Goal: Information Seeking & Learning: Learn about a topic

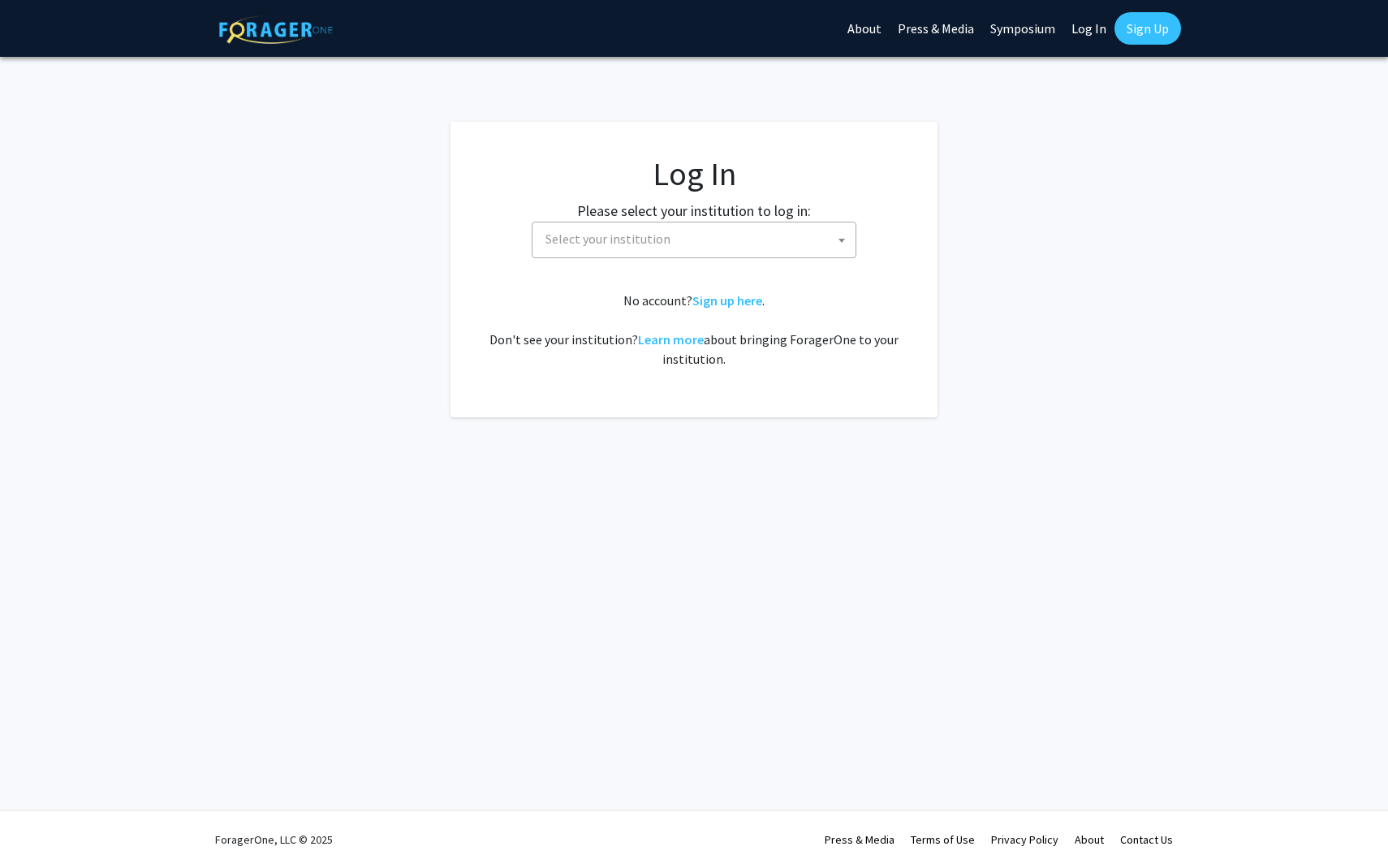
select select
click at [672, 248] on span "Select your institution" at bounding box center [697, 239] width 316 height 33
type input "emo"
select select "12"
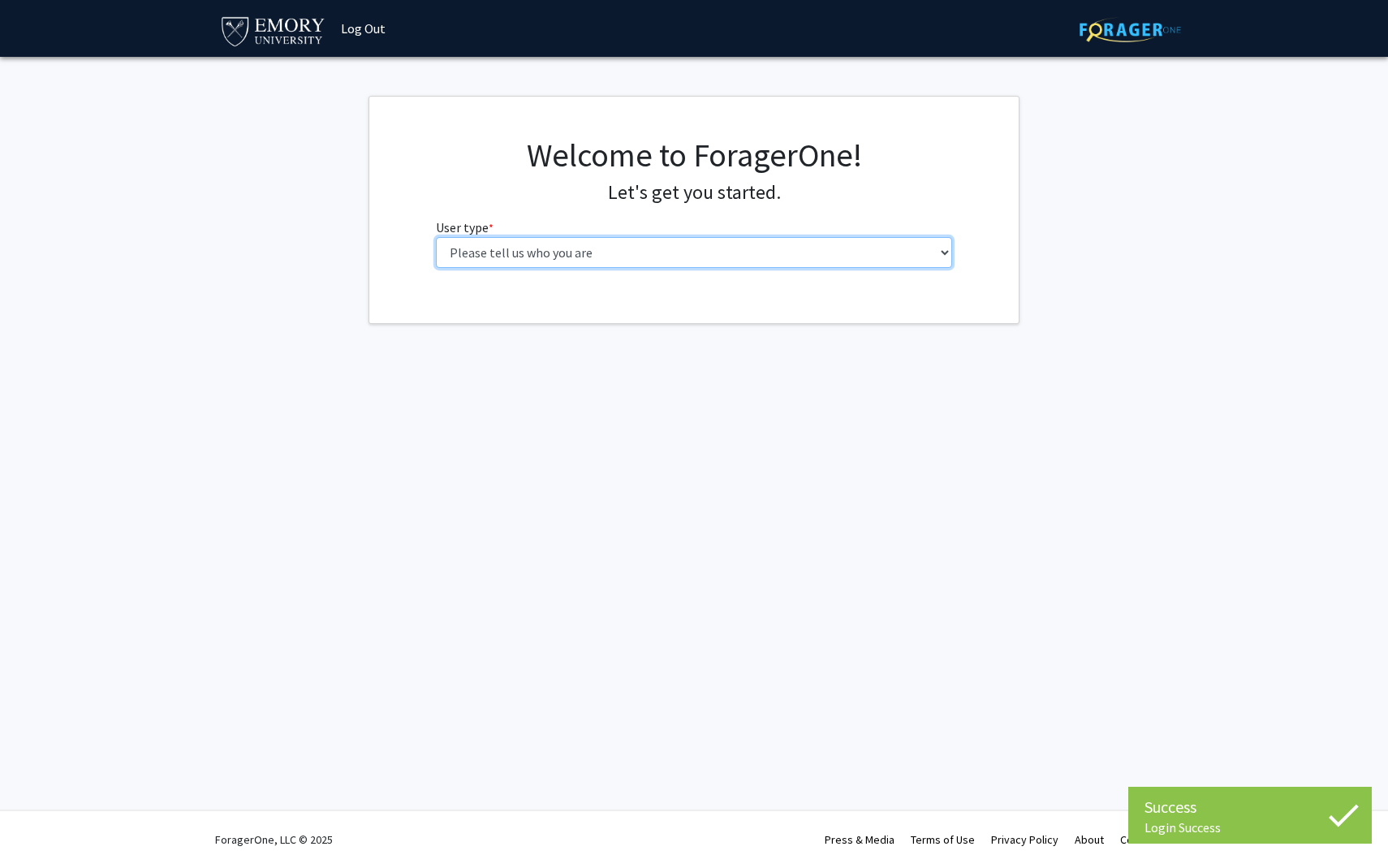
click at [502, 255] on select "Please tell us who you are Undergraduate Student Master's Student Doctoral Cand…" at bounding box center [694, 252] width 517 height 31
select select "1: undergrad"
click at [435, 237] on select "Please tell us who you are Undergraduate Student Master's Student Doctoral Cand…" at bounding box center [694, 252] width 517 height 31
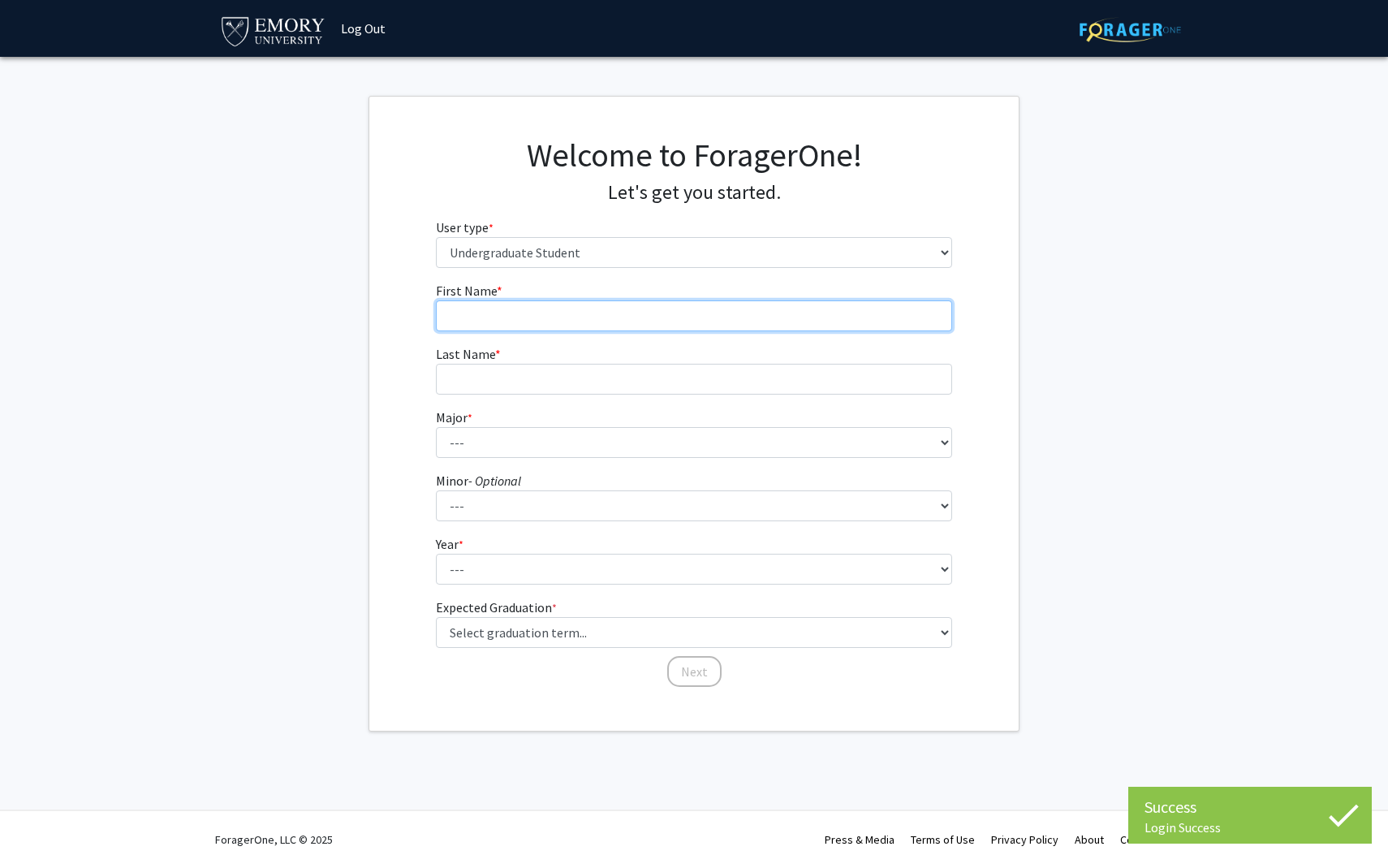
click at [584, 314] on input "First Name * required" at bounding box center [694, 315] width 517 height 31
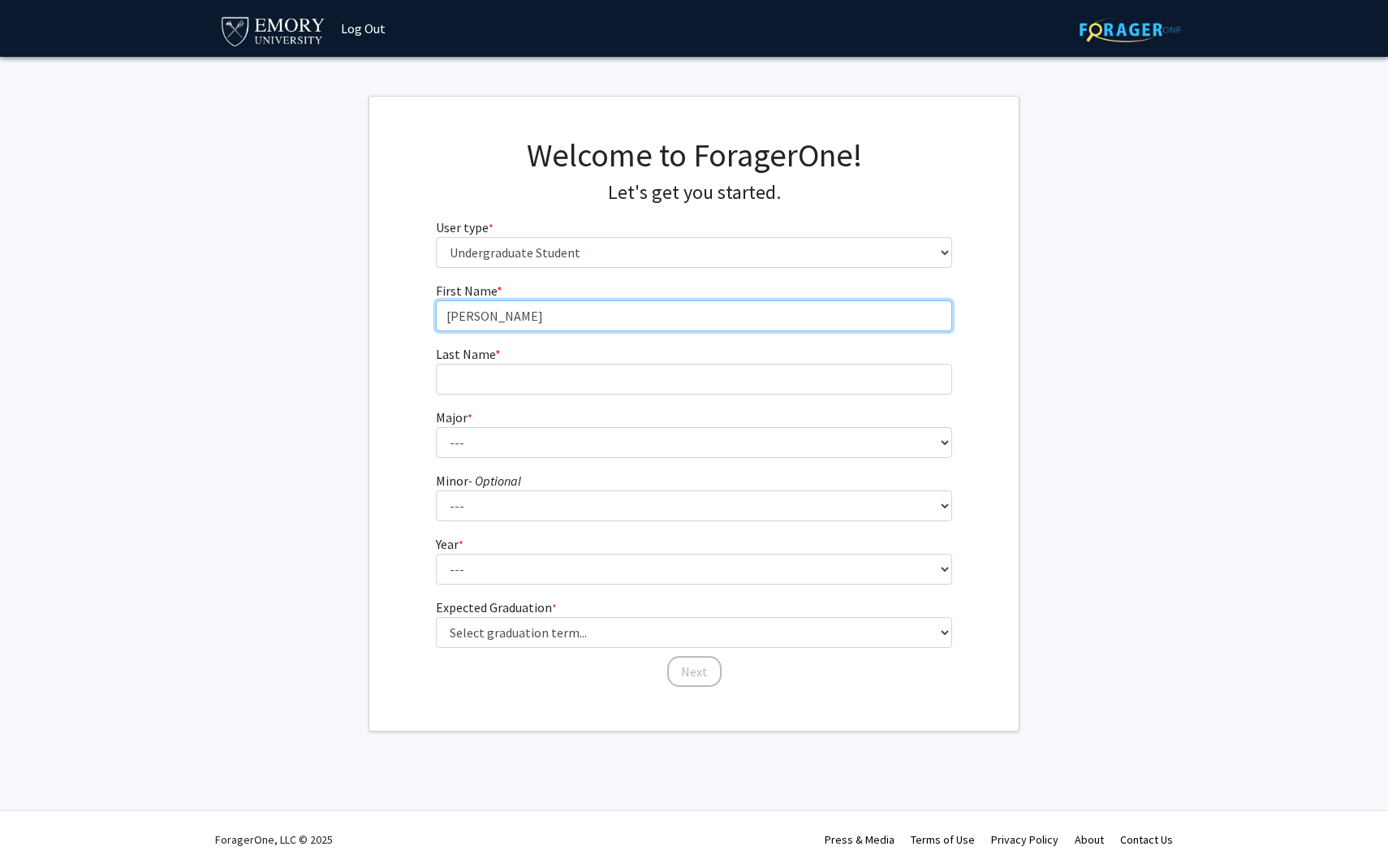
type input "[PERSON_NAME]"
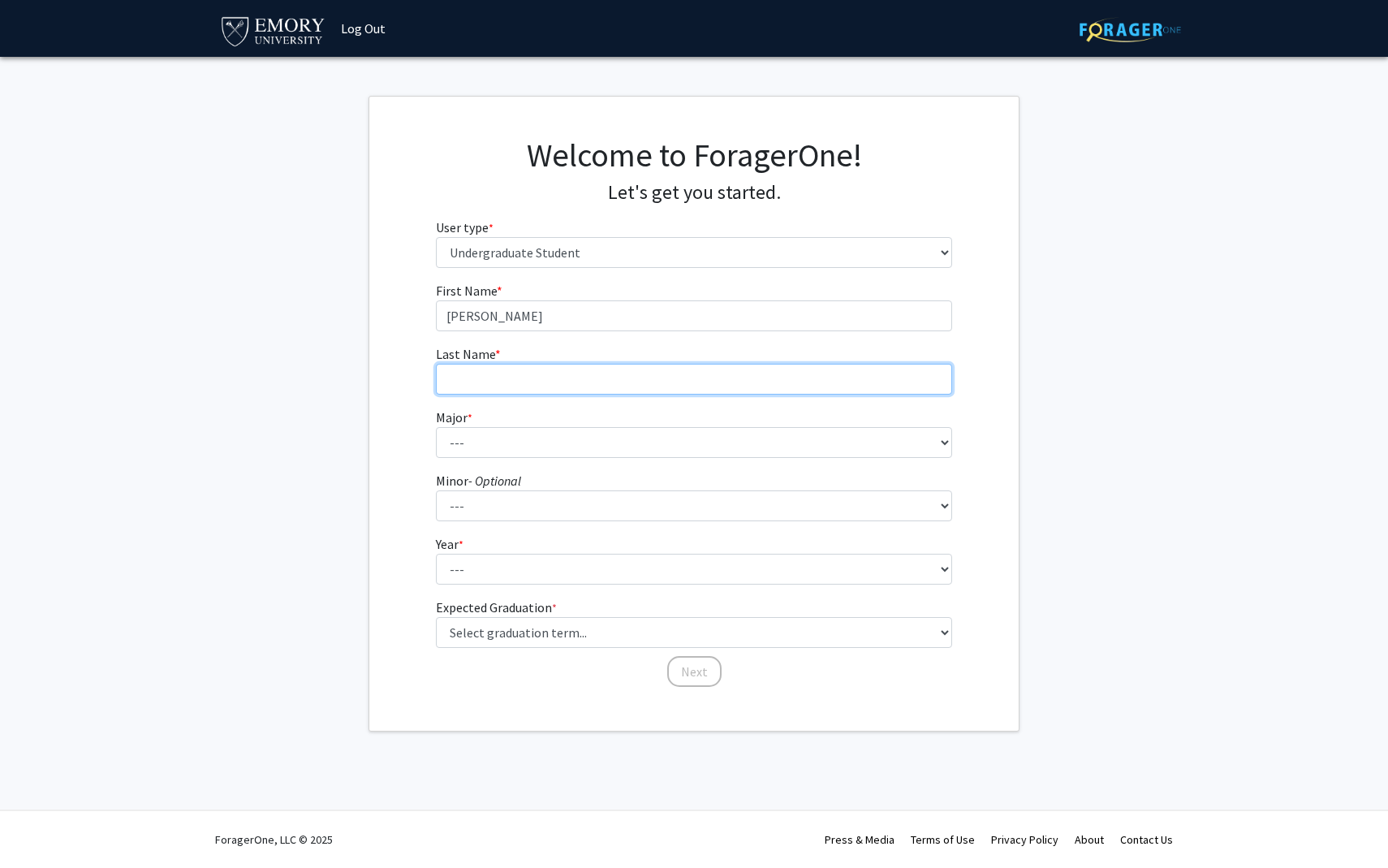
click at [581, 369] on input "Last Name * required" at bounding box center [694, 379] width 517 height 31
type input "Bhimavarapu"
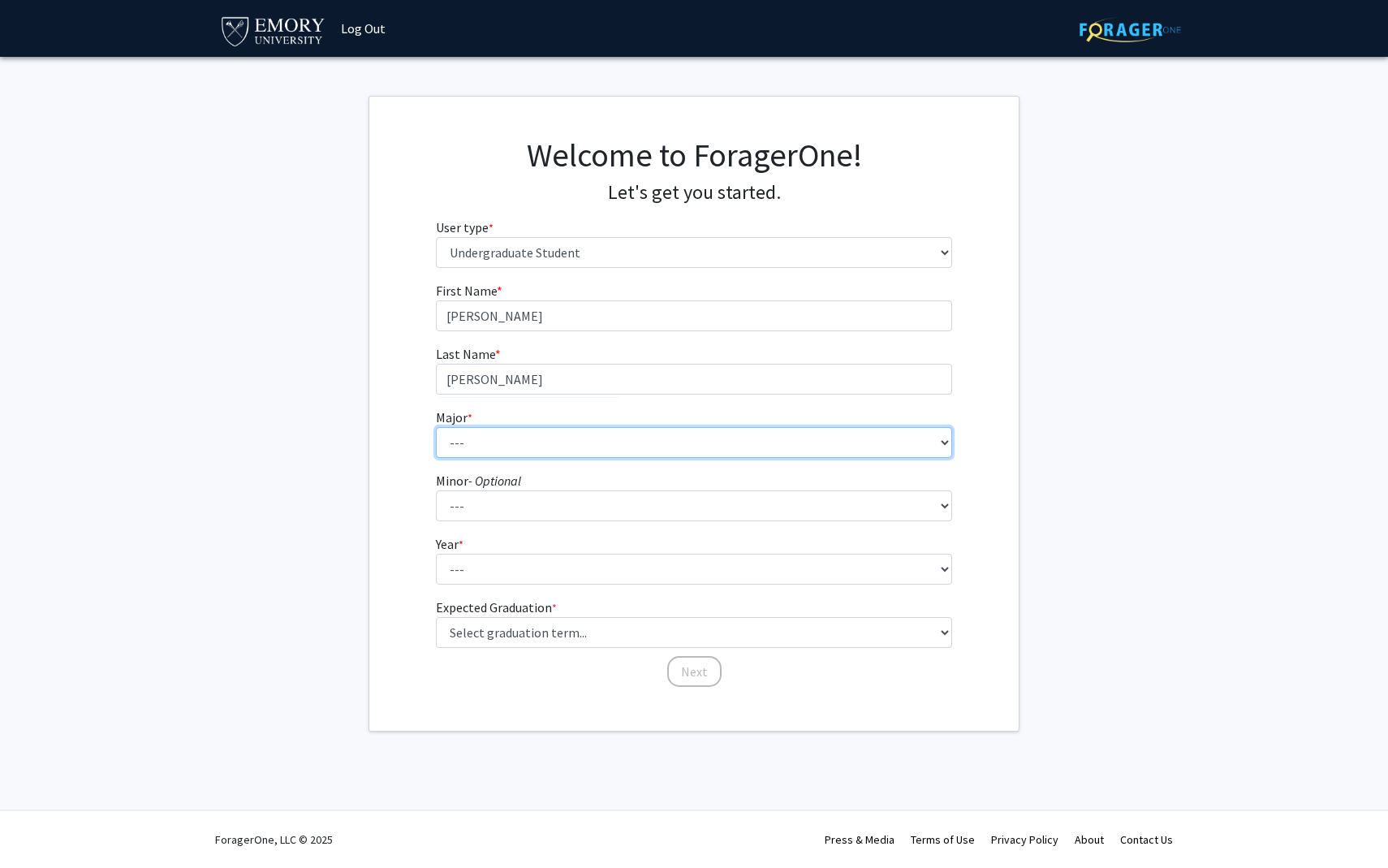
click at [616, 446] on select "--- Accounting African American Studies African Studies American Studies Analyt…" at bounding box center [694, 441] width 517 height 31
select select "34: 995"
click at [435, 427] on select "--- Accounting African American Studies African Studies American Studies Analyt…" at bounding box center [694, 441] width 517 height 31
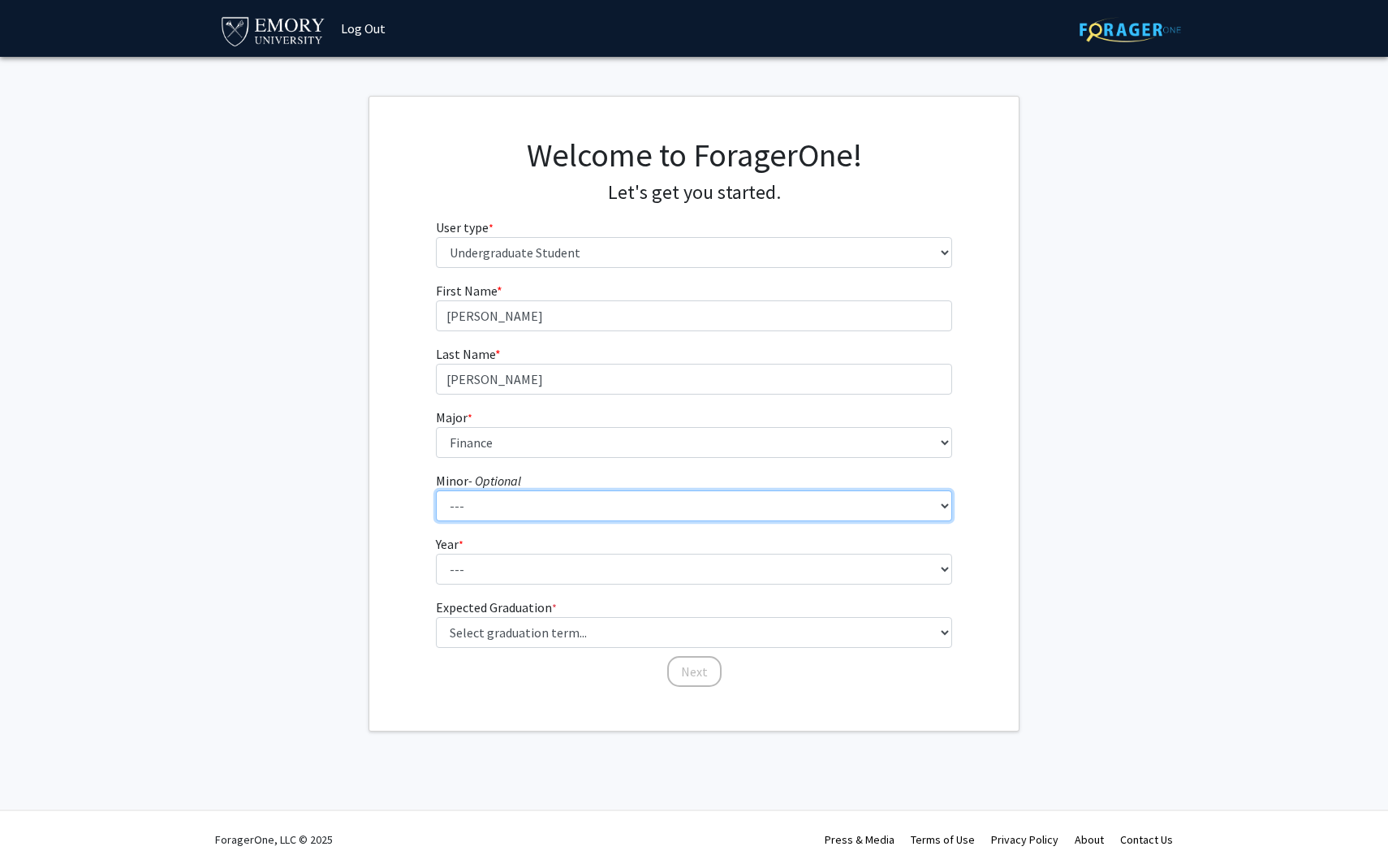
click at [547, 508] on select "--- African American Studies African Studies American Studies Ancient Mediterra…" at bounding box center [694, 505] width 517 height 31
select select "25: 752"
click at [435, 490] on select "--- African American Studies African Studies American Studies Ancient Mediterra…" at bounding box center [694, 505] width 517 height 31
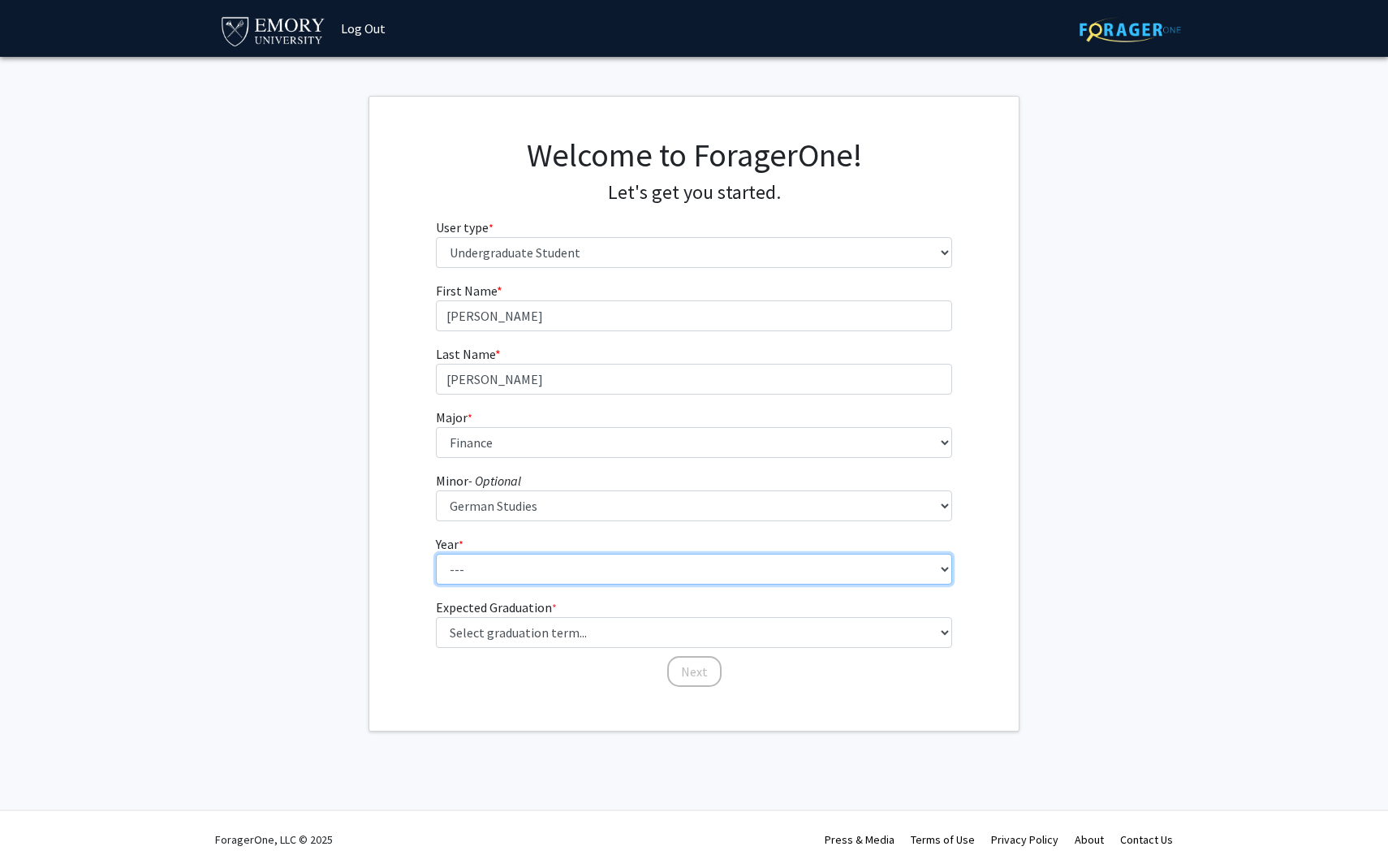
click at [538, 579] on select "--- First-year Sophomore Junior Senior Postbaccalaureate Certificate" at bounding box center [694, 569] width 517 height 31
select select "2: sophomore"
click at [435, 554] on select "--- First-year Sophomore Junior Senior Postbaccalaureate Certificate" at bounding box center [694, 569] width 517 height 31
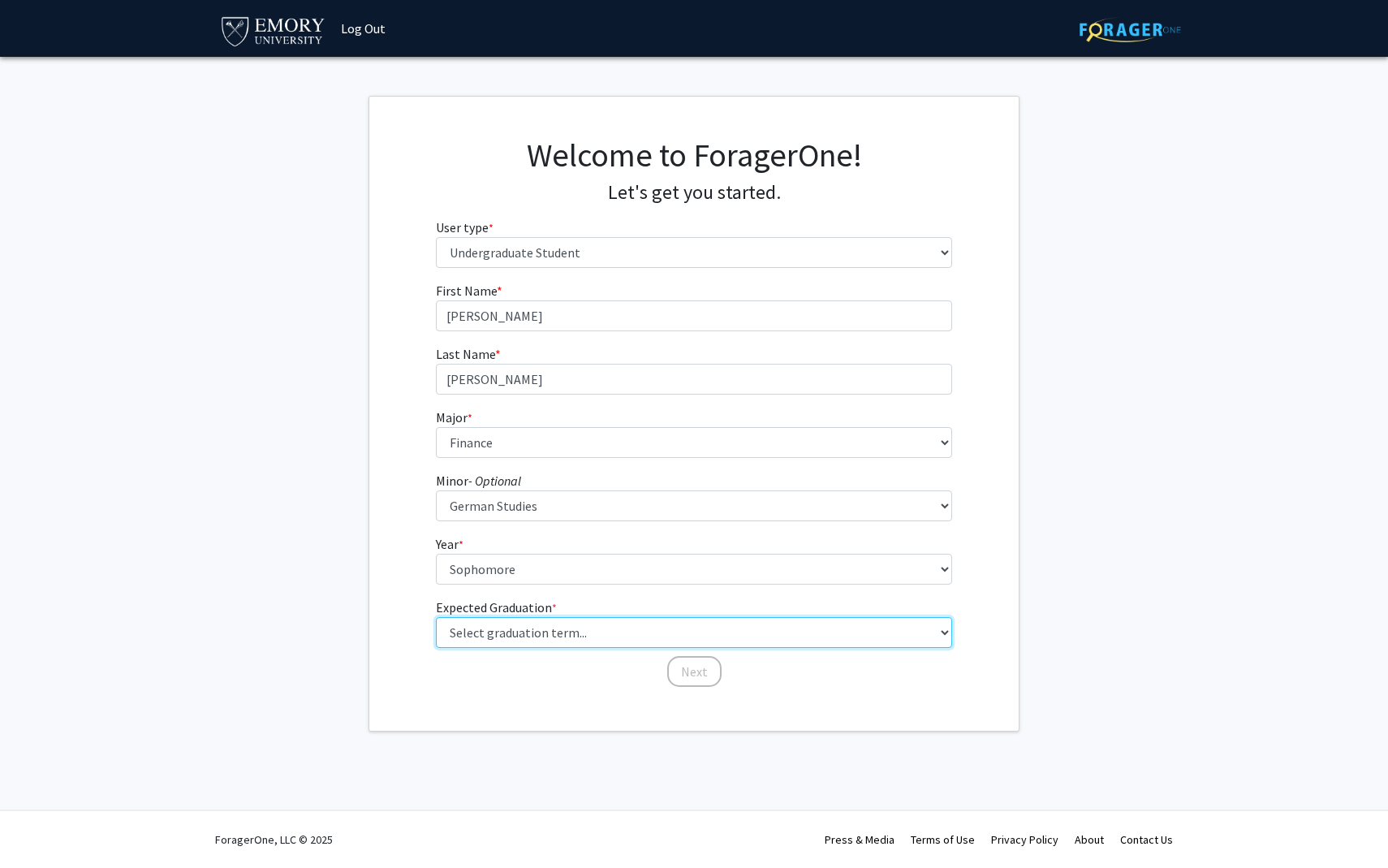
click at [546, 635] on select "Select graduation term... Spring 2025 Summer 2025 Fall 2025 Winter 2025 Spring …" at bounding box center [694, 631] width 517 height 31
select select "13: spring_2028"
click at [435, 616] on select "Select graduation term... Spring 2025 Summer 2025 Fall 2025 Winter 2025 Spring …" at bounding box center [694, 631] width 517 height 31
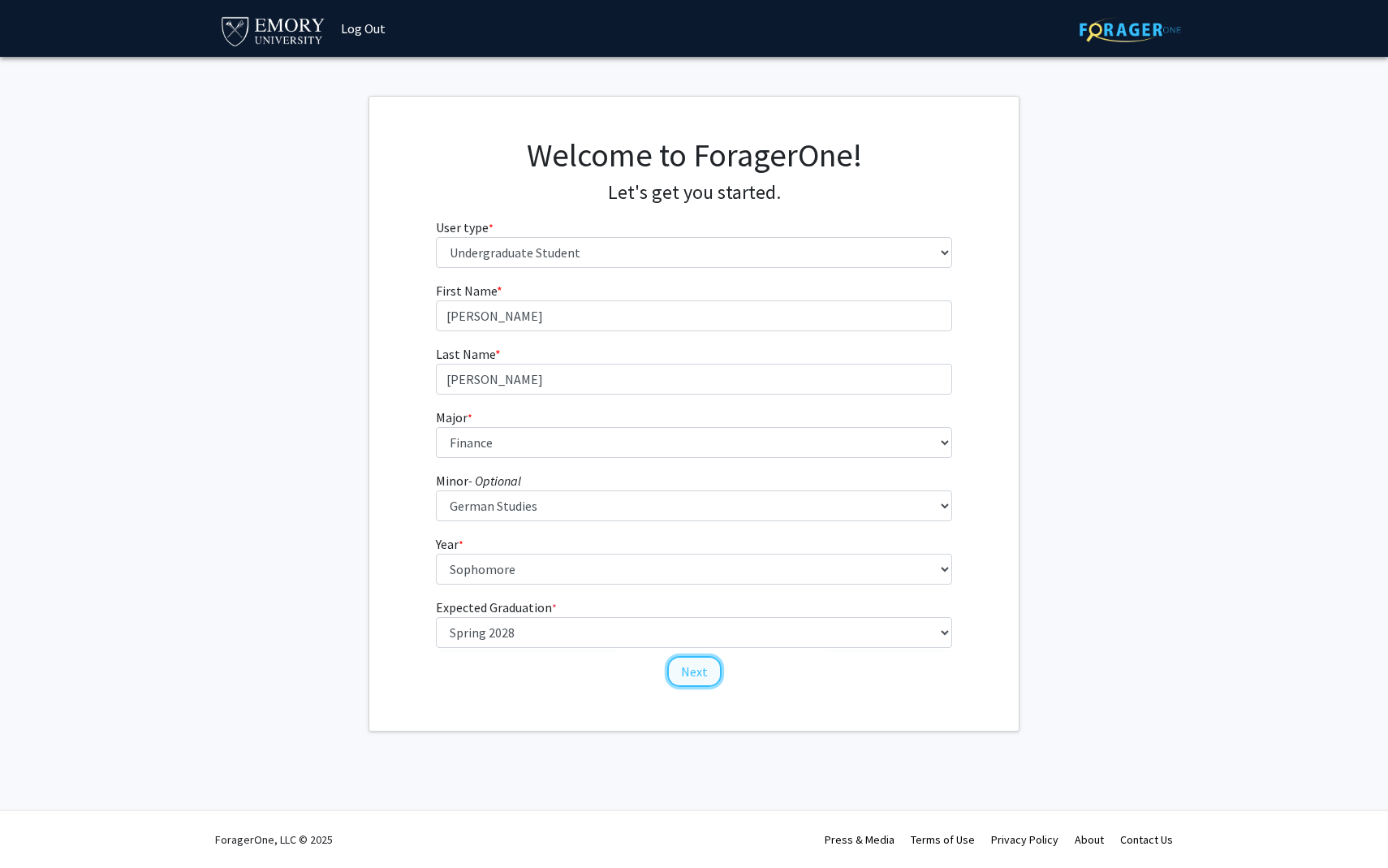
click at [685, 667] on button "Next" at bounding box center [694, 671] width 55 height 31
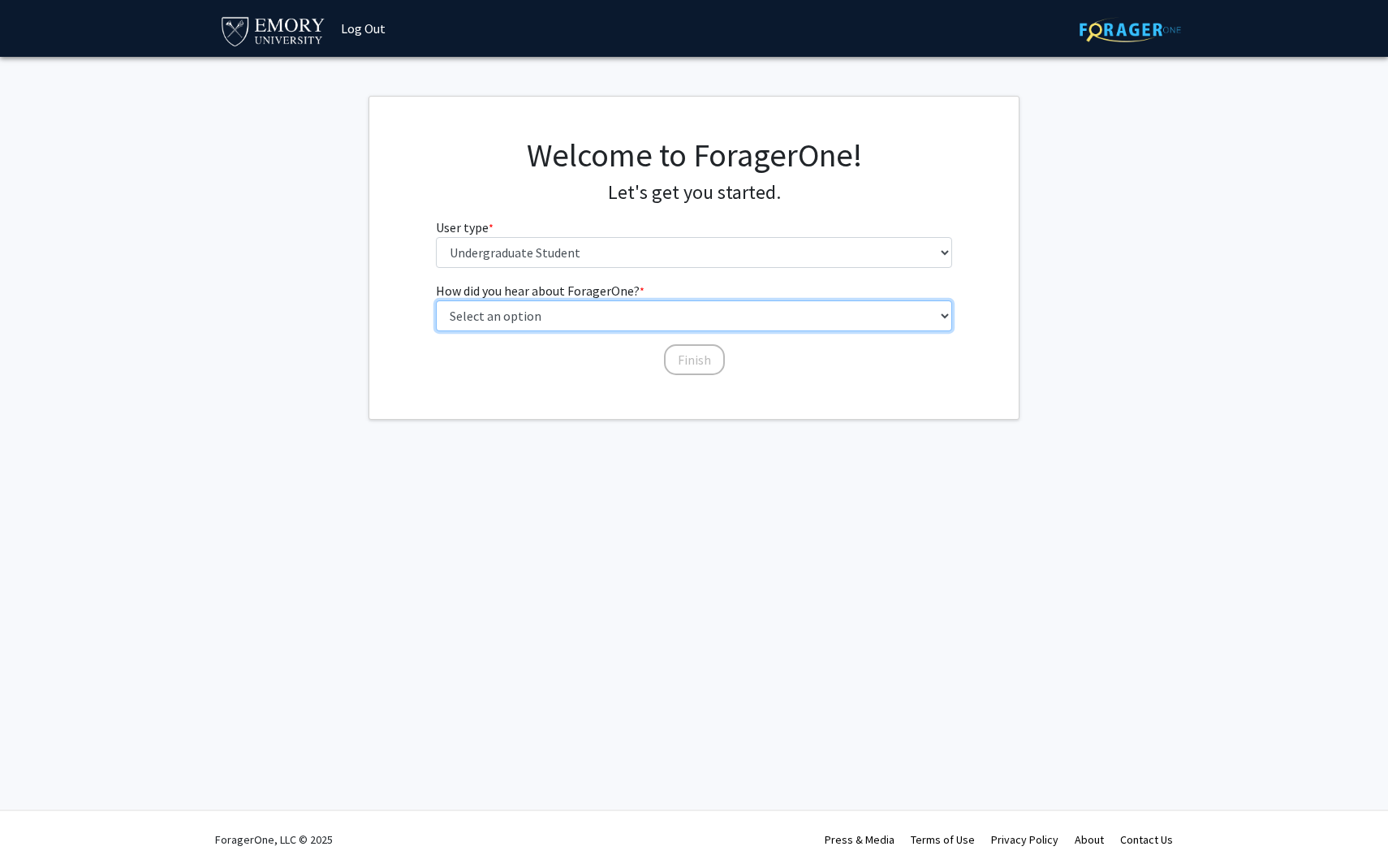
click at [723, 321] on select "Select an option Peer/student recommendation Faculty/staff recommendation Unive…" at bounding box center [694, 315] width 517 height 31
select select "3: university_website"
click at [435, 300] on select "Select an option Peer/student recommendation Faculty/staff recommendation Unive…" at bounding box center [694, 315] width 517 height 31
click at [696, 362] on button "Finish" at bounding box center [694, 359] width 61 height 31
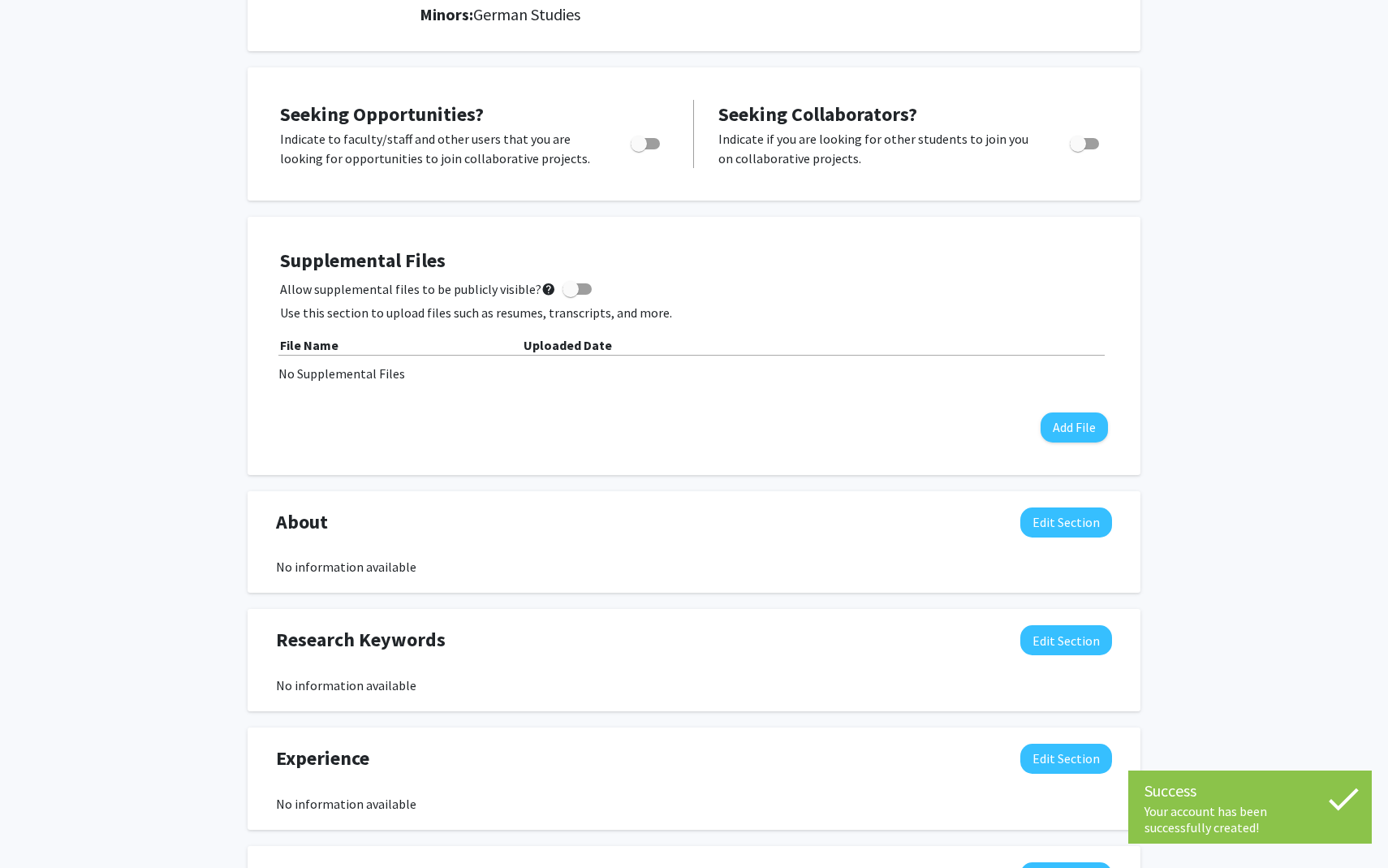
scroll to position [266, 0]
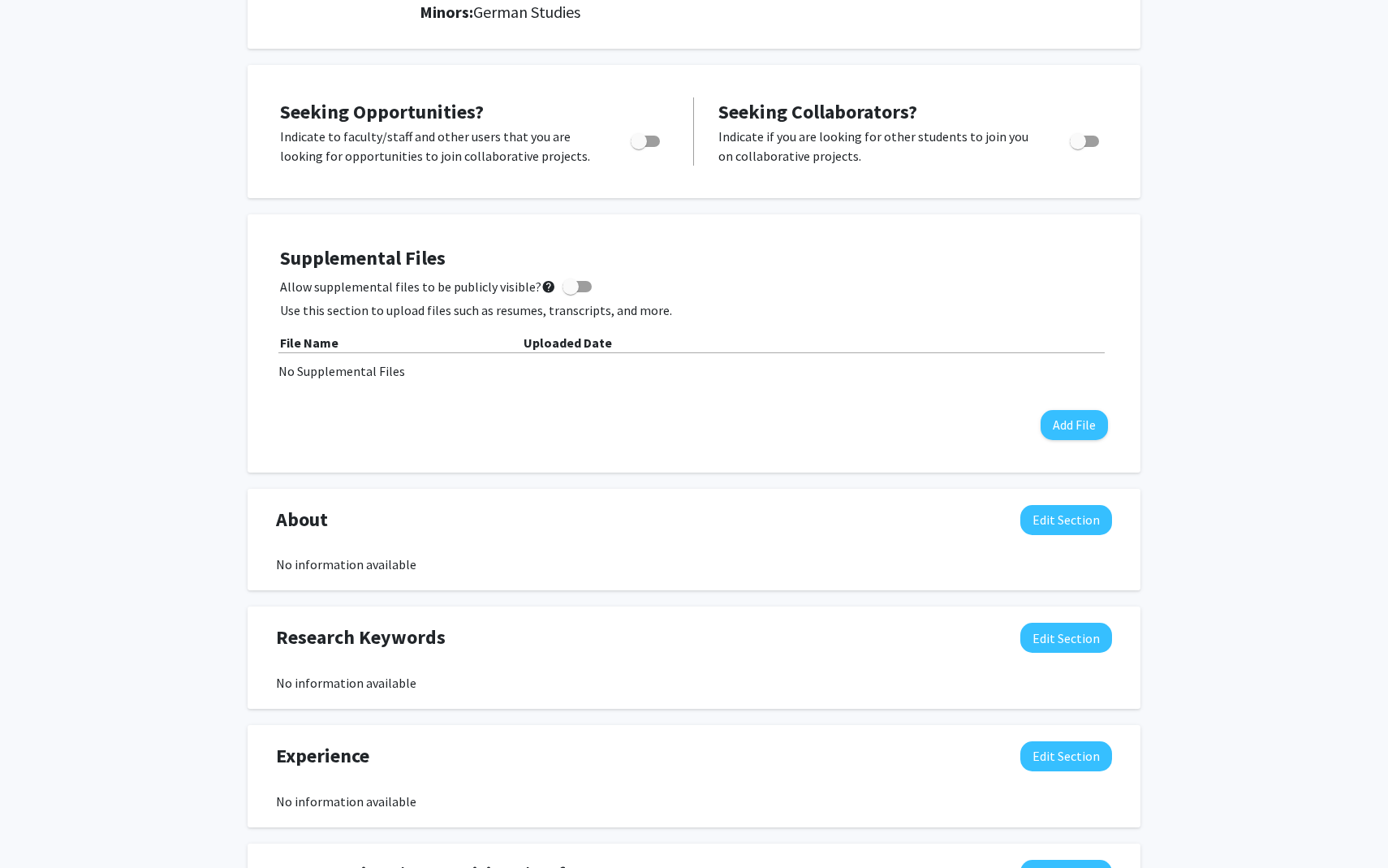
click at [647, 141] on span "Toggle" at bounding box center [644, 140] width 29 height 11
click at [638, 147] on input "Are you actively seeking opportunities?" at bounding box center [638, 147] width 1 height 1
checkbox input "true"
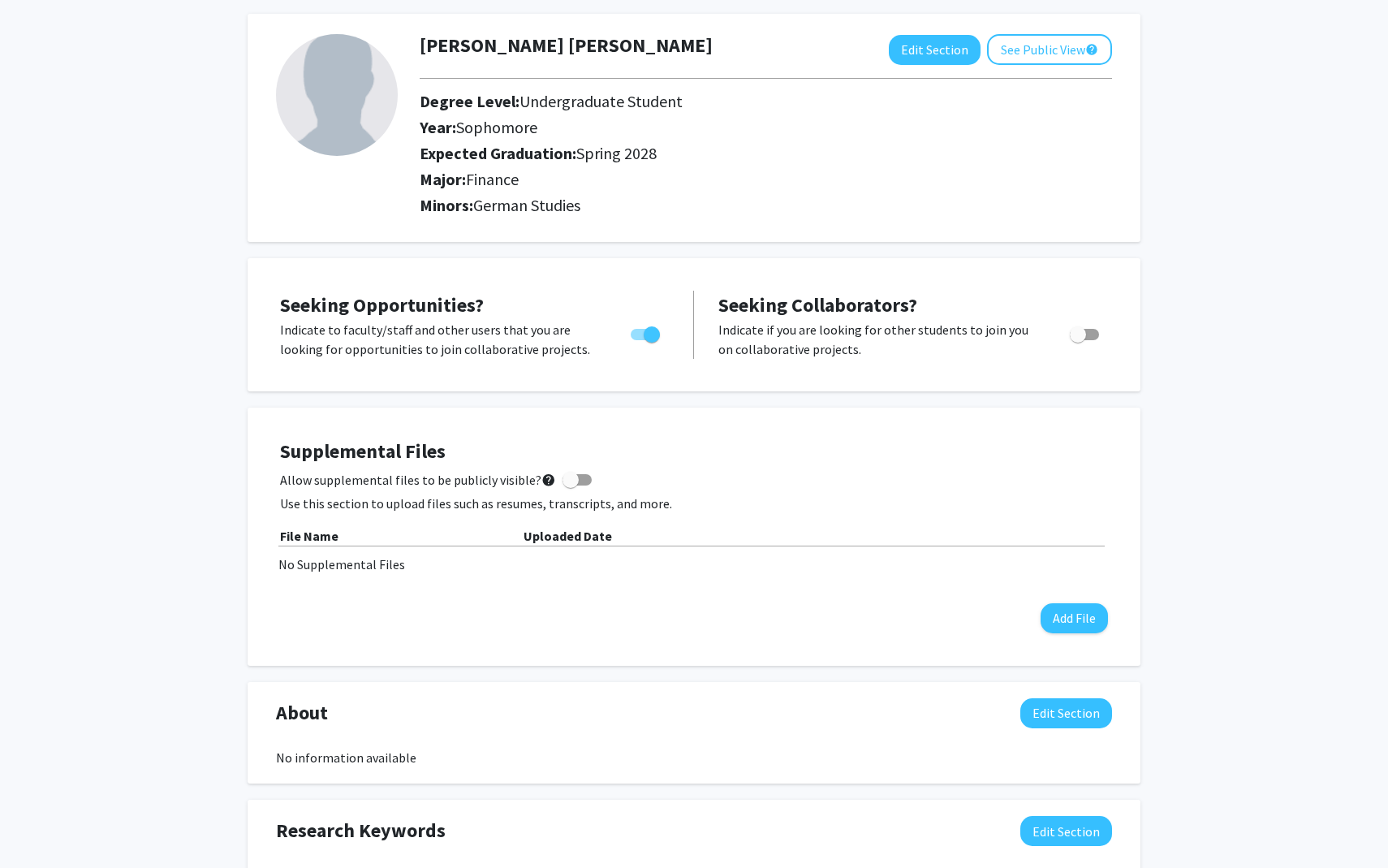
scroll to position [0, 0]
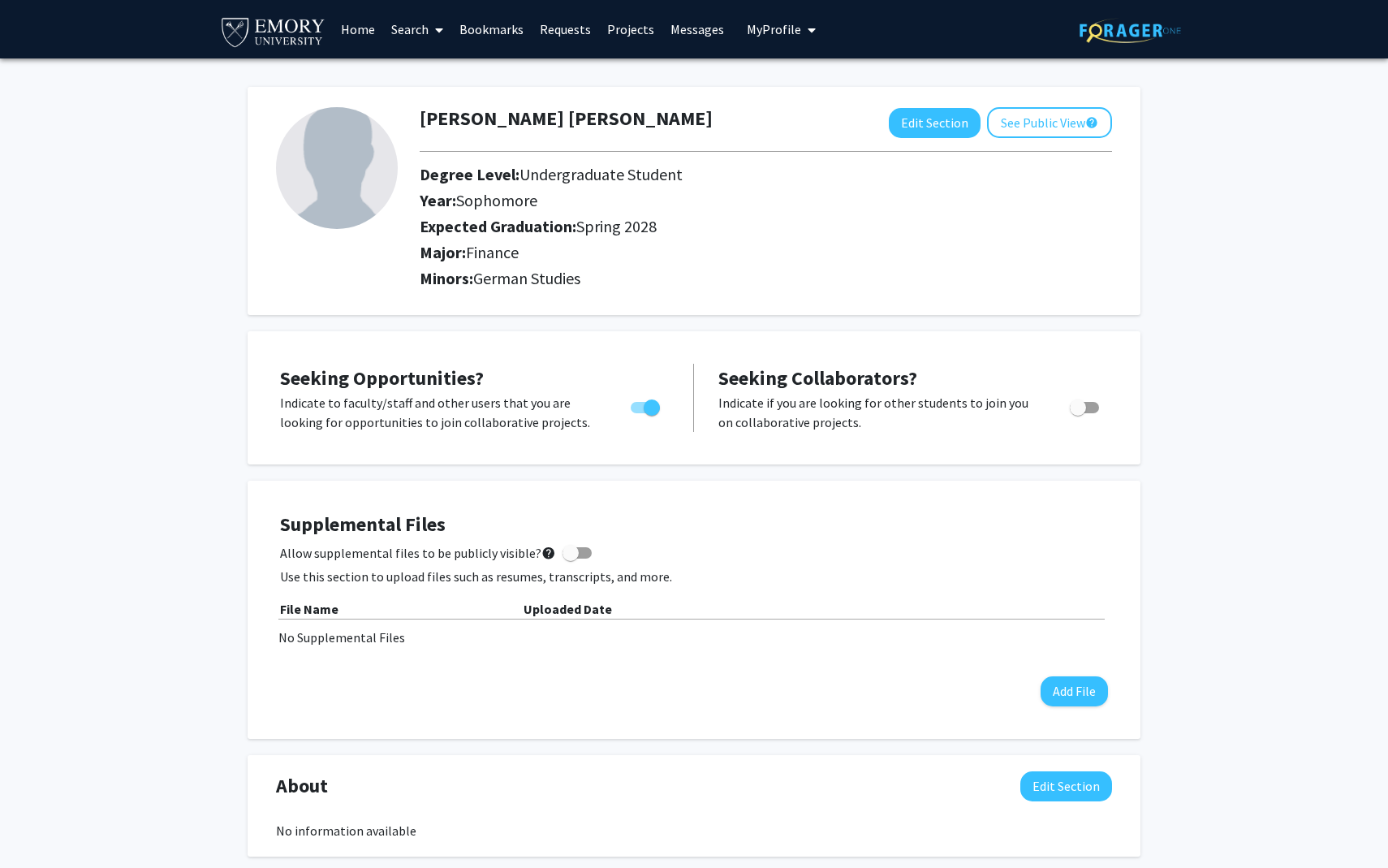
click at [643, 30] on link "Projects" at bounding box center [630, 29] width 64 height 57
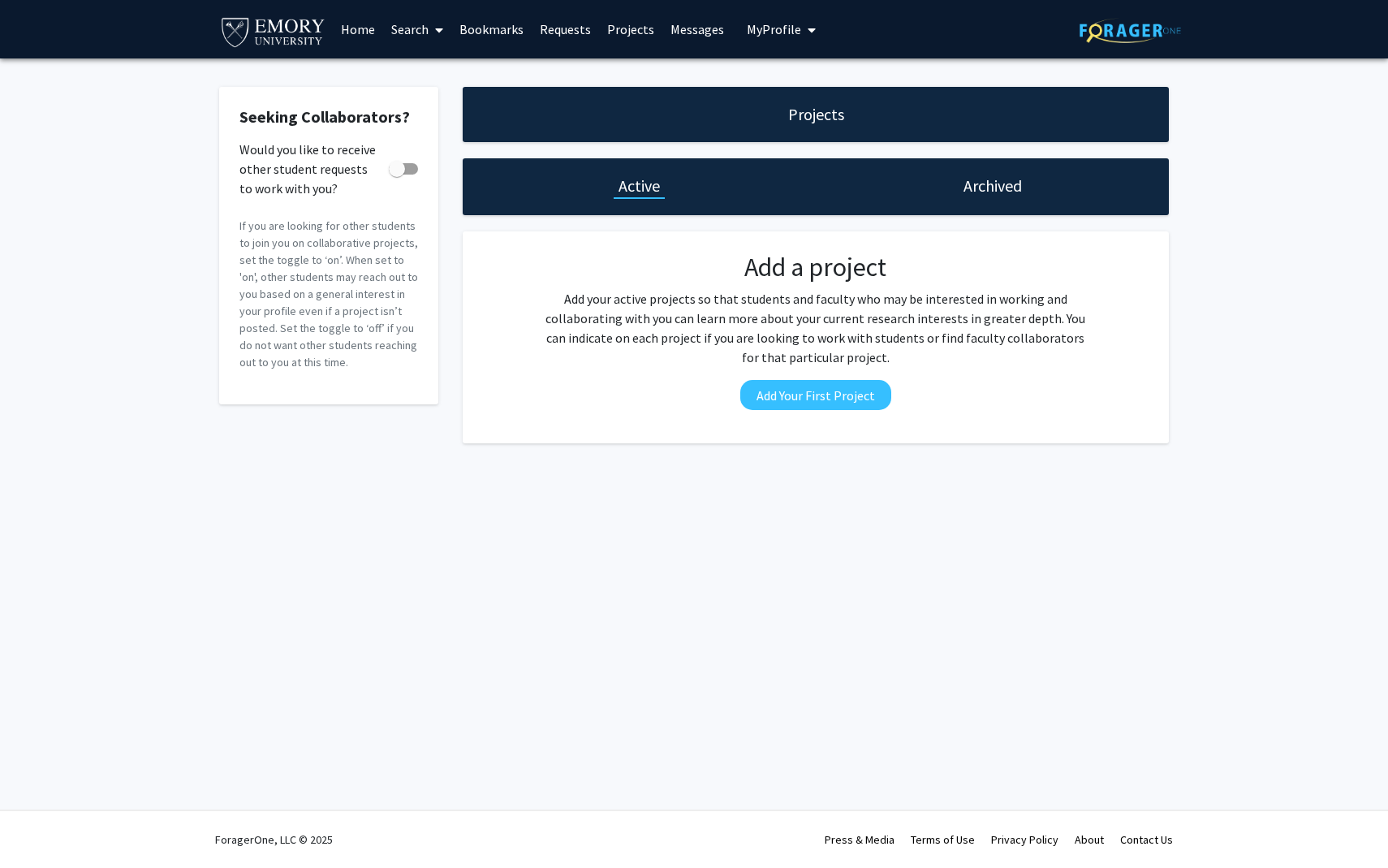
click at [414, 30] on link "Search" at bounding box center [417, 29] width 69 height 57
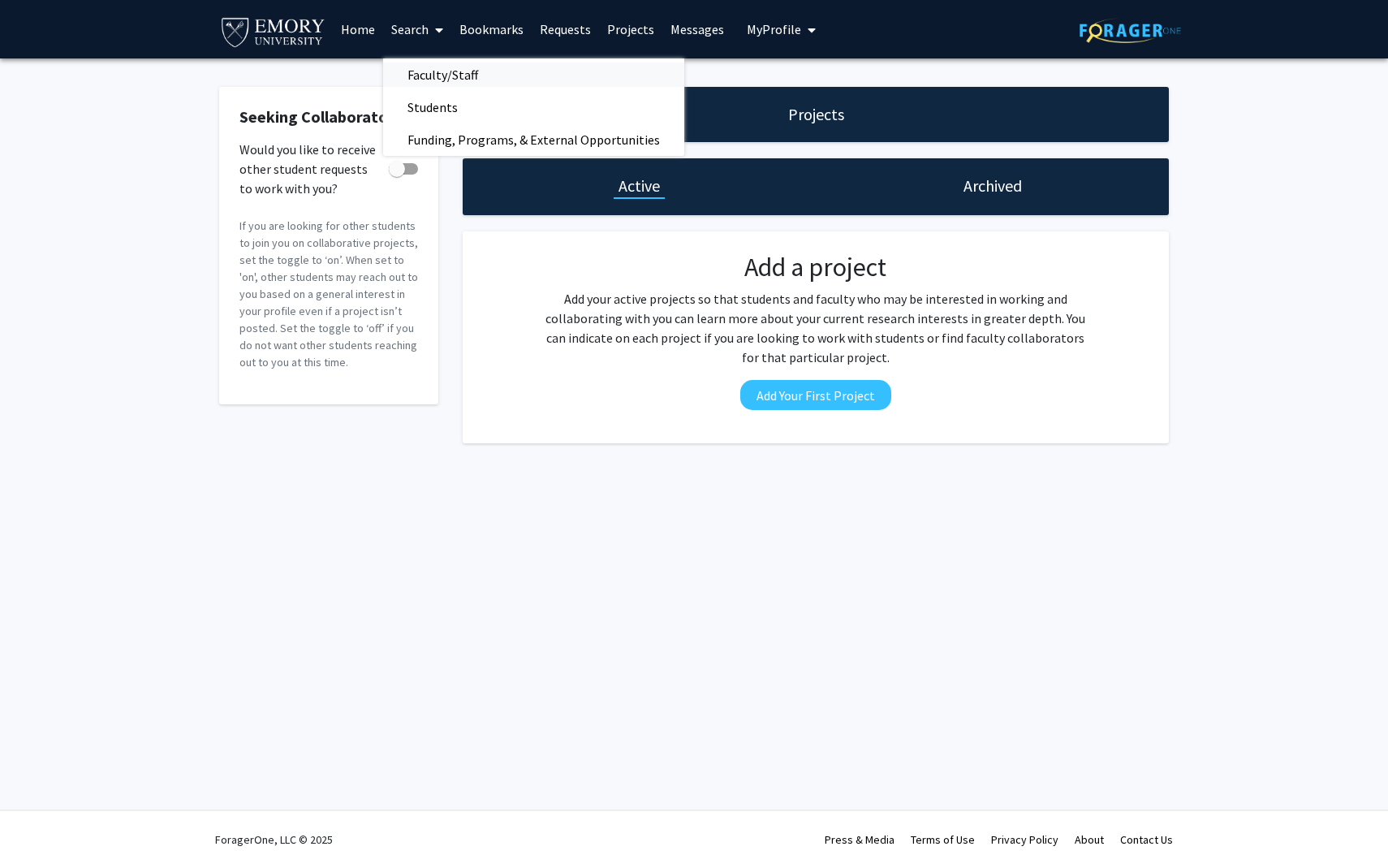
click at [437, 75] on span "Faculty/Staff" at bounding box center [442, 75] width 119 height 33
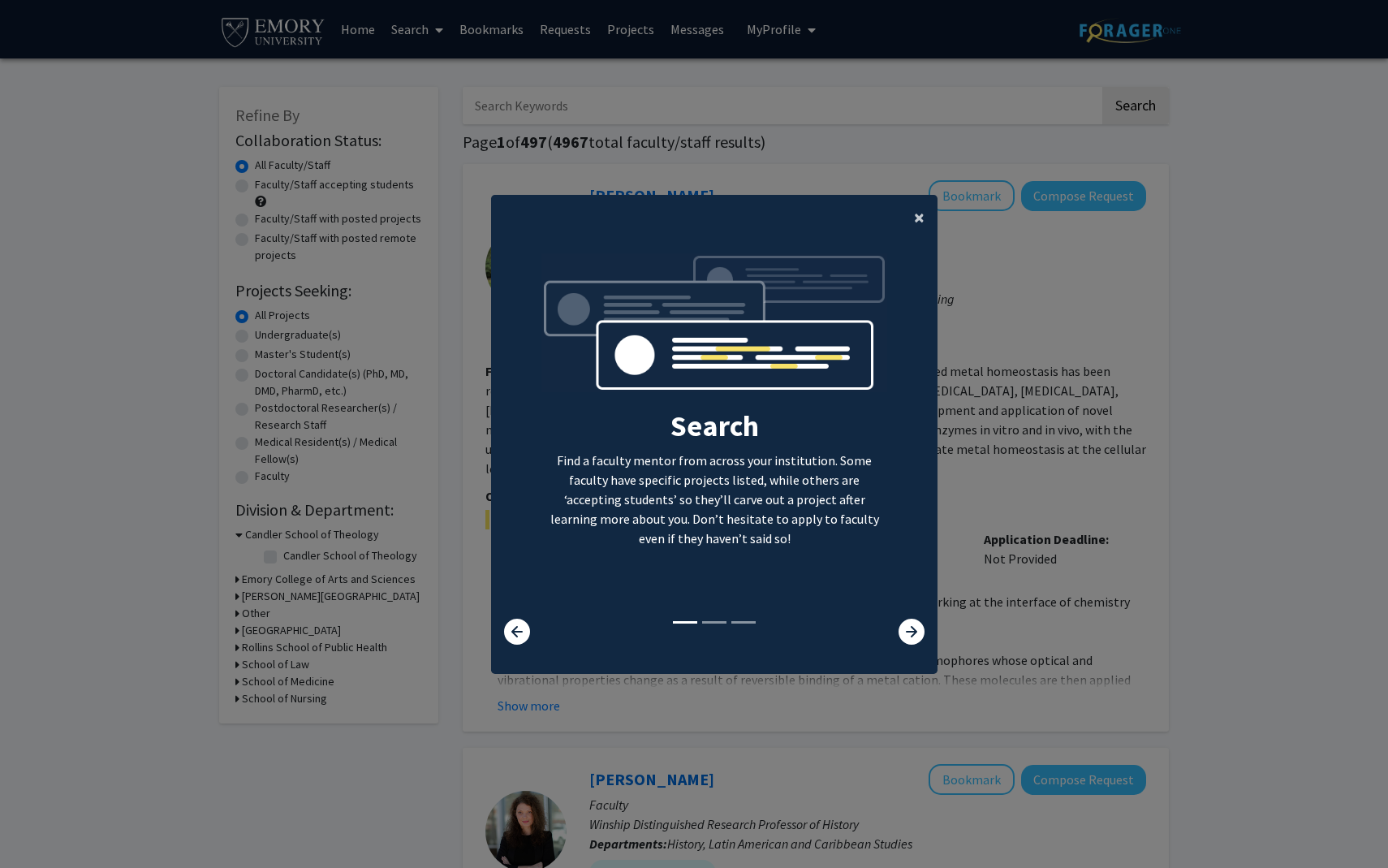
click at [923, 219] on span "×" at bounding box center [919, 217] width 11 height 25
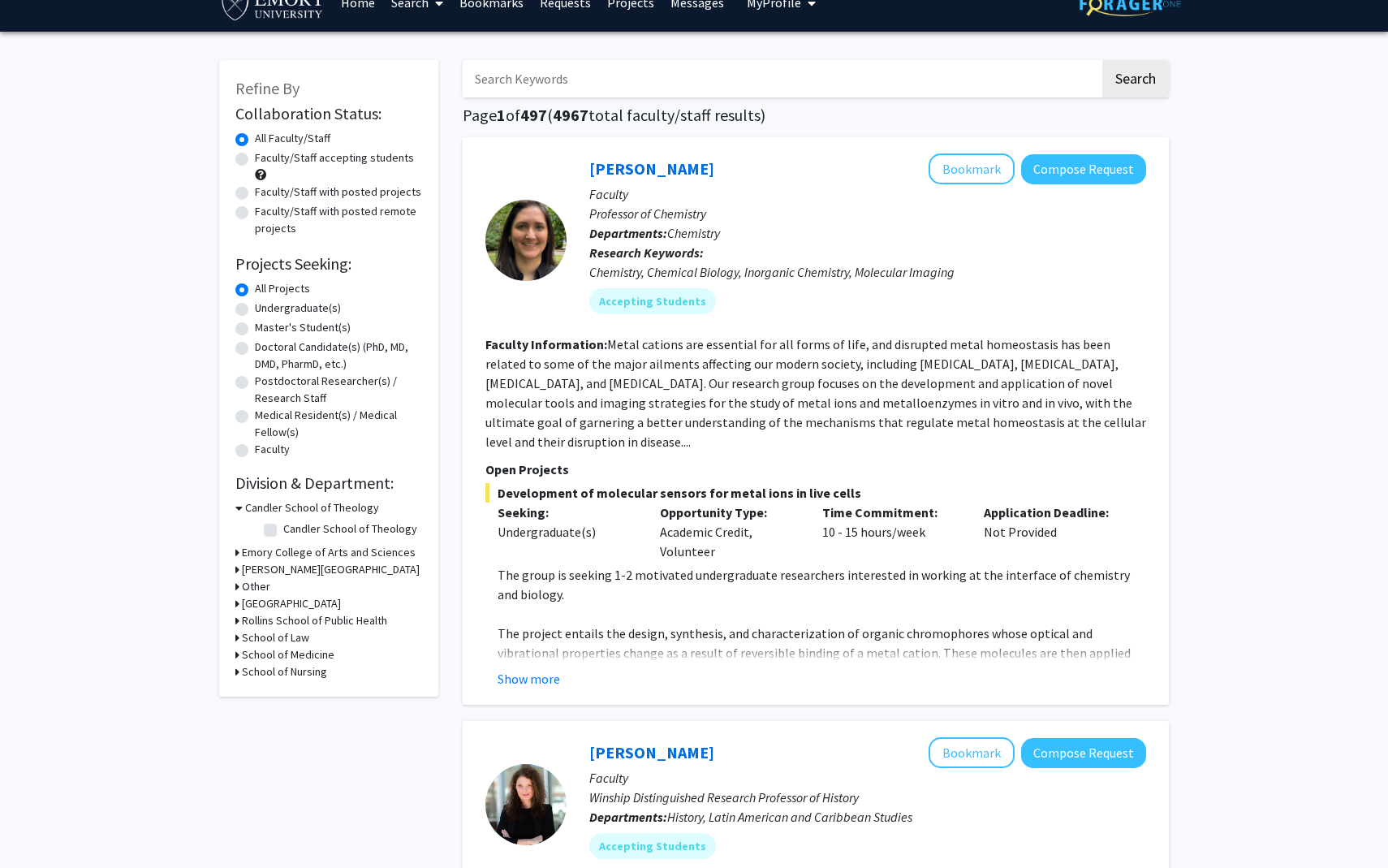
scroll to position [29, 0]
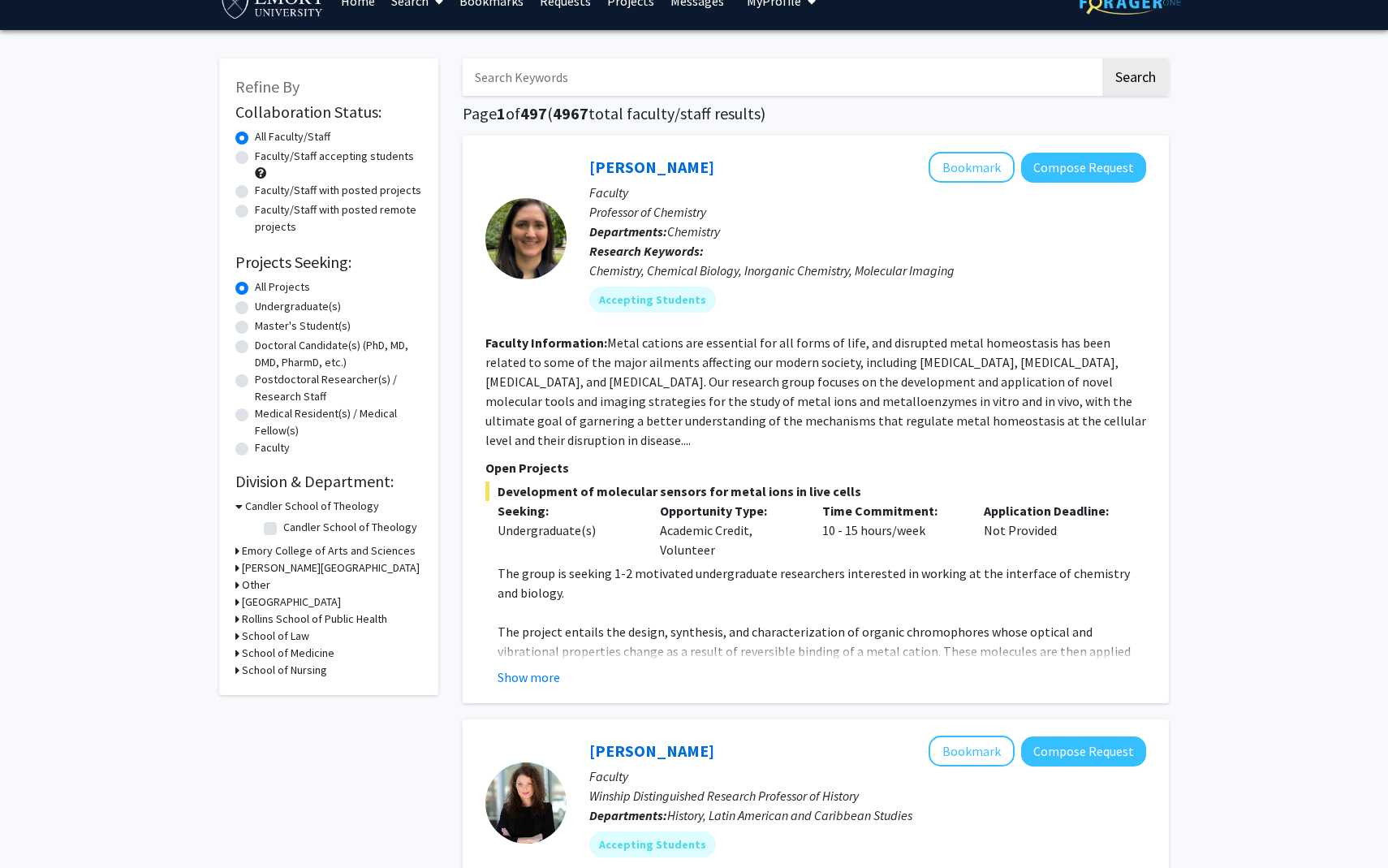
click at [309, 307] on label "Undergraduate(s)" at bounding box center [297, 306] width 87 height 17
click at [265, 307] on input "Undergraduate(s)" at bounding box center [260, 303] width 11 height 11
radio input "true"
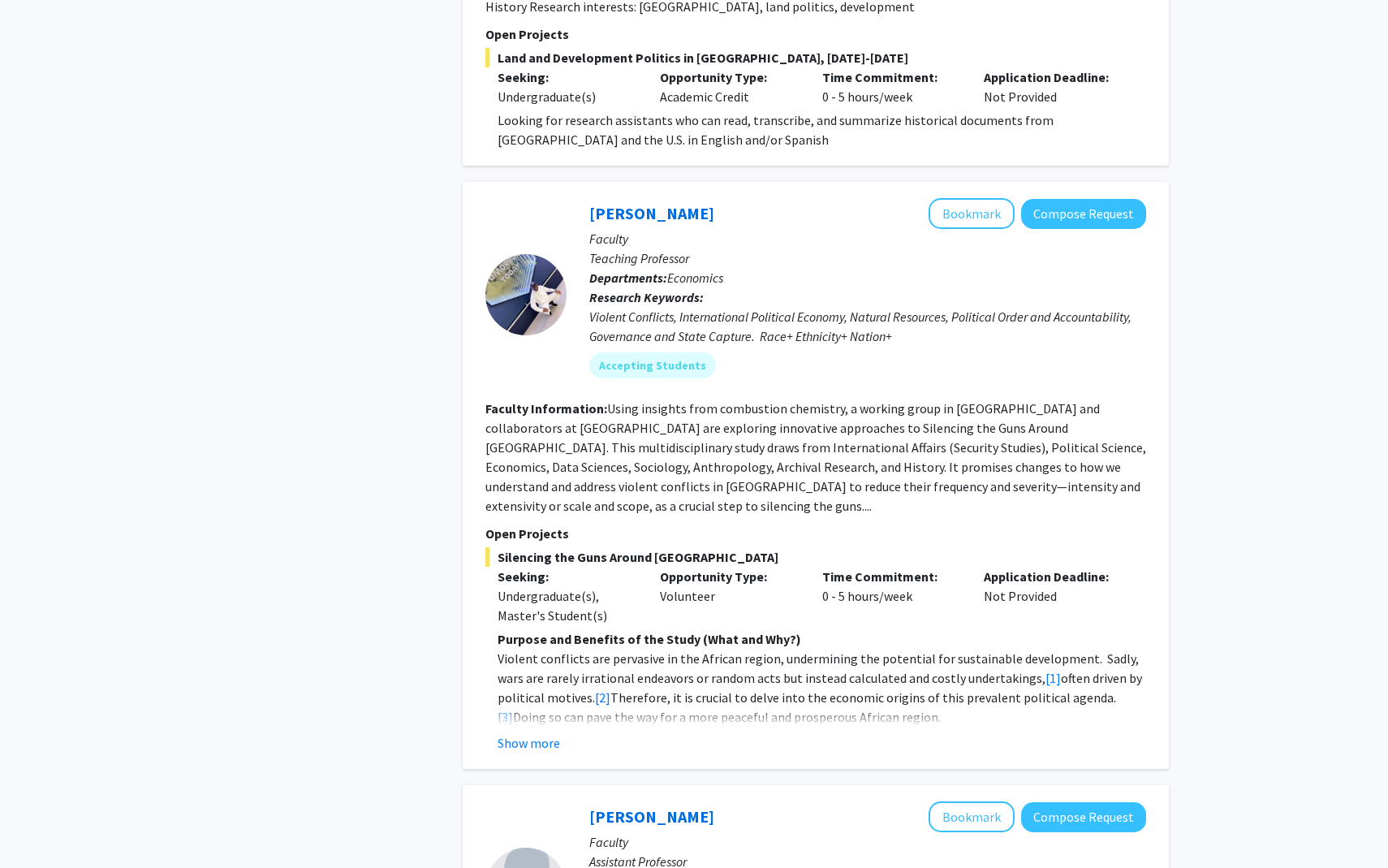
scroll to position [974, 0]
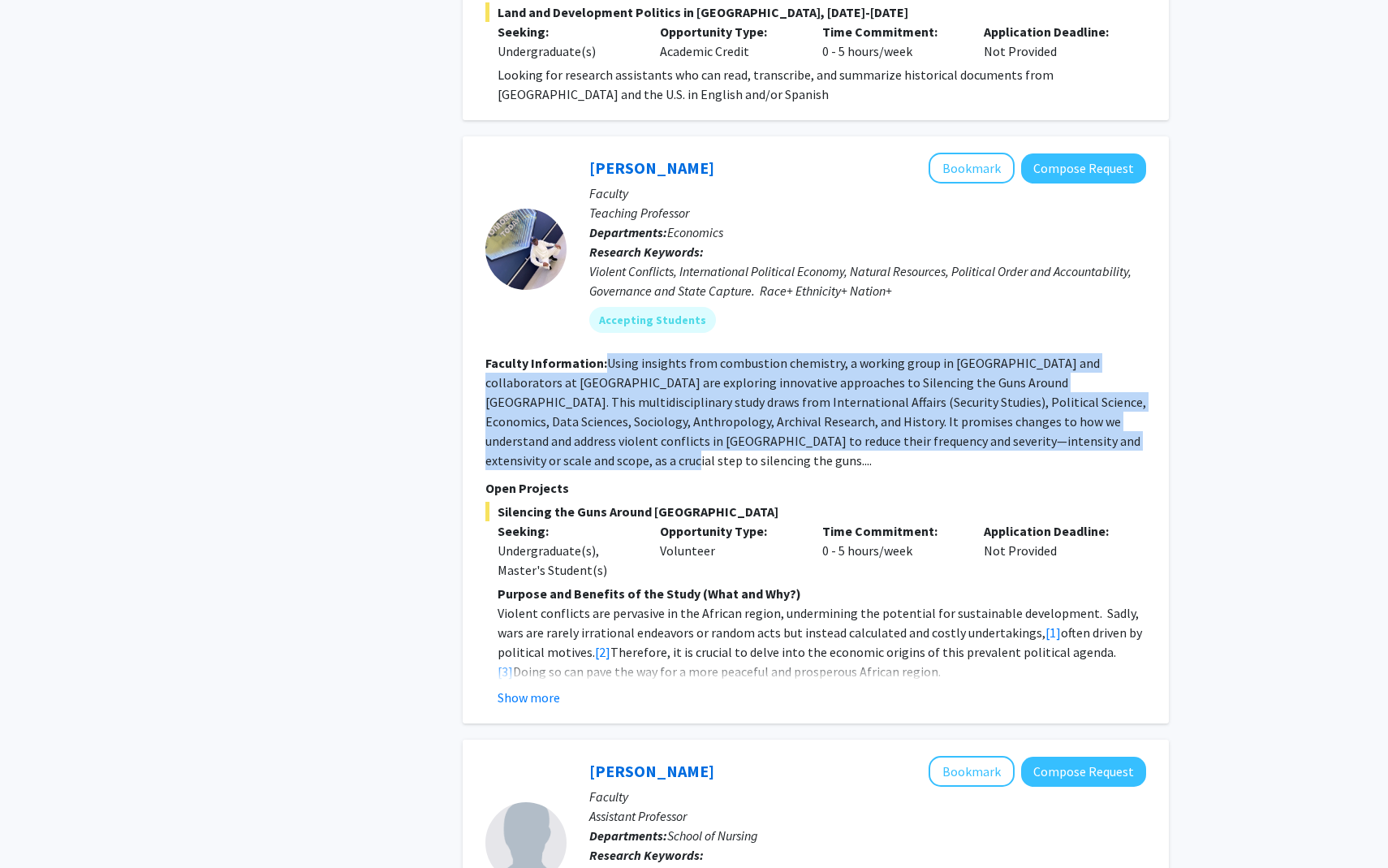
drag, startPoint x: 604, startPoint y: 342, endPoint x: 1075, endPoint y: 418, distance: 477.1
click at [1075, 418] on section "Faculty Information: Using insights from combustion chemistry, a working group …" at bounding box center [815, 412] width 660 height 117
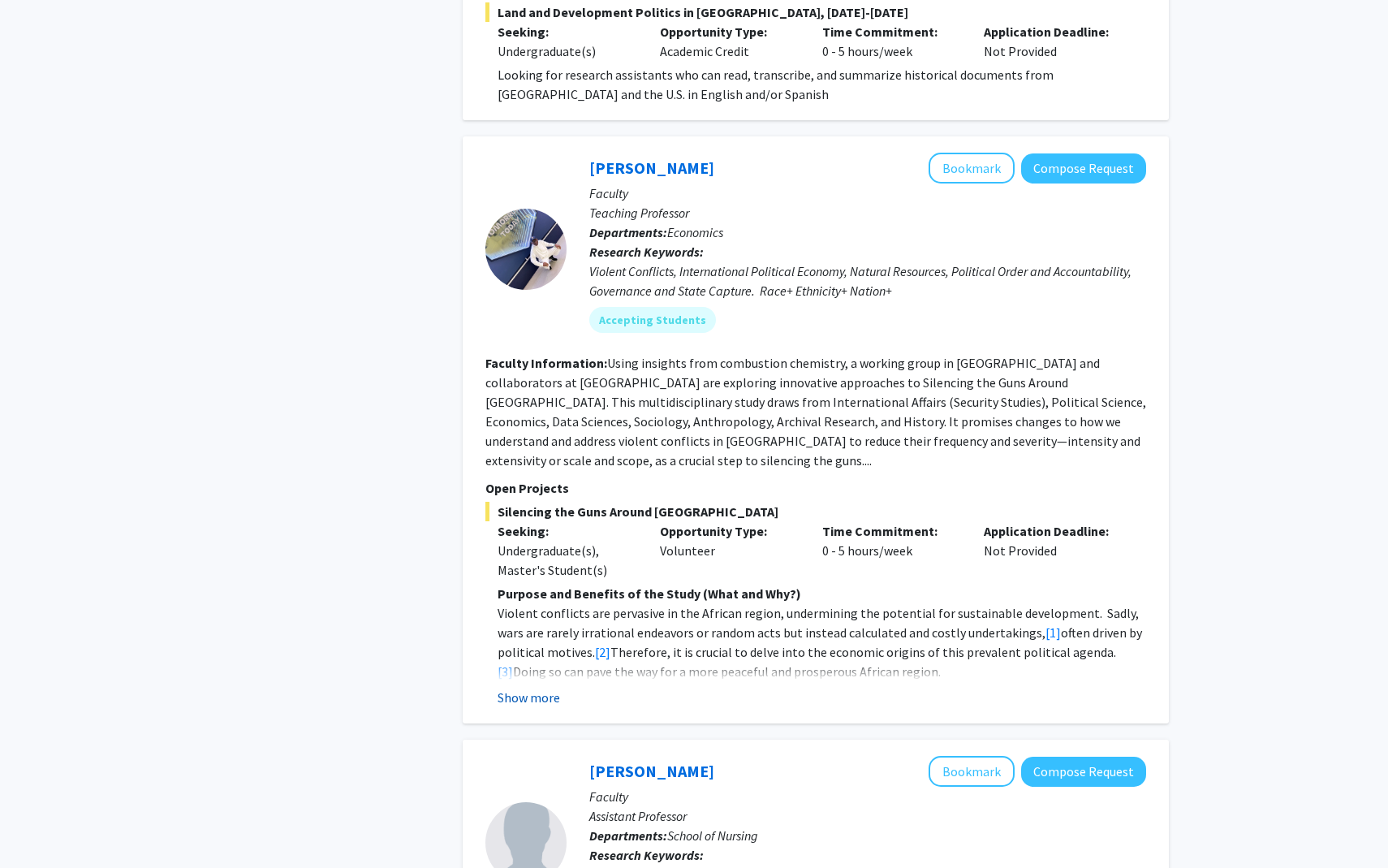
click at [539, 687] on button "Show more" at bounding box center [528, 697] width 63 height 20
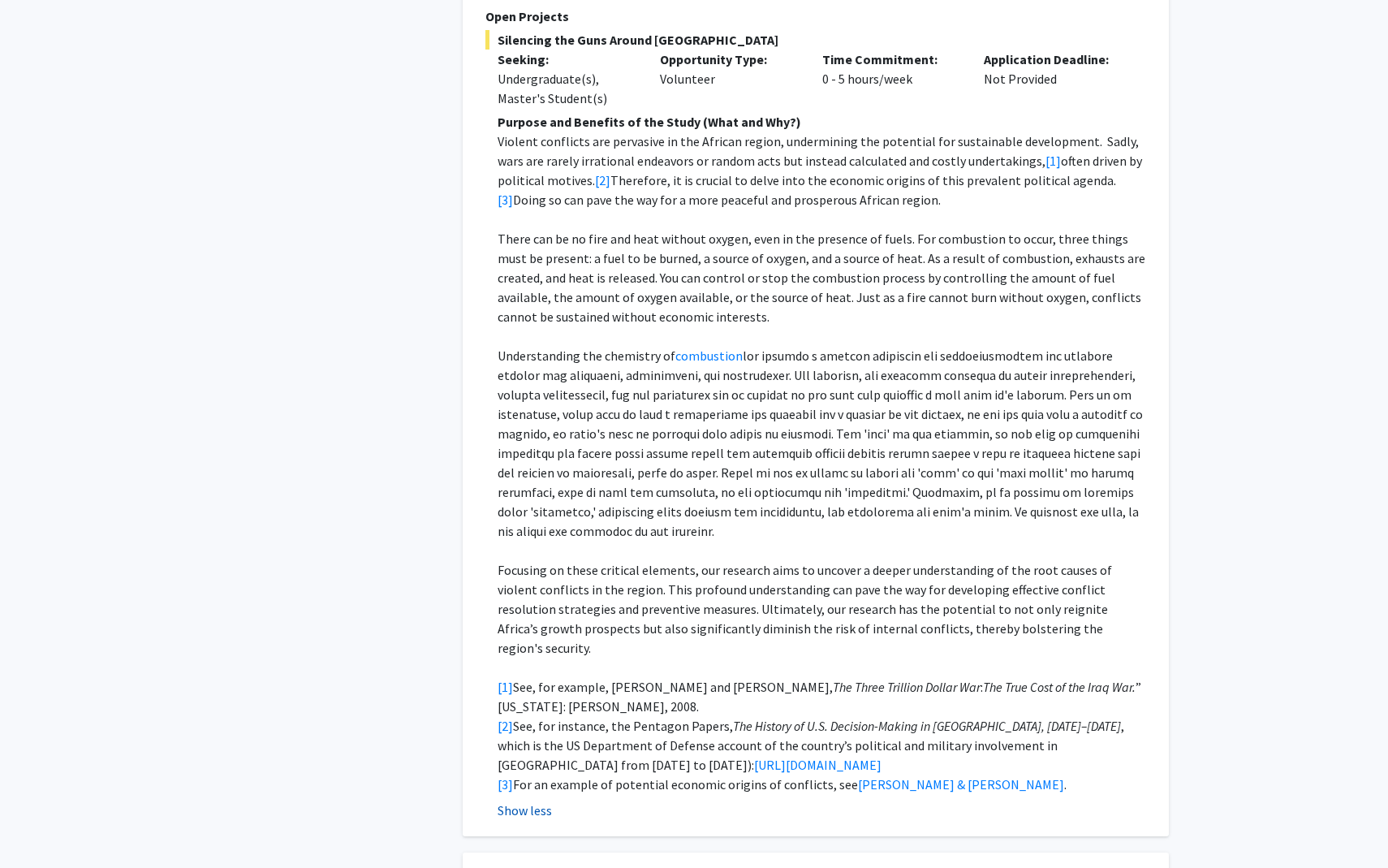
scroll to position [1450, 0]
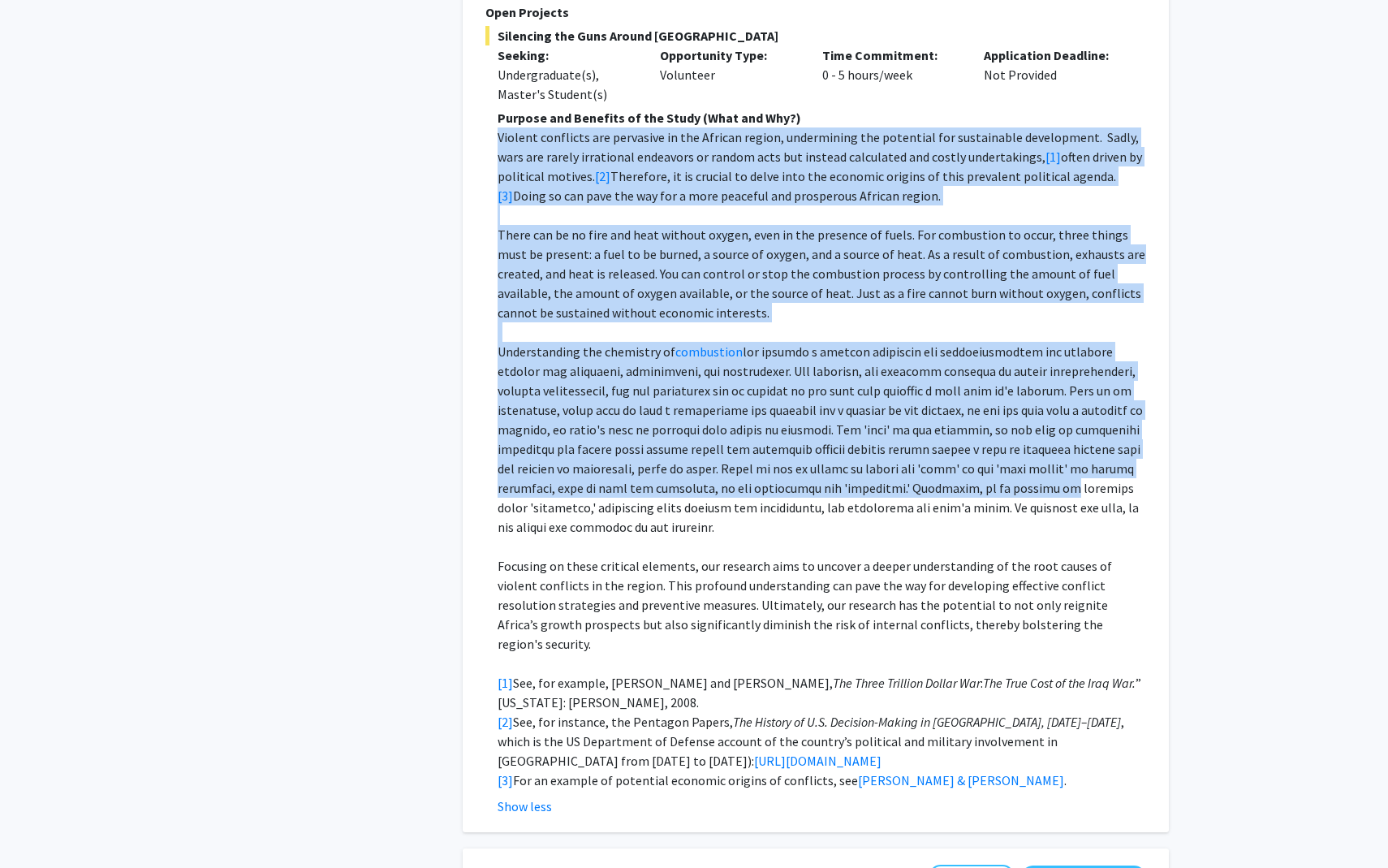
drag, startPoint x: 495, startPoint y: 91, endPoint x: 894, endPoint y: 503, distance: 573.5
click at [904, 460] on fg-read-more "Purpose and Benefits of the Study (What and Why?) Violent conflicts are pervasi…" at bounding box center [815, 462] width 660 height 708
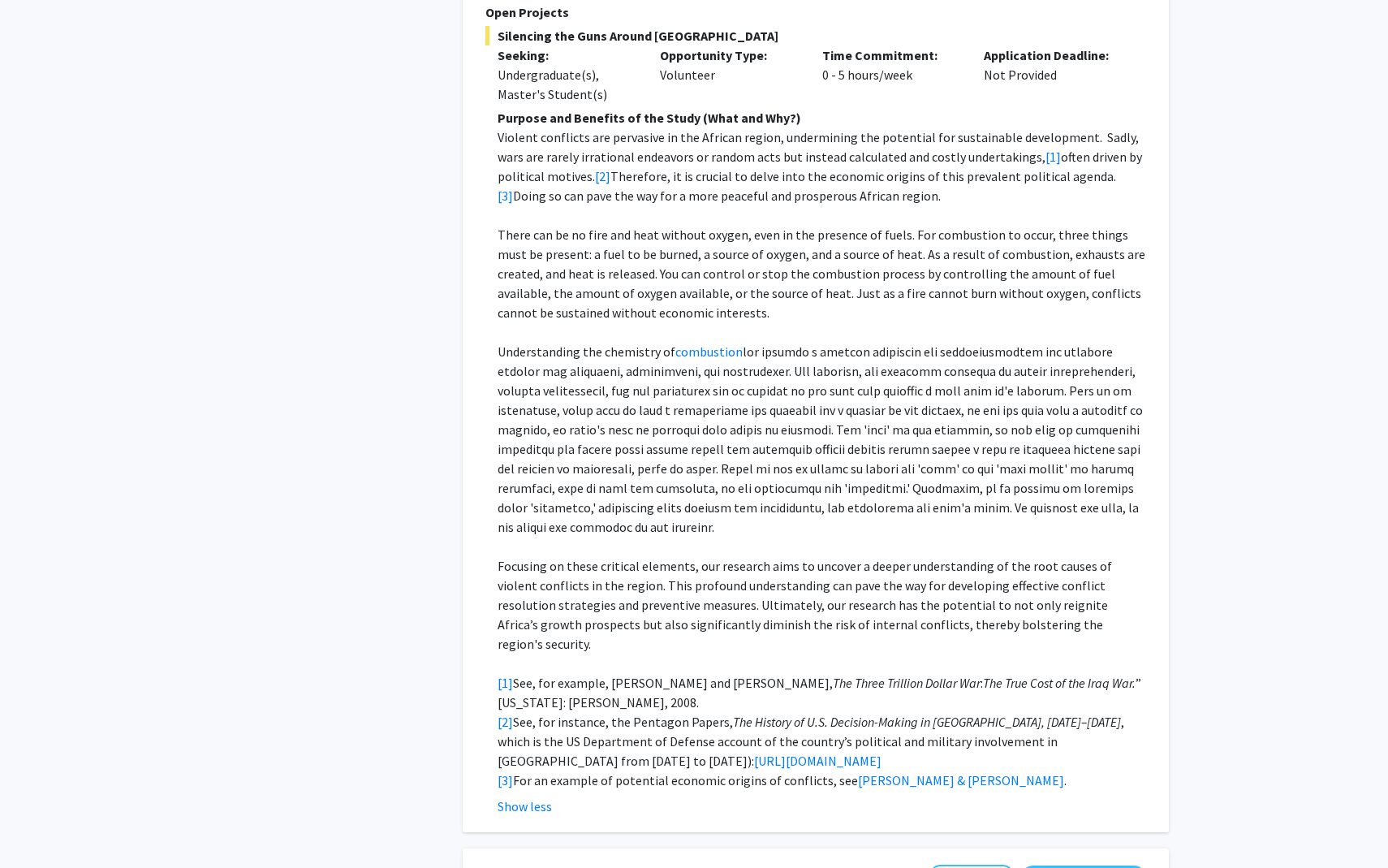
click at [898, 537] on p at bounding box center [821, 547] width 648 height 20
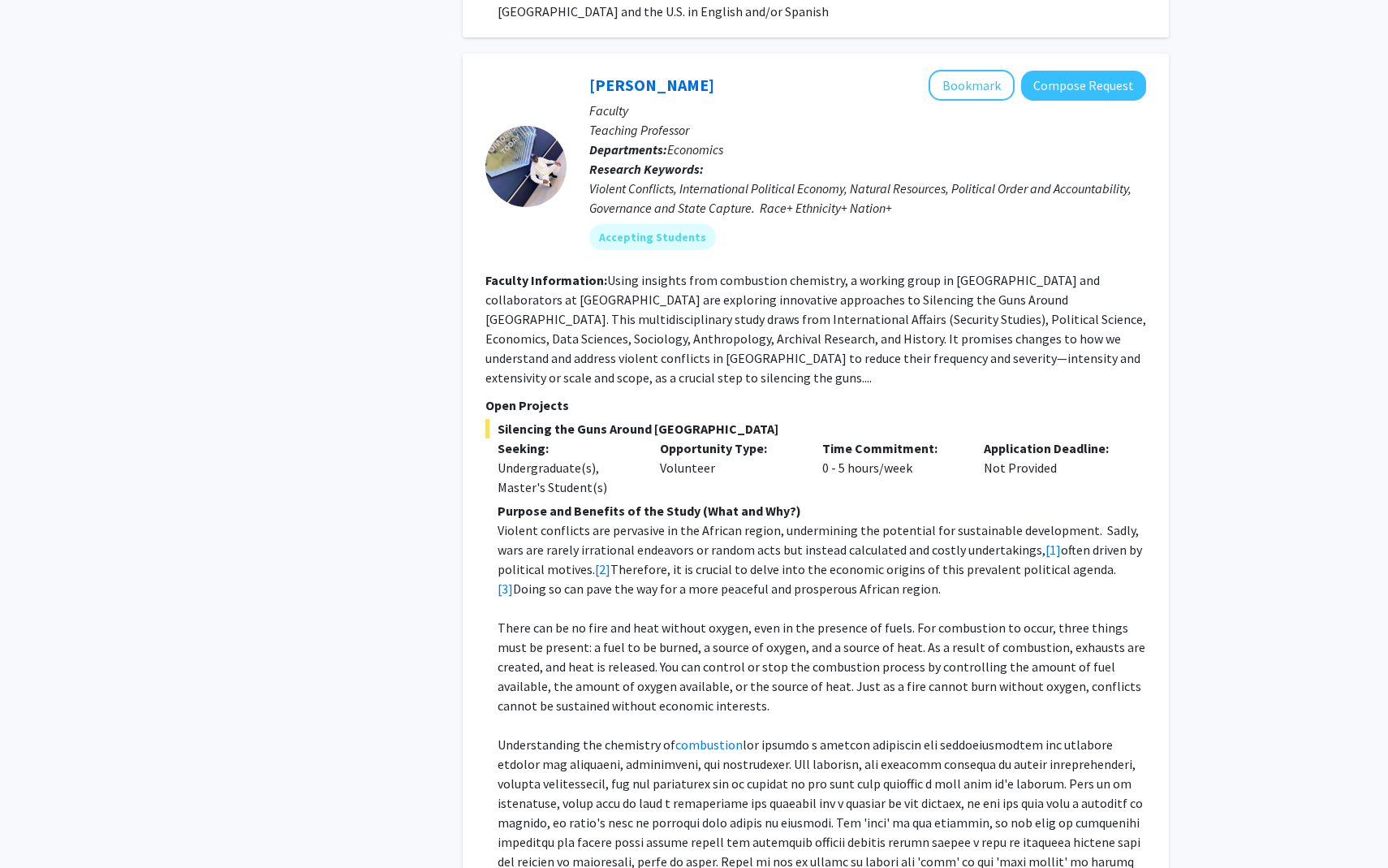
scroll to position [1054, 0]
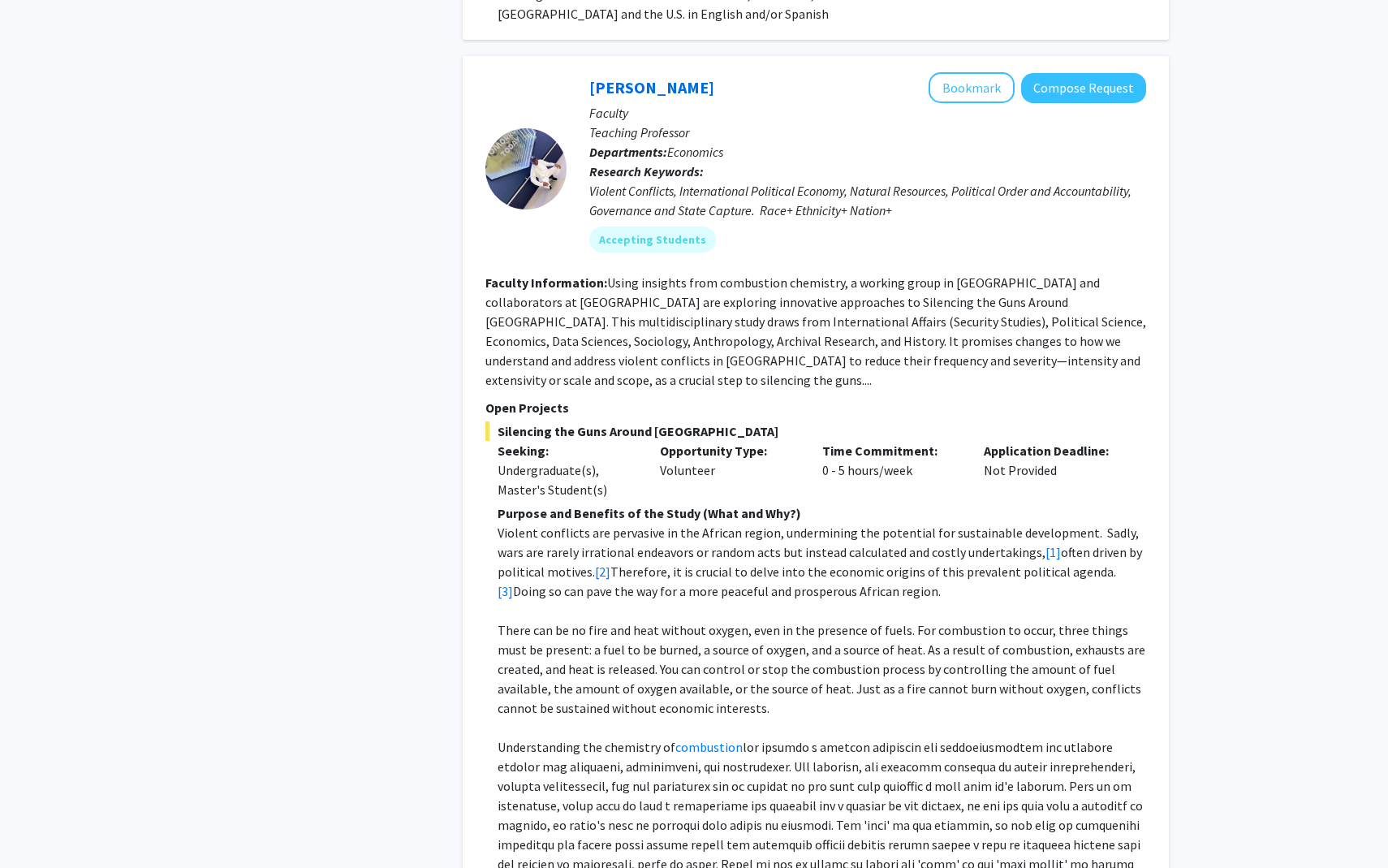
click at [699, 143] on span "Economics" at bounding box center [695, 151] width 56 height 16
click at [771, 181] on div "Violent Conflicts, International Political Economy, Natural Resources, Politica…" at bounding box center [868, 200] width 557 height 39
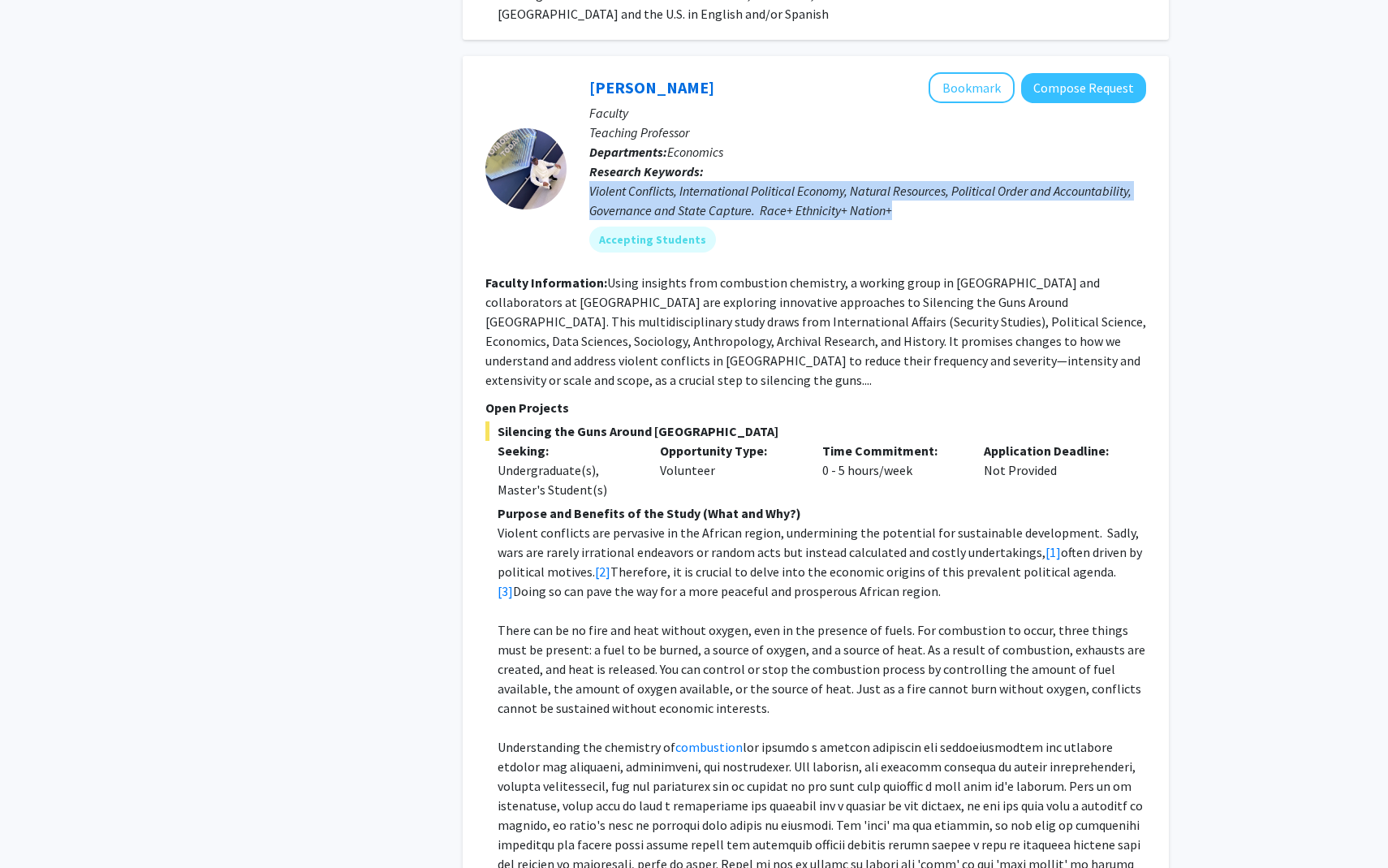
click at [771, 181] on div "Violent Conflicts, International Political Economy, Natural Resources, Politica…" at bounding box center [868, 200] width 557 height 39
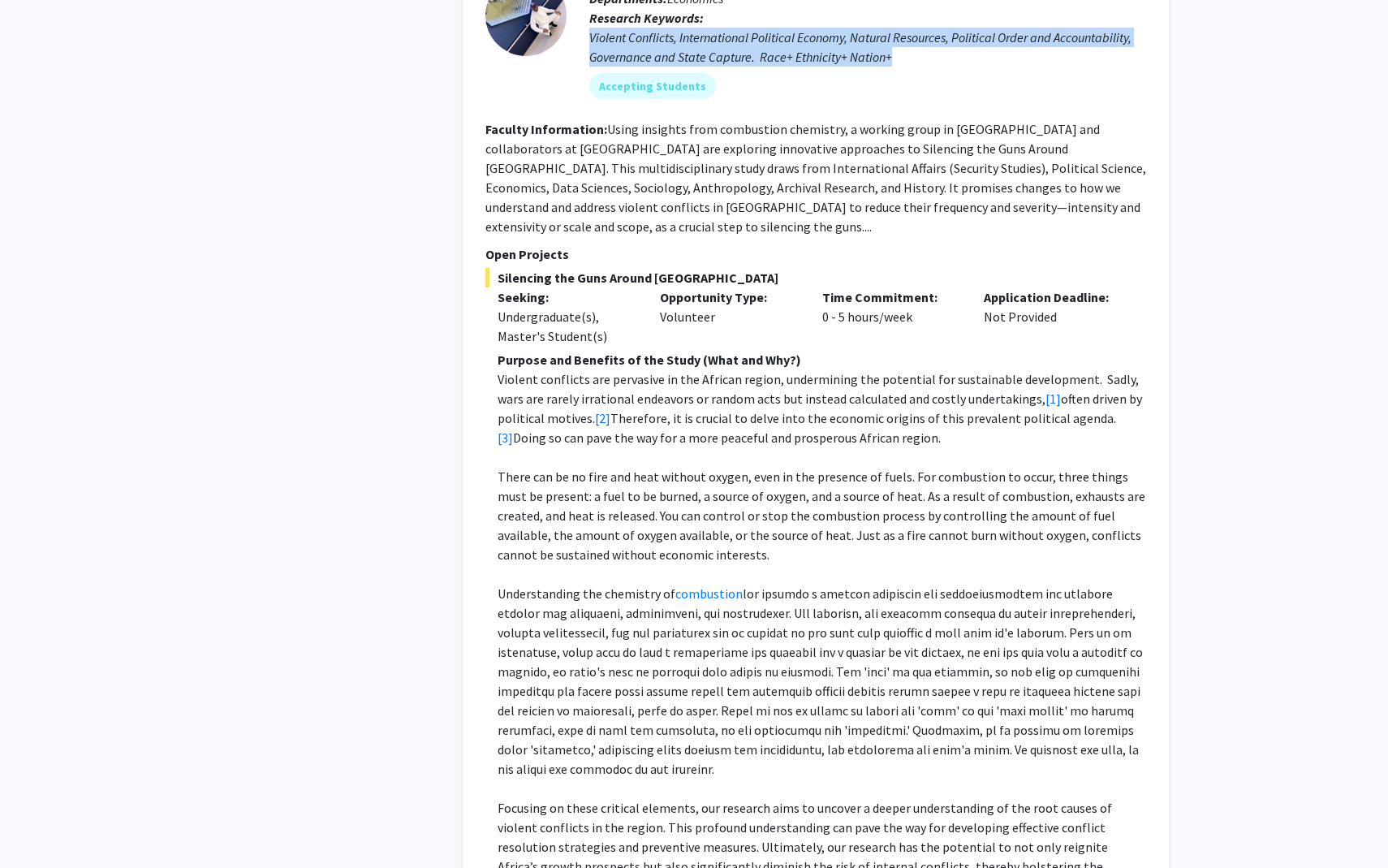
scroll to position [1213, 0]
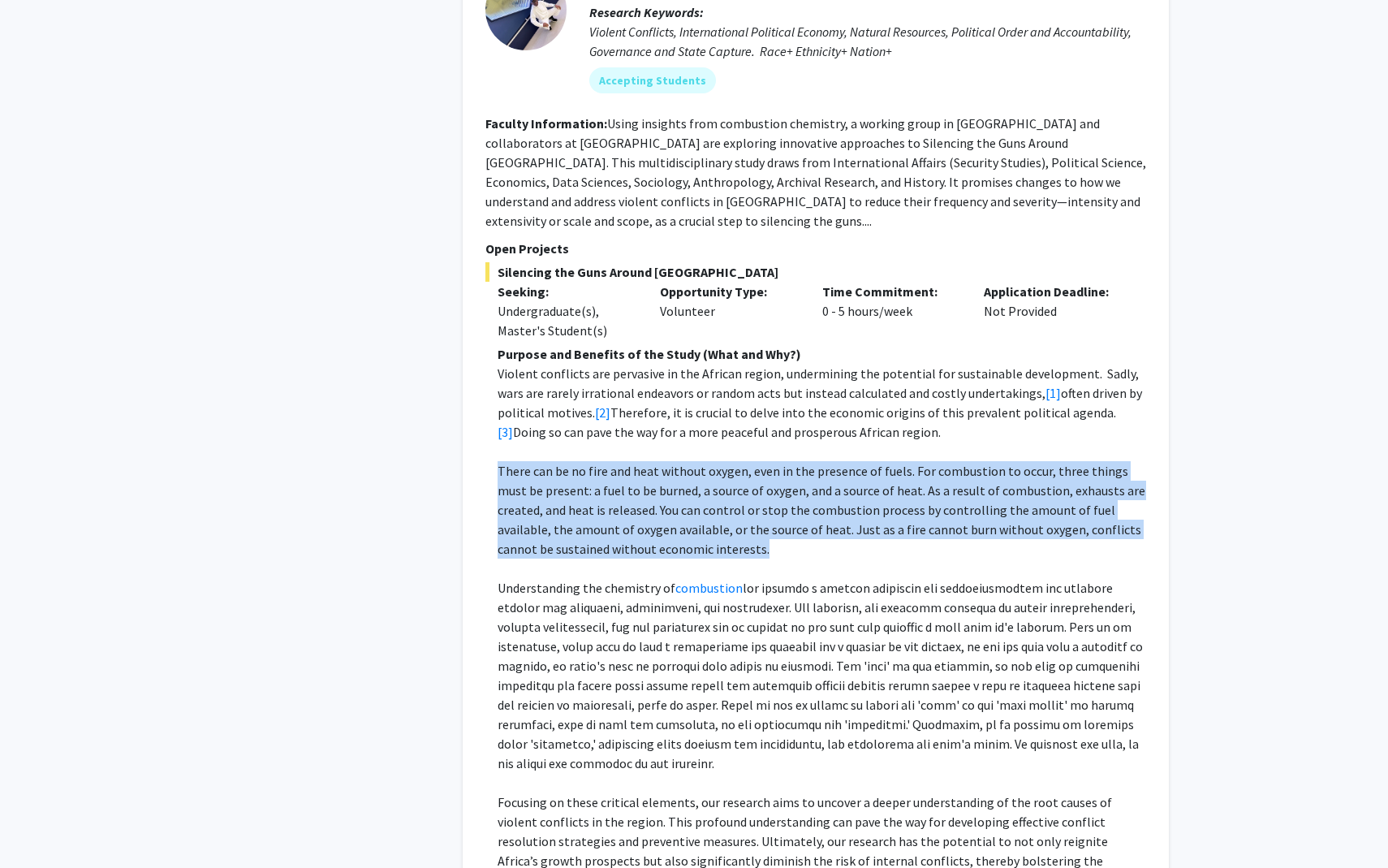
drag, startPoint x: 715, startPoint y: 511, endPoint x: 454, endPoint y: 434, distance: 272.1
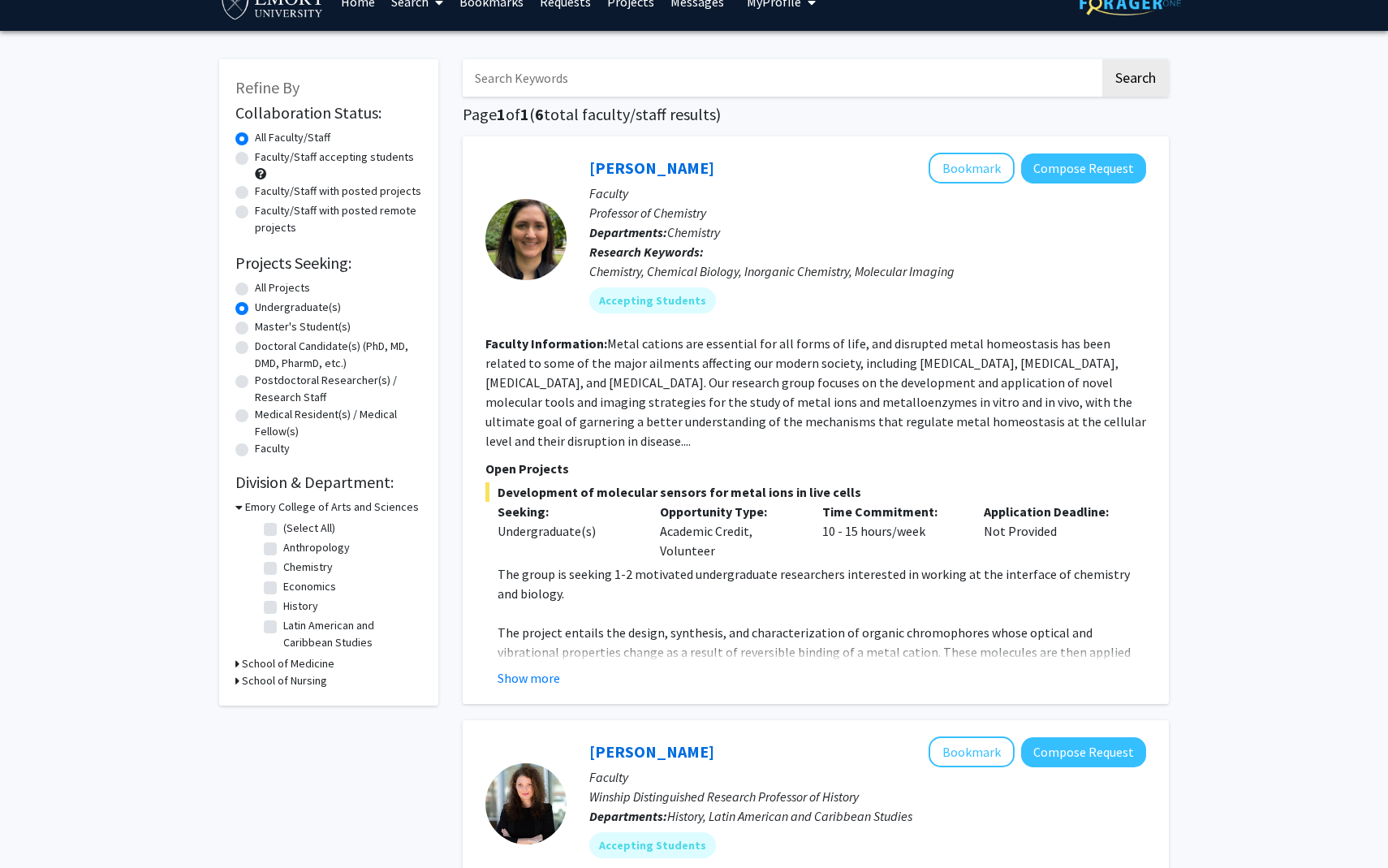
scroll to position [0, 0]
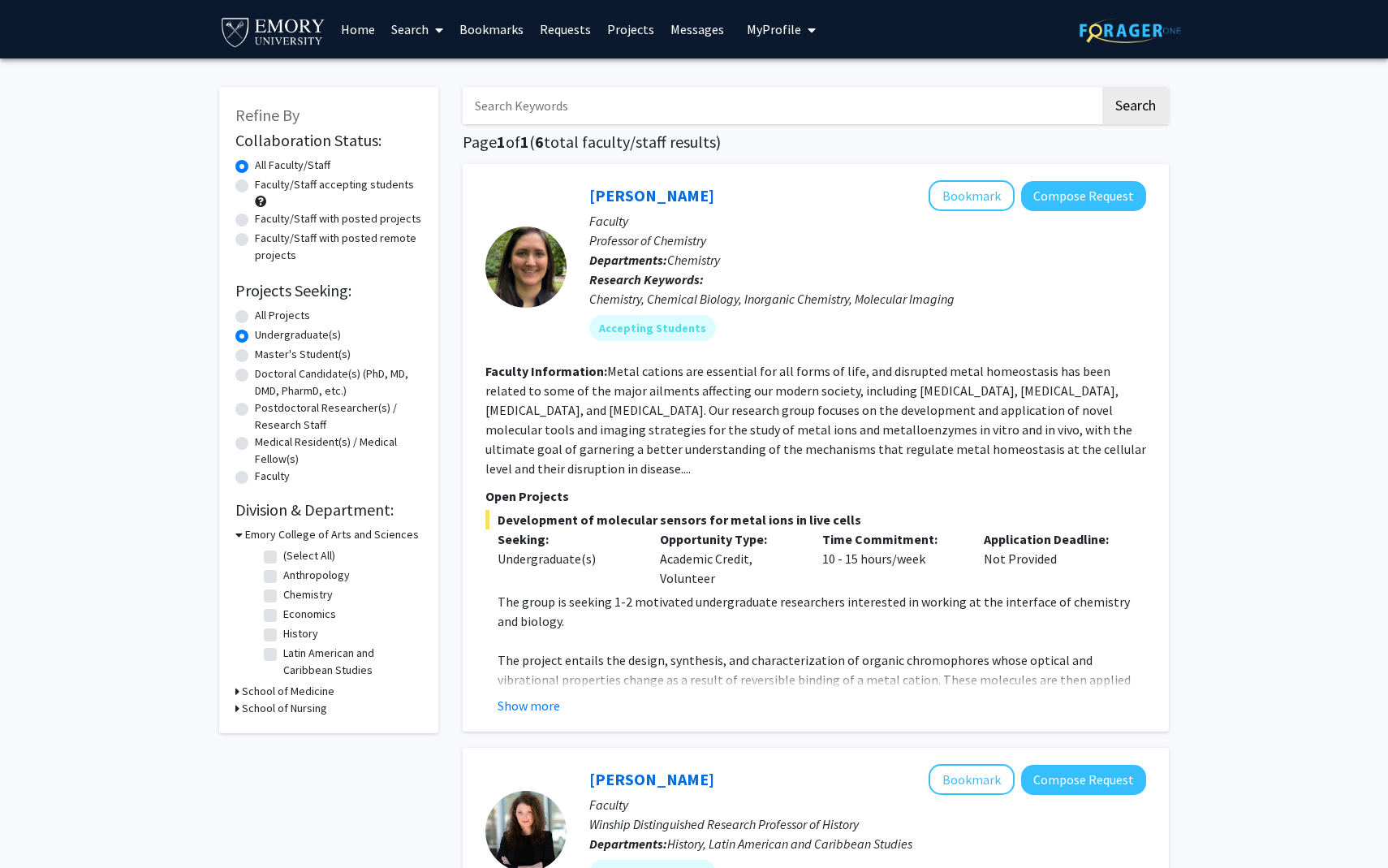
click at [285, 316] on label "All Projects" at bounding box center [282, 315] width 56 height 17
click at [265, 316] on input "All Projects" at bounding box center [260, 312] width 11 height 11
radio input "true"
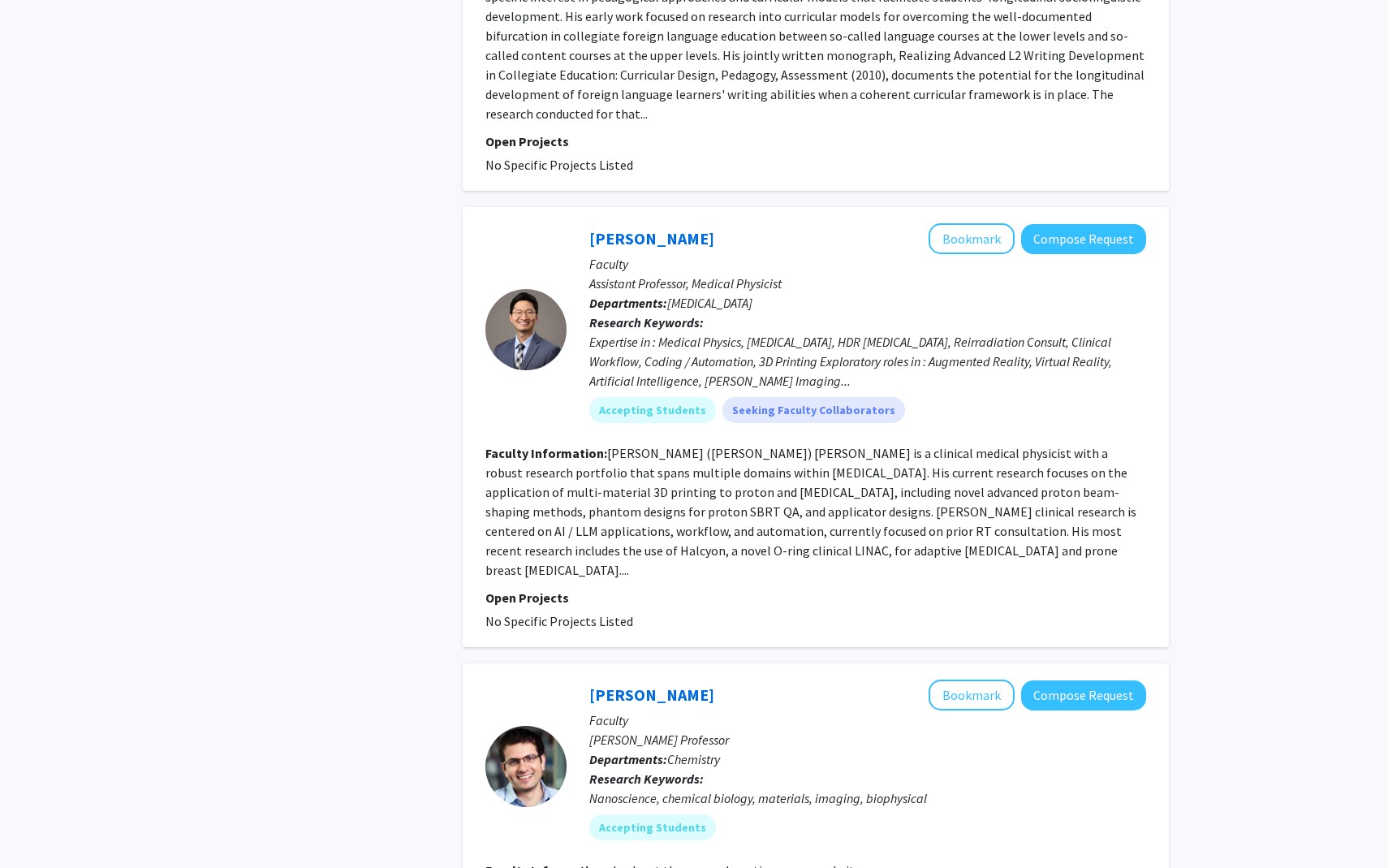
scroll to position [4989, 0]
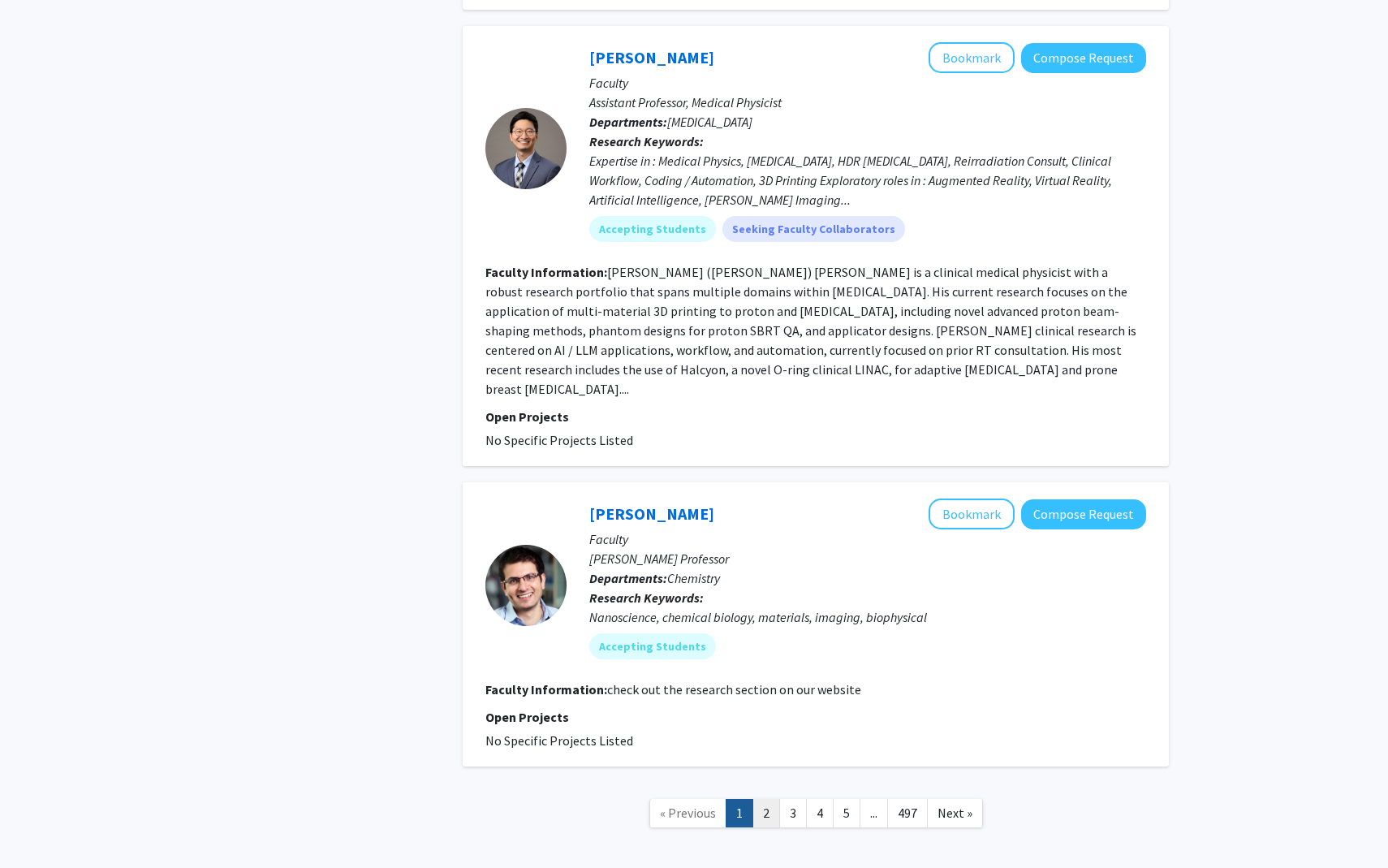
click at [772, 798] on link "2" at bounding box center [767, 812] width 28 height 29
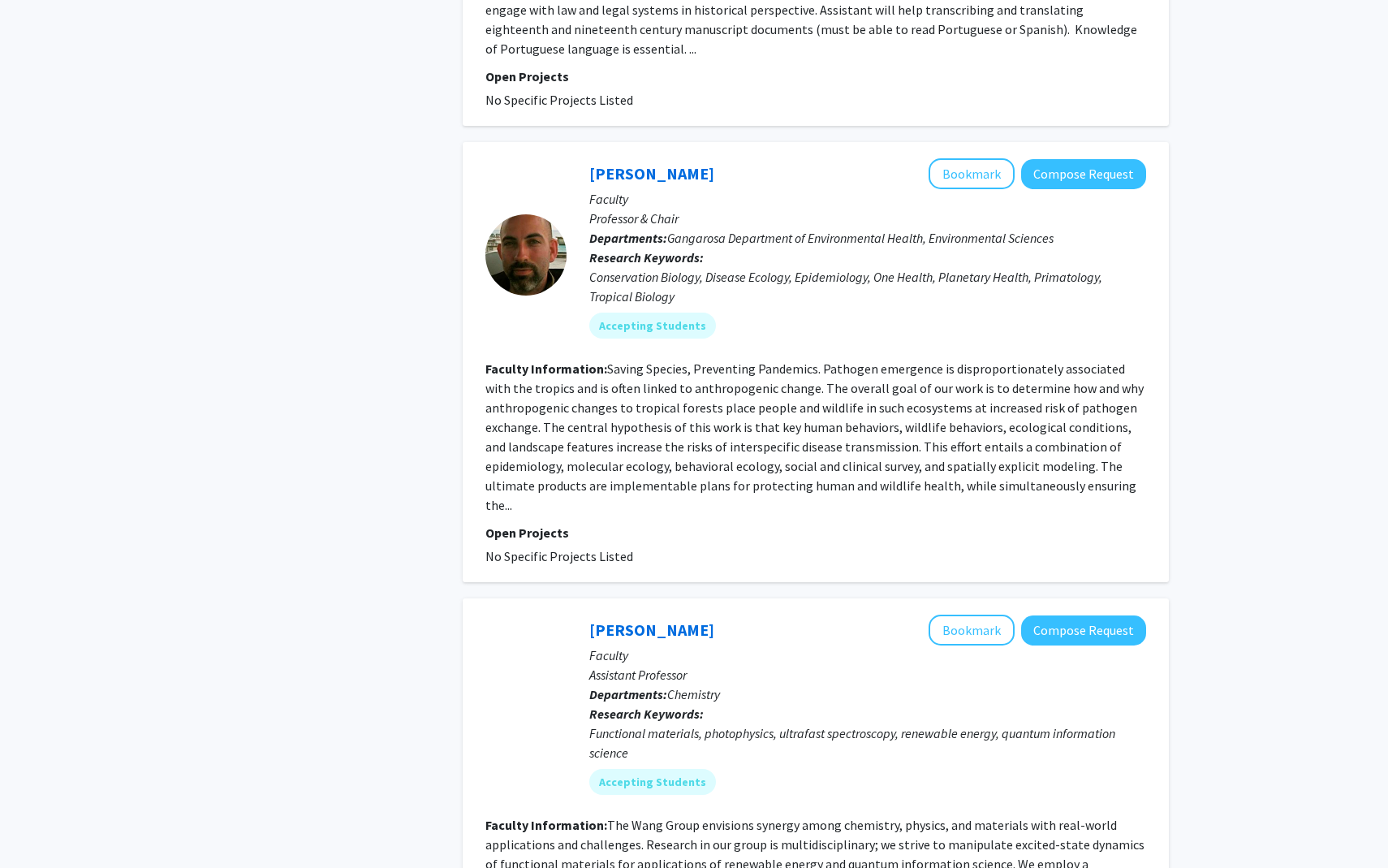
scroll to position [843, 0]
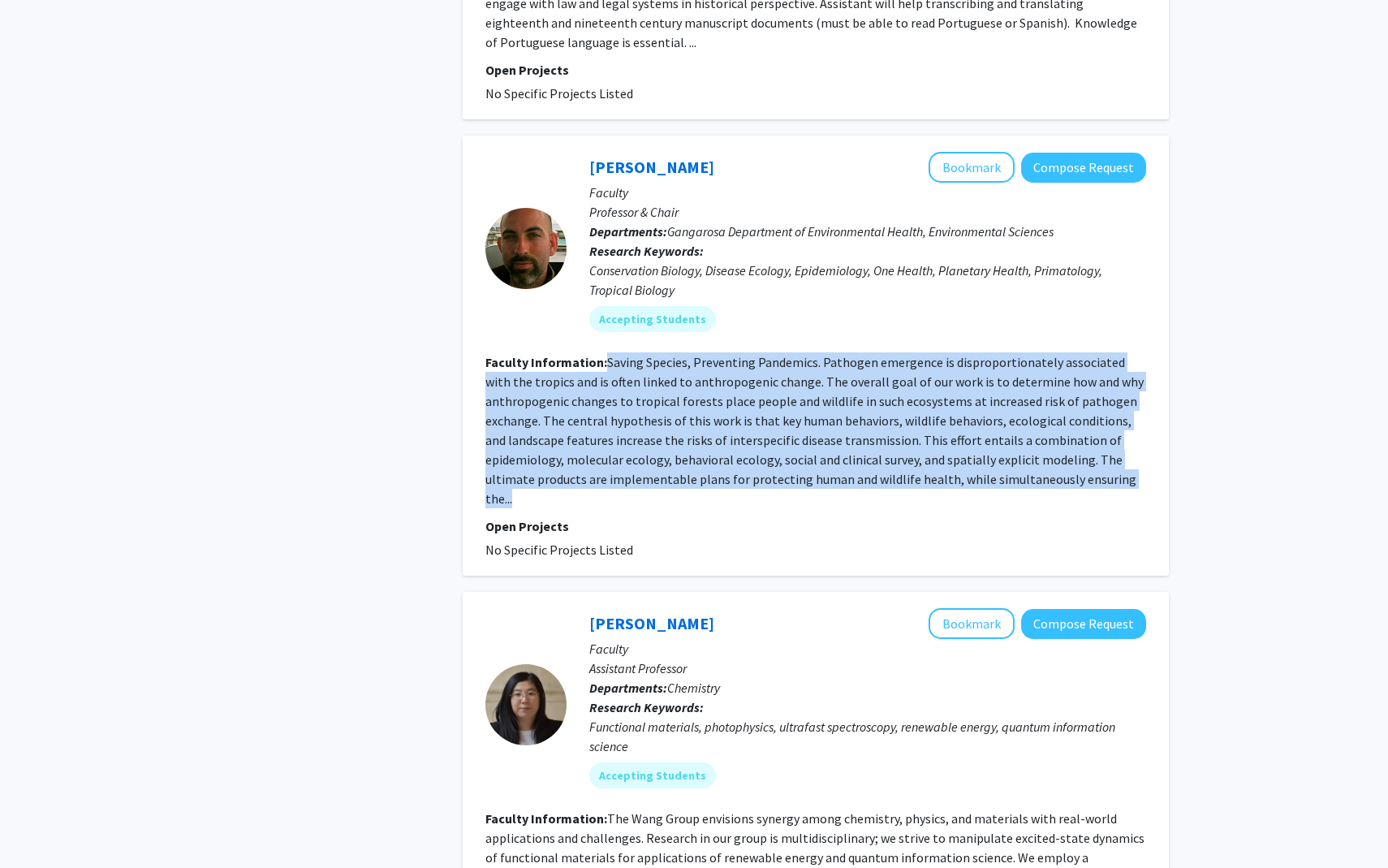
drag, startPoint x: 607, startPoint y: 324, endPoint x: 1149, endPoint y: 438, distance: 553.9
click at [1149, 438] on div "Thomas Gillespie Bookmark Compose Request Faculty Professor & Chair Departments…" at bounding box center [815, 355] width 706 height 439
click at [1039, 415] on fg-read-more "Saving Species, Preventing Pandemics. Pathogen emergence is disproportionately …" at bounding box center [814, 430] width 658 height 152
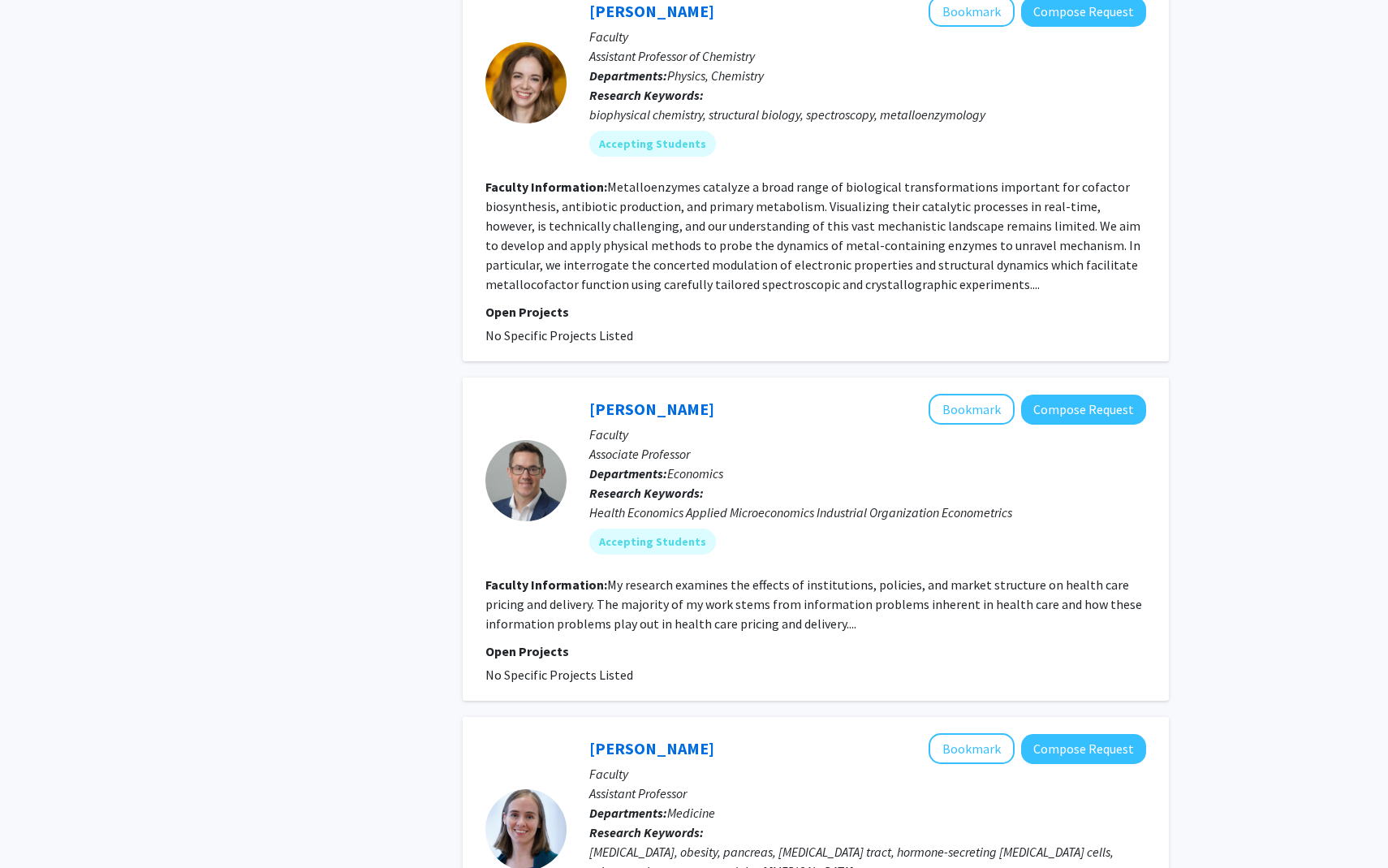
scroll to position [2399, 0]
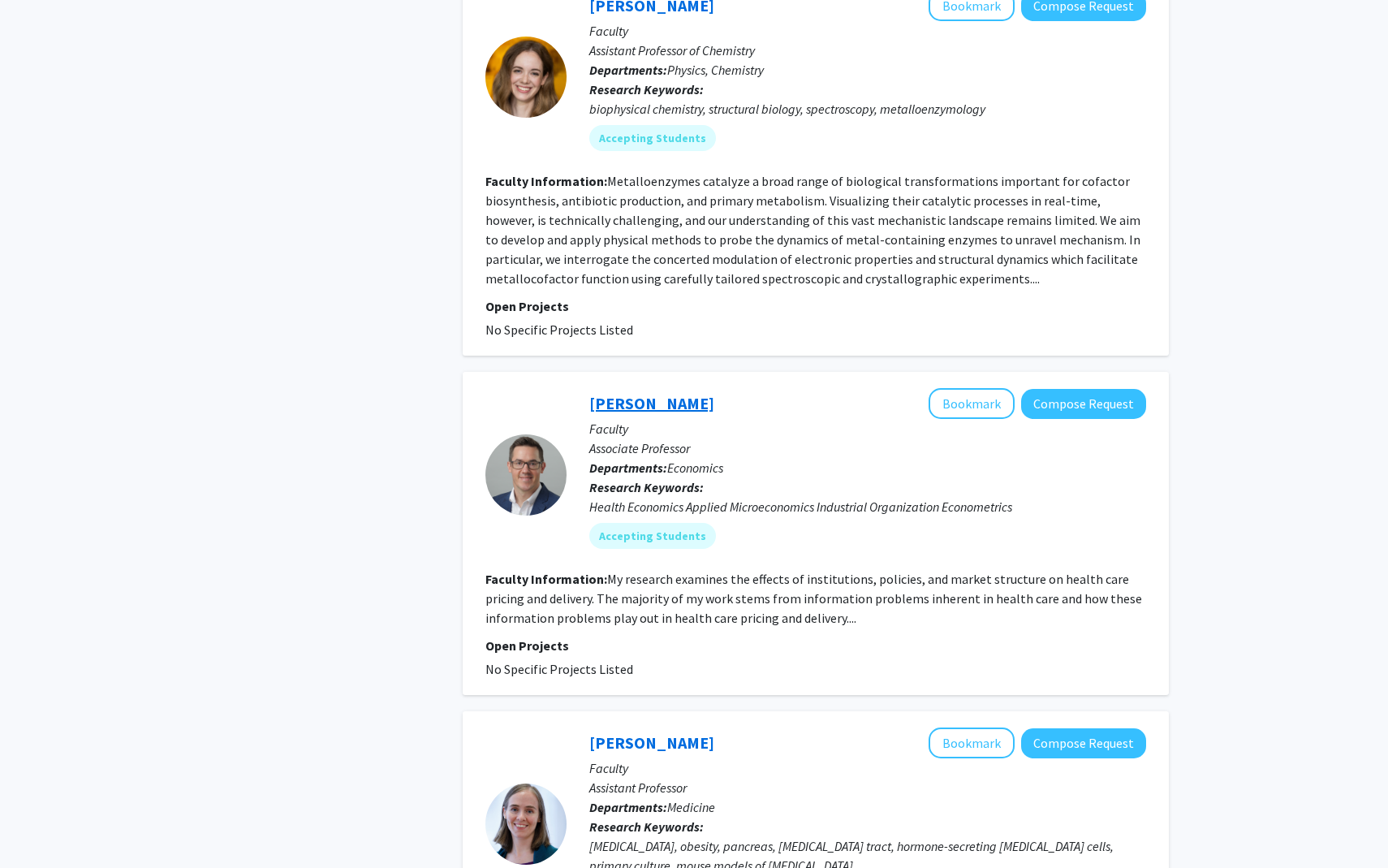
click at [643, 393] on link "Ian McCarthy" at bounding box center [652, 403] width 125 height 20
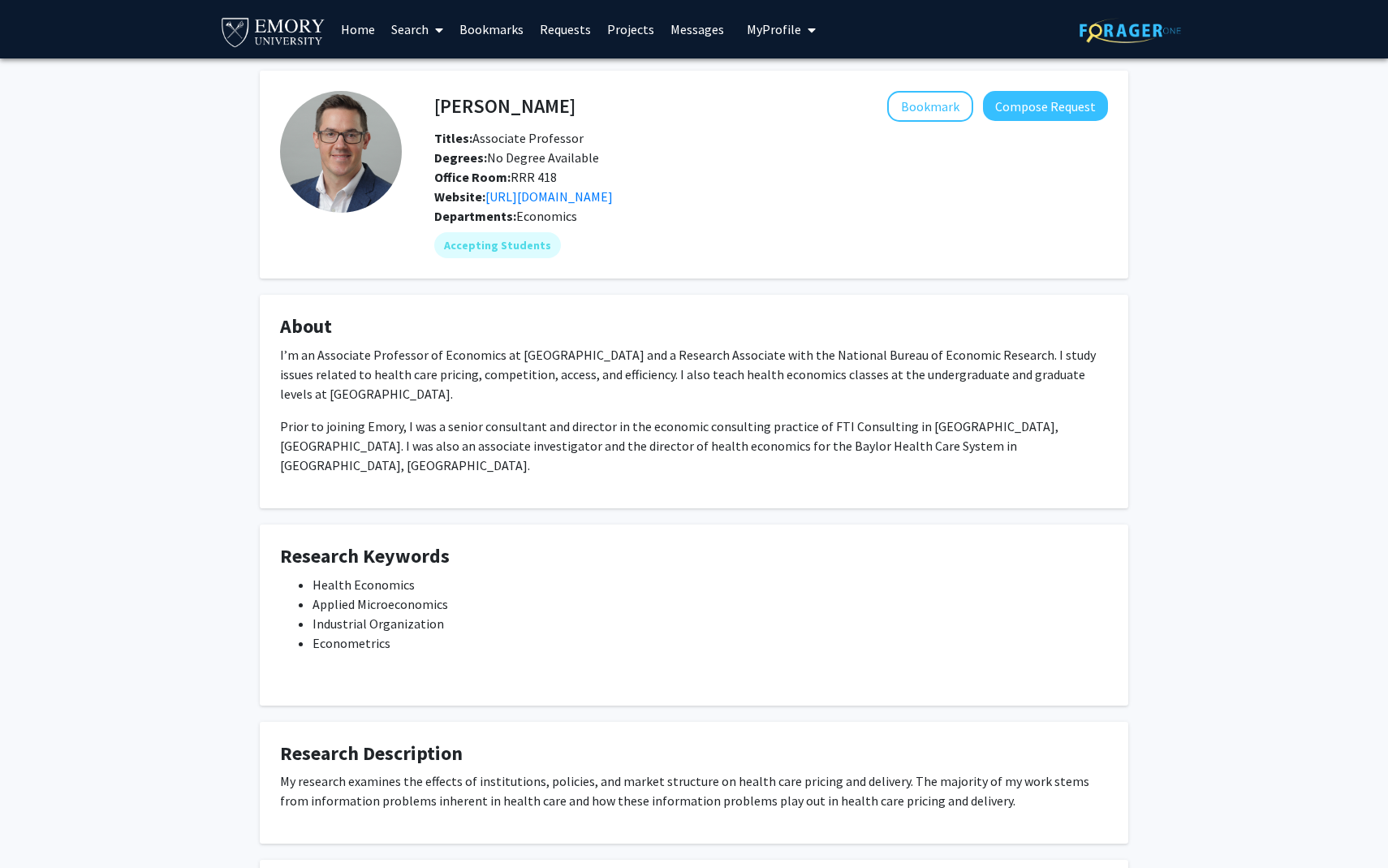
click at [657, 351] on p "I’m an Associate Professor of Economics at Emory University and a Research Asso…" at bounding box center [694, 374] width 828 height 59
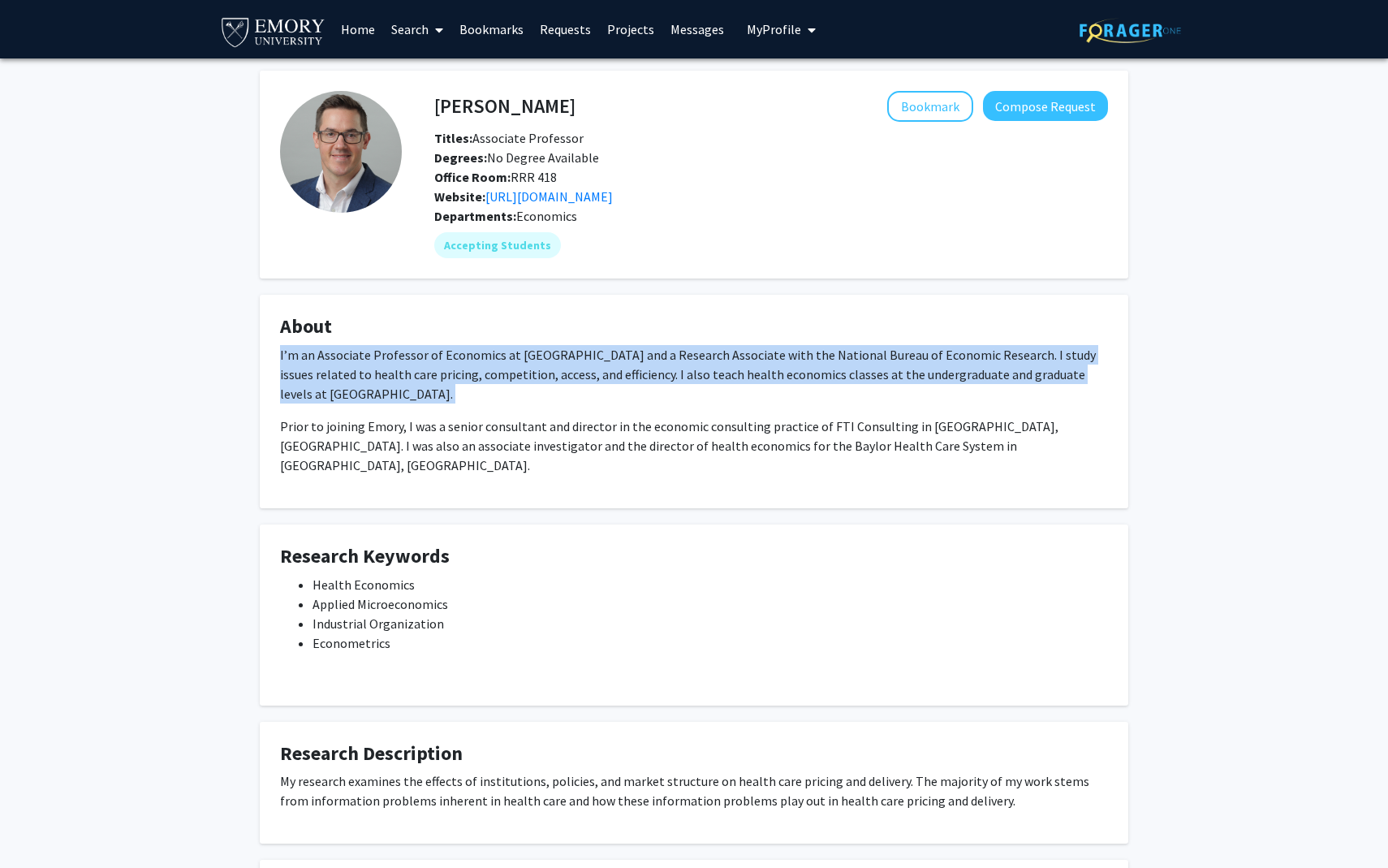
click at [657, 351] on p "I’m an Associate Professor of Economics at Emory University and a Research Asso…" at bounding box center [694, 374] width 828 height 59
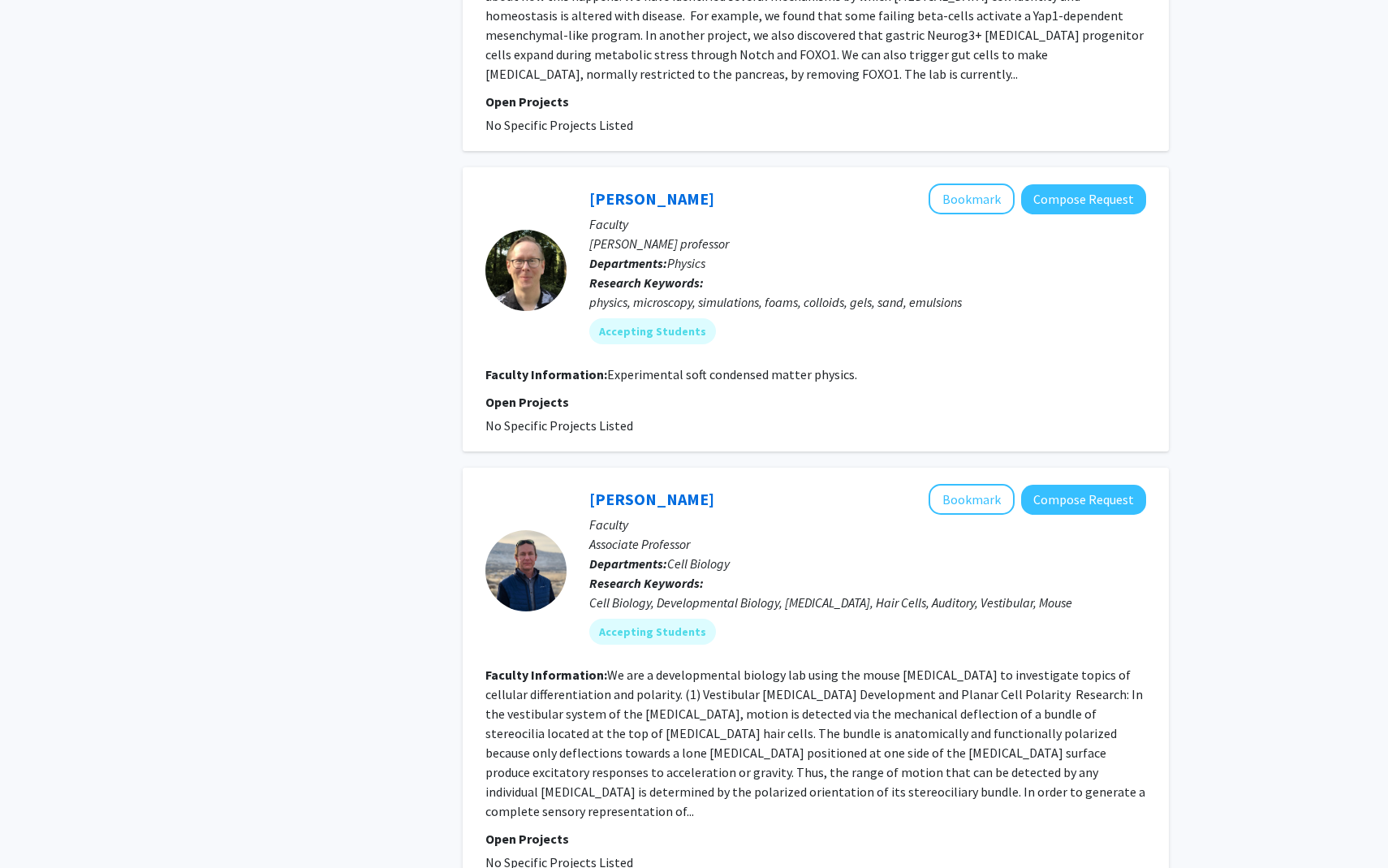
scroll to position [3409, 0]
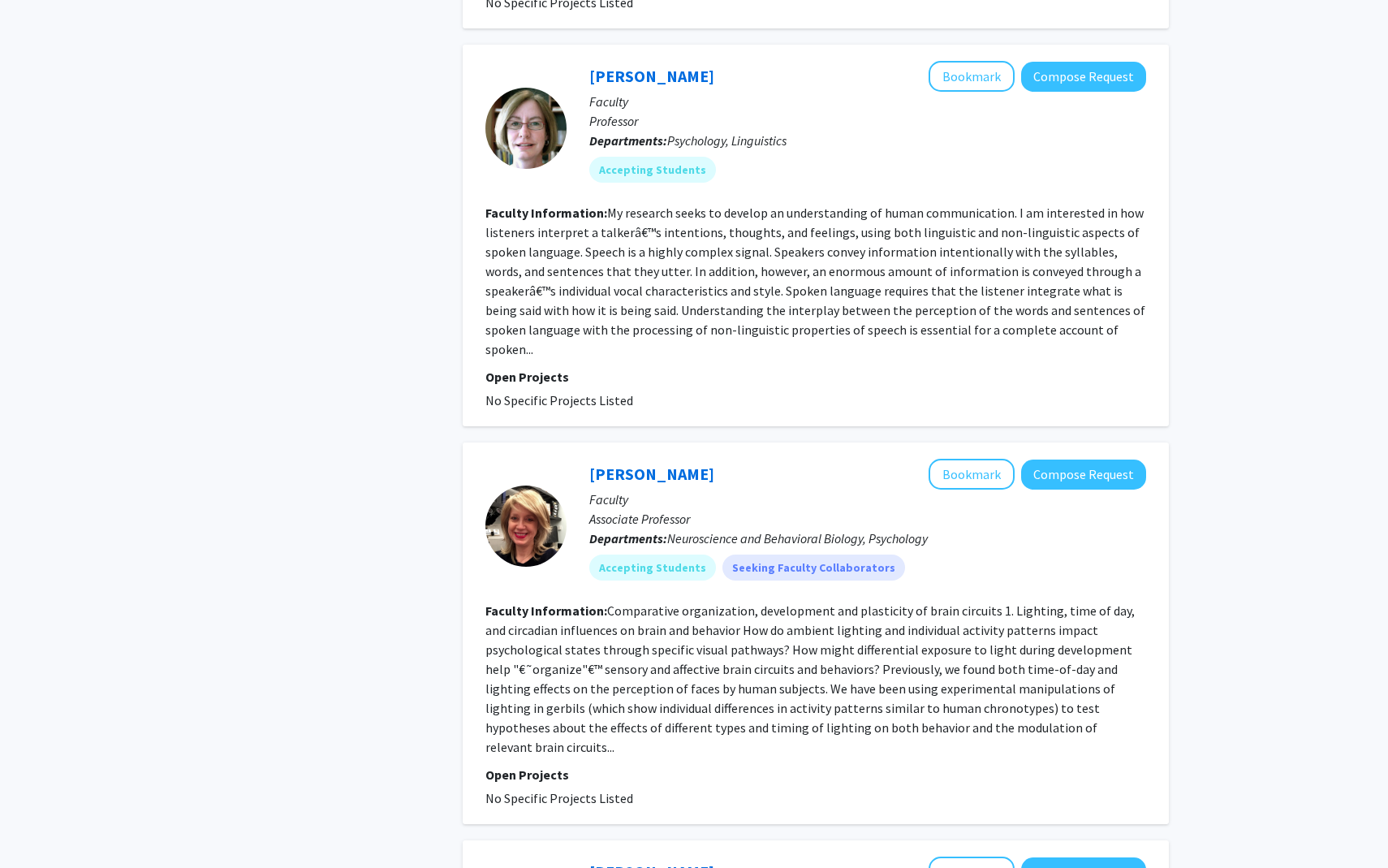
scroll to position [2910, 0]
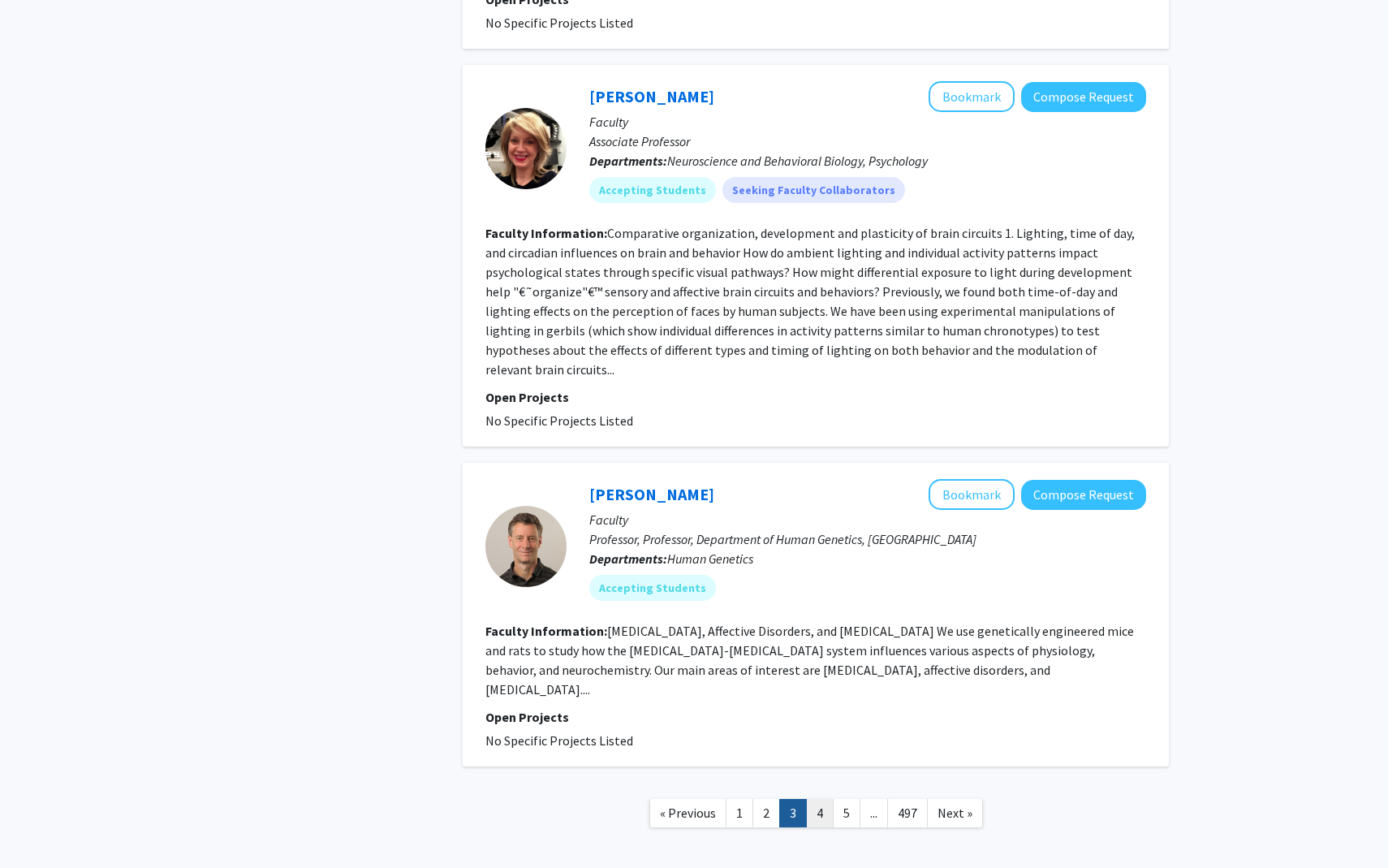
click at [820, 798] on link "4" at bounding box center [820, 812] width 28 height 29
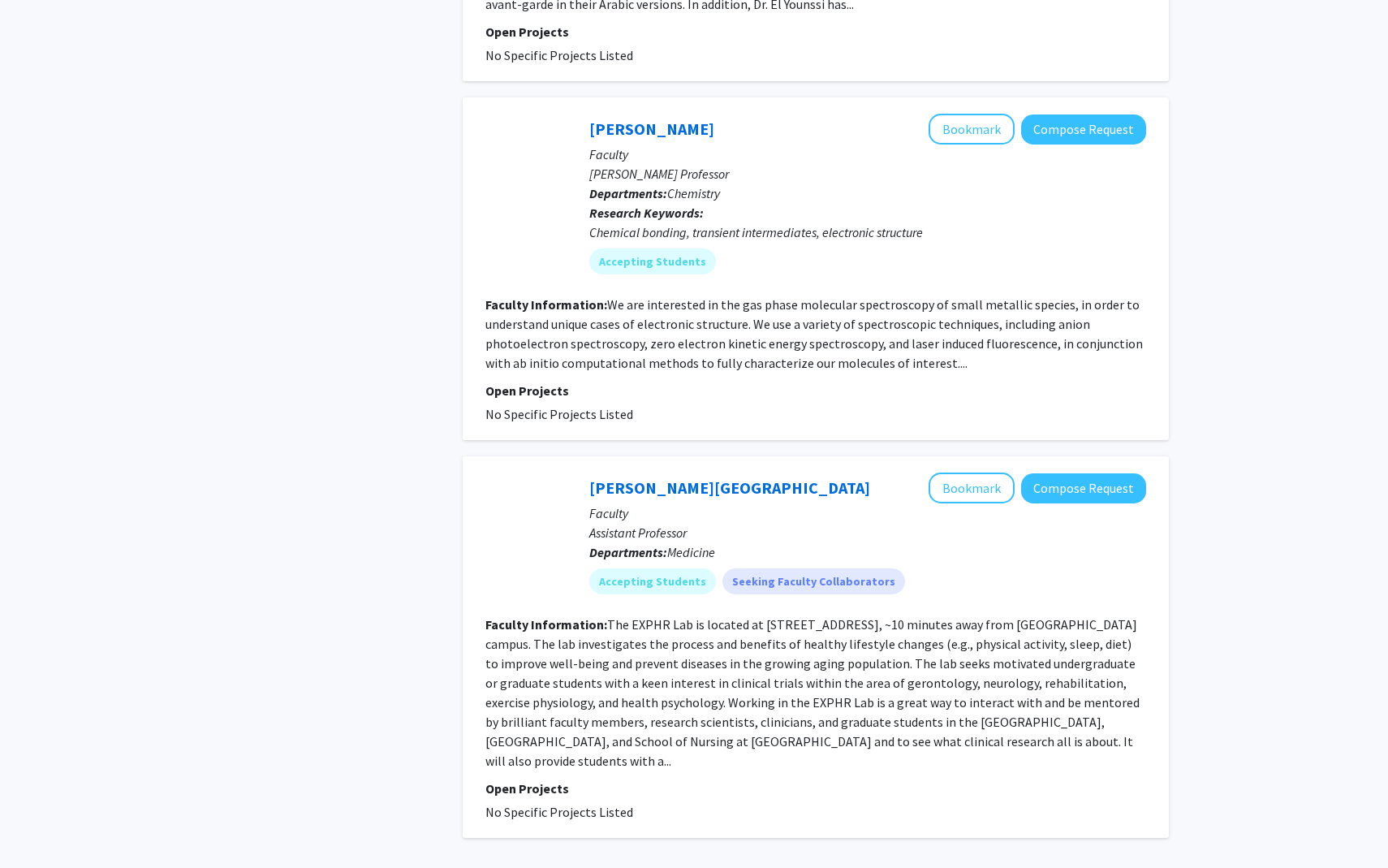
scroll to position [3638, 0]
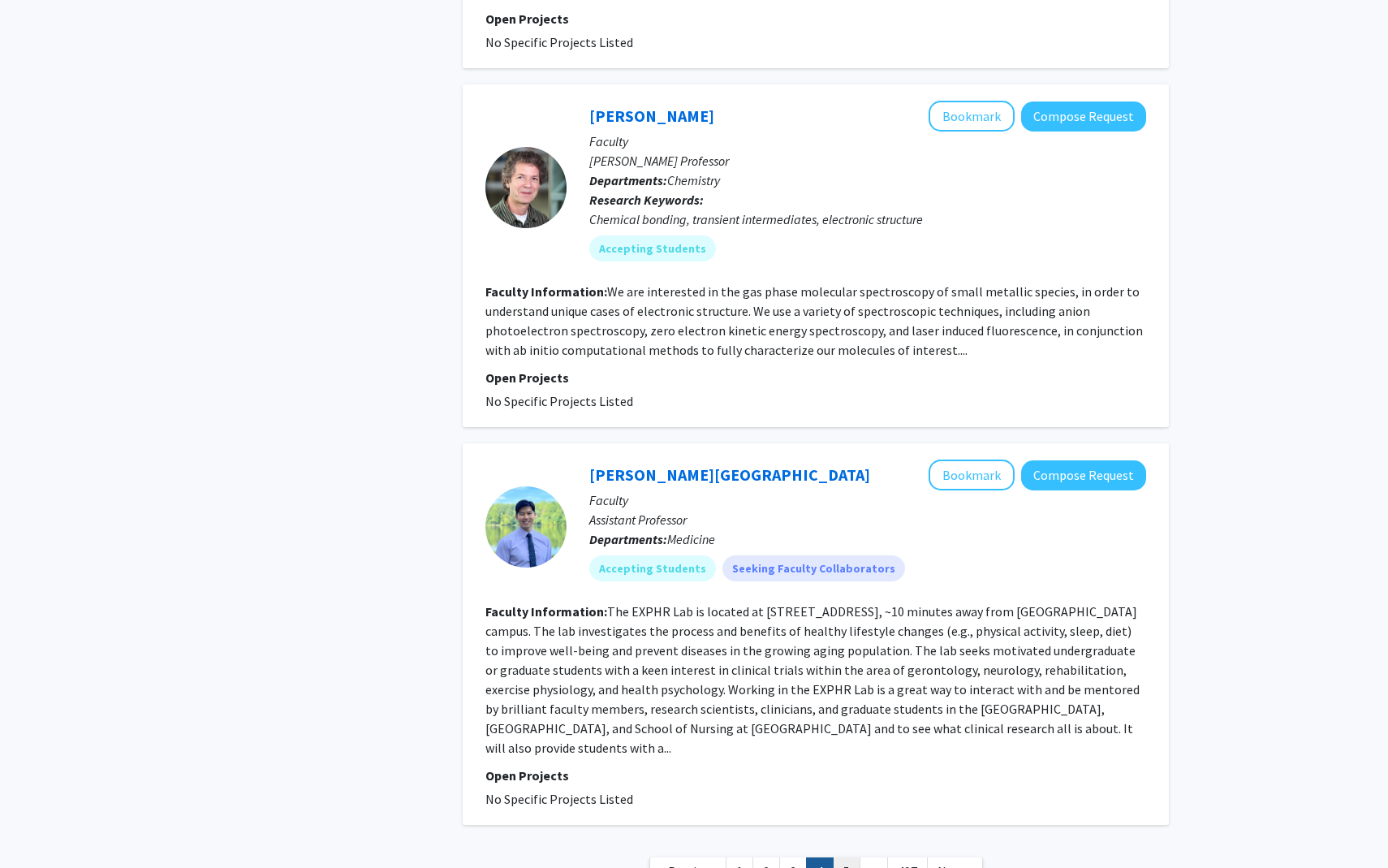
click at [851, 857] on link "5" at bounding box center [847, 871] width 28 height 29
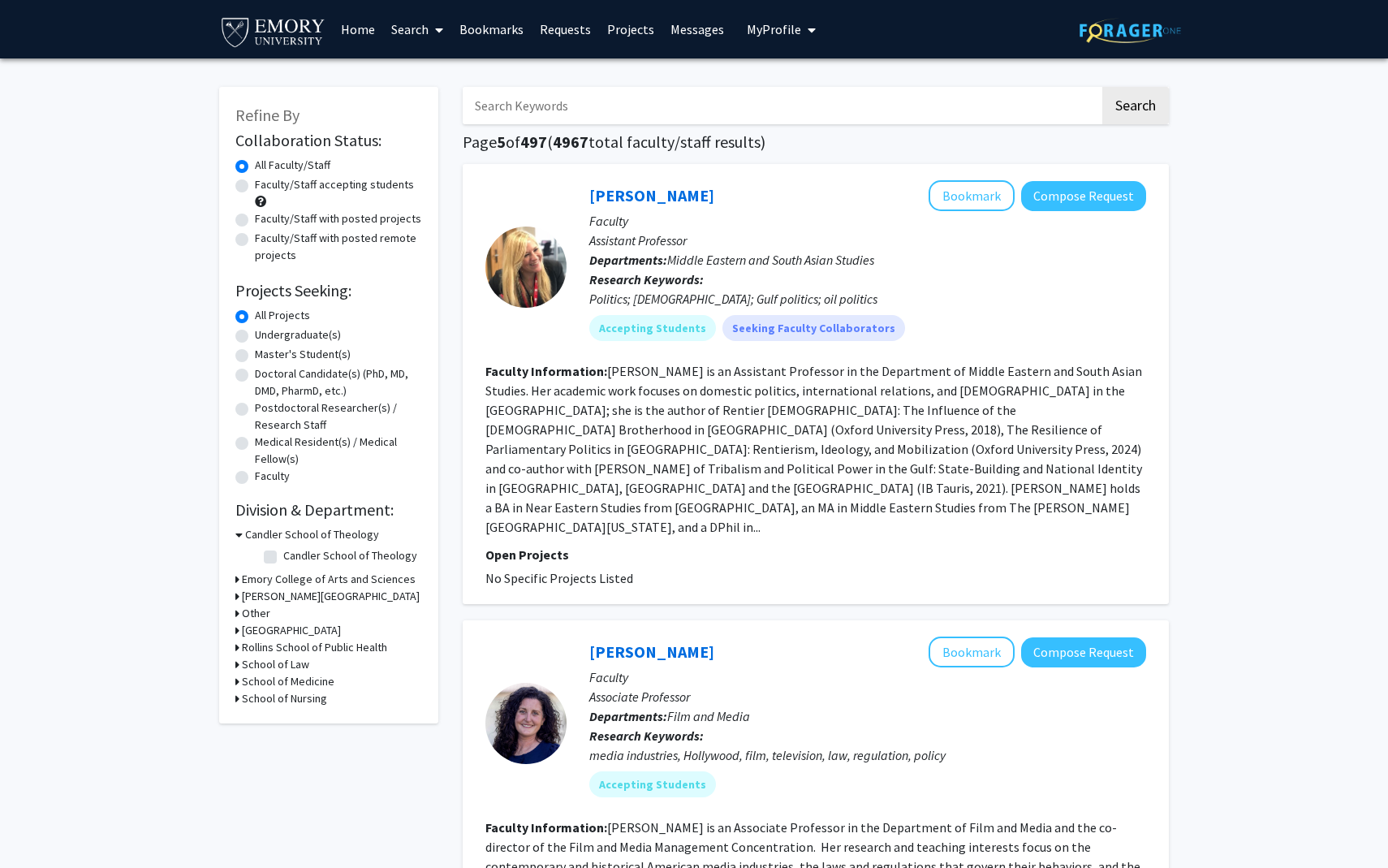
click at [238, 577] on icon at bounding box center [238, 579] width 4 height 17
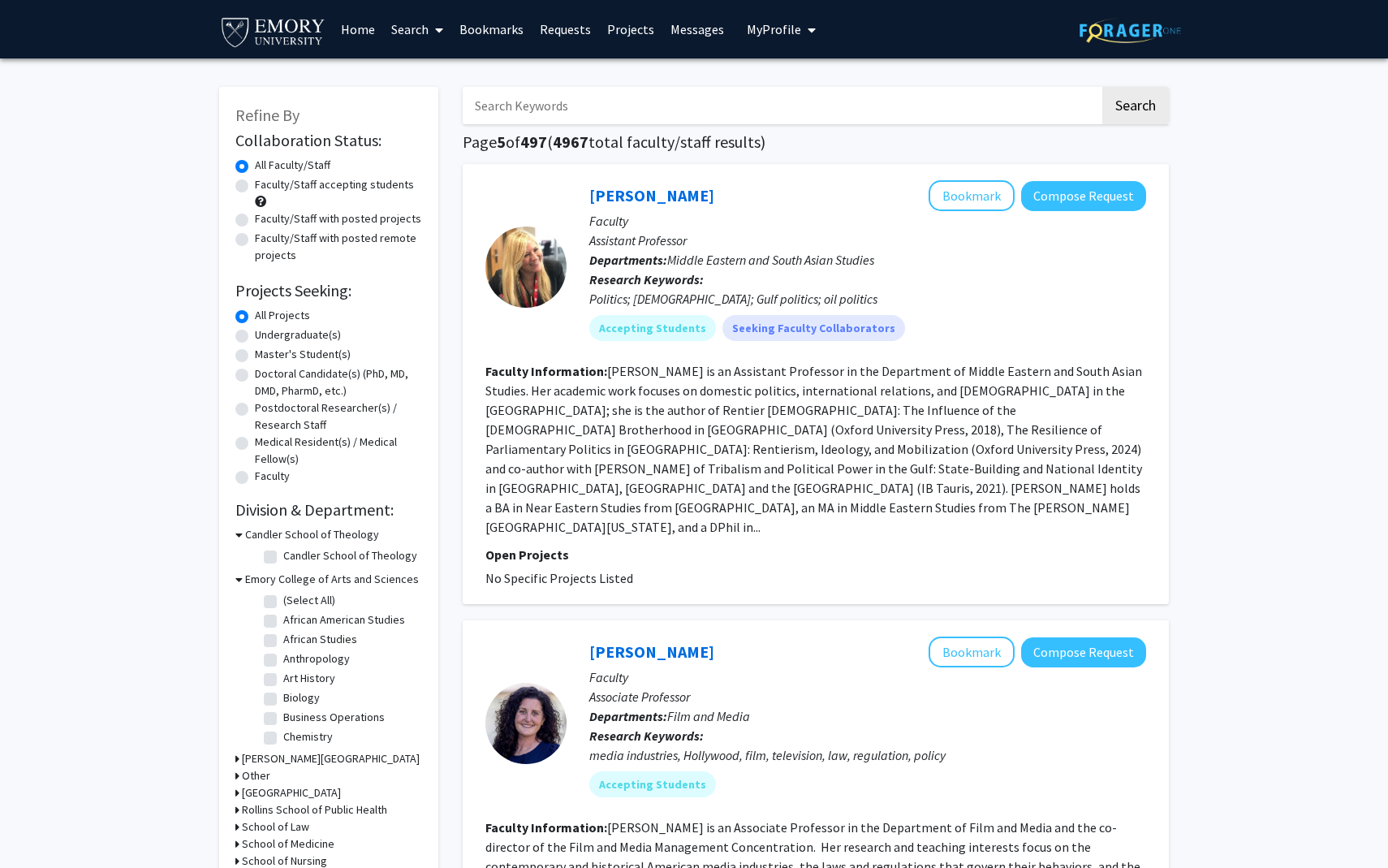
click at [283, 718] on label "Business Operations" at bounding box center [334, 717] width 101 height 17
click at [283, 718] on input "Business Operations" at bounding box center [288, 714] width 11 height 11
checkbox input "true"
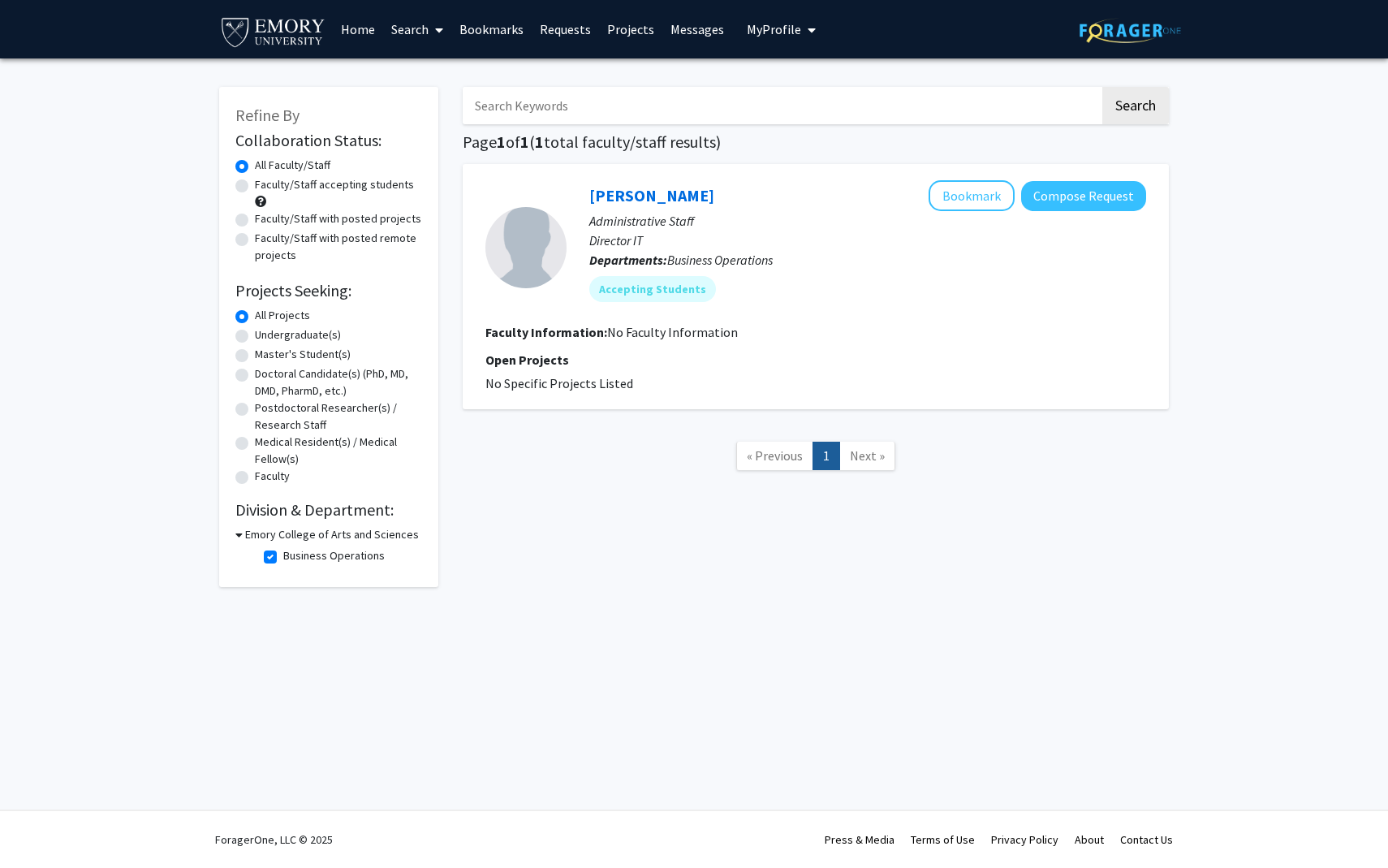
click at [283, 559] on label "Business Operations" at bounding box center [334, 555] width 101 height 17
click at [283, 558] on input "Business Operations" at bounding box center [288, 552] width 11 height 11
checkbox input "false"
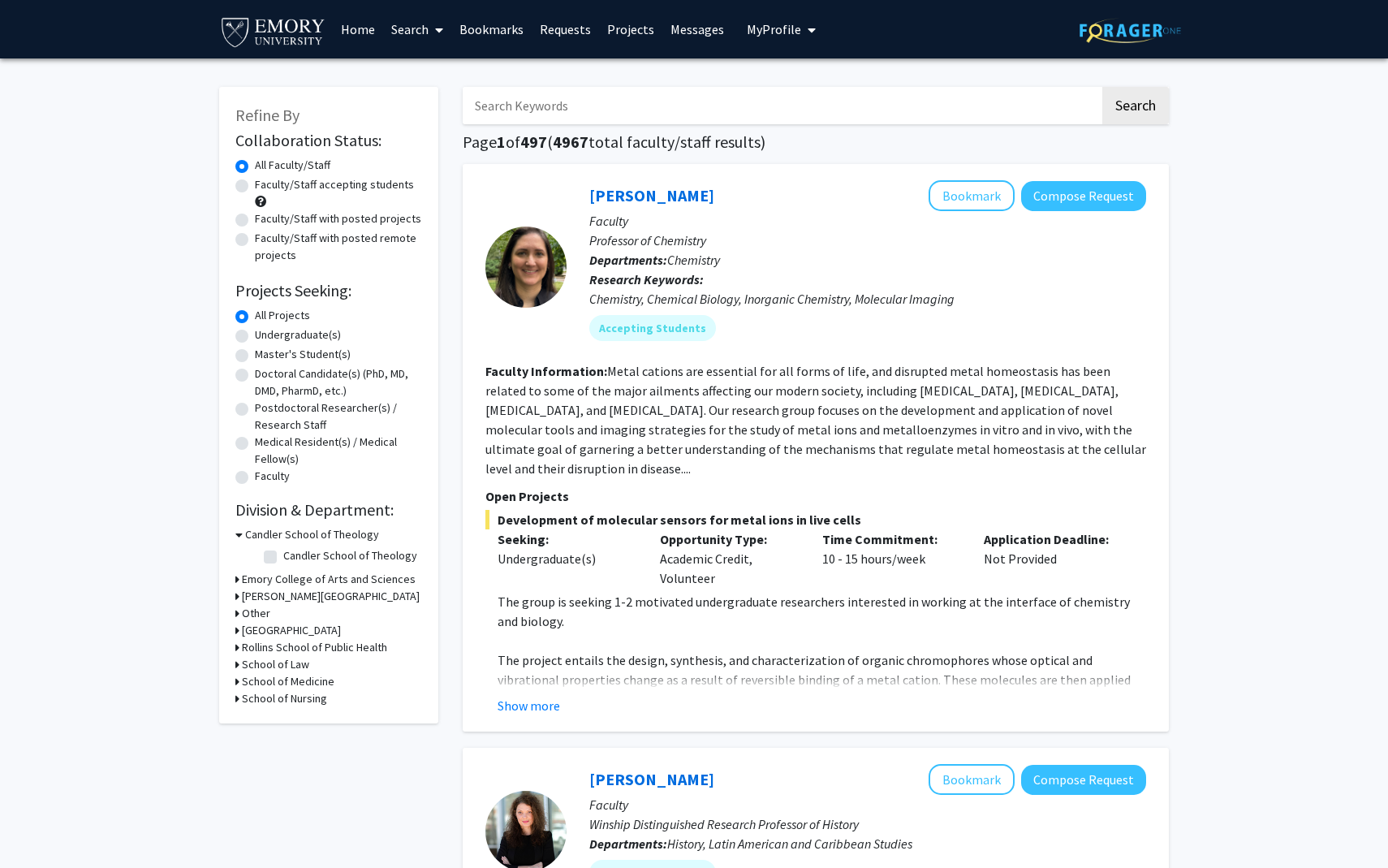
click at [246, 535] on h3 "Candler School of Theology" at bounding box center [312, 534] width 134 height 17
click at [237, 539] on icon at bounding box center [238, 534] width 4 height 17
click at [240, 536] on icon at bounding box center [239, 534] width 7 height 17
click at [237, 550] on icon at bounding box center [238, 551] width 4 height 17
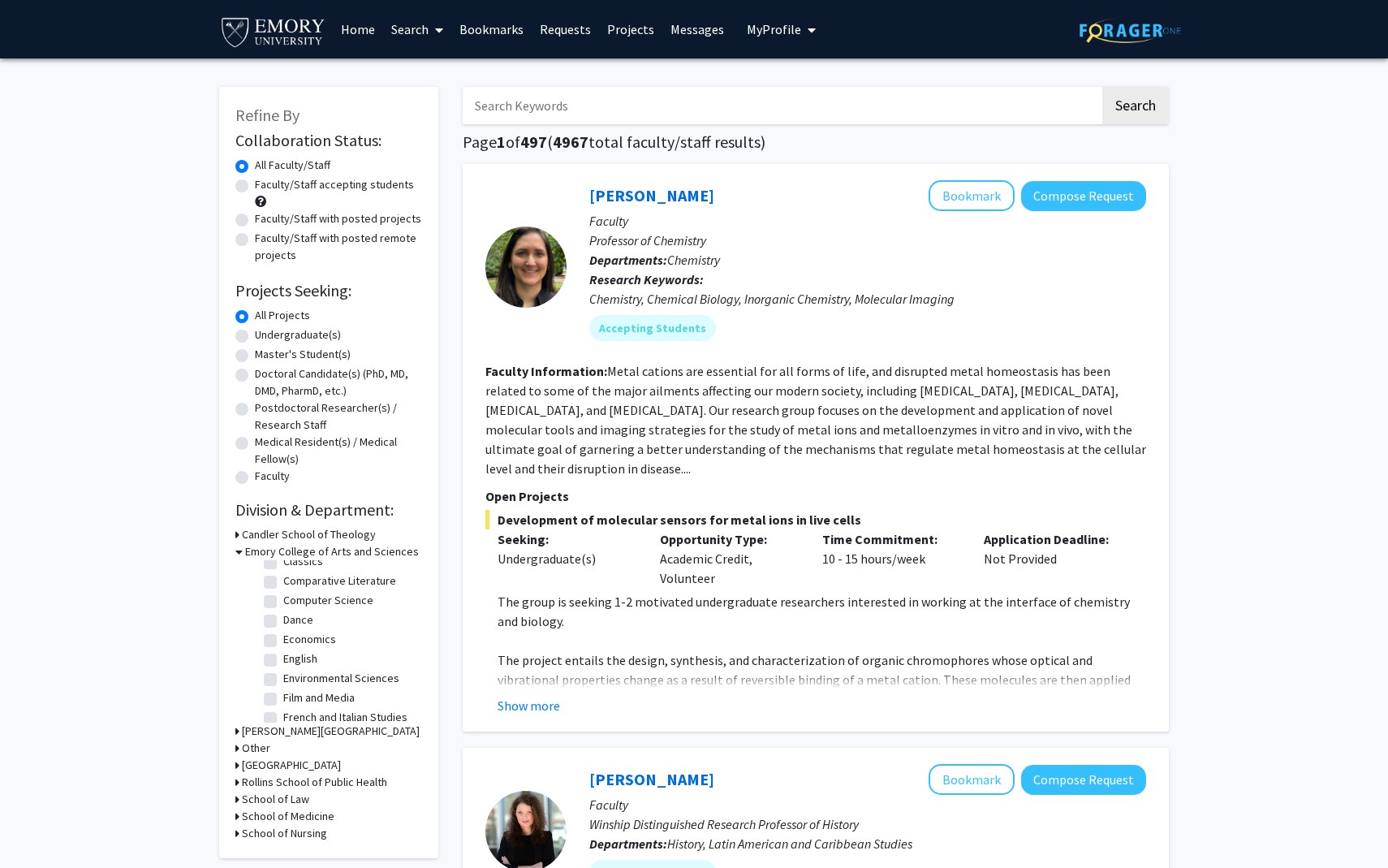
scroll to position [175, 0]
click at [283, 629] on label "Economics" at bounding box center [309, 630] width 53 height 17
click at [283, 629] on input "Economics" at bounding box center [288, 627] width 11 height 11
checkbox input "true"
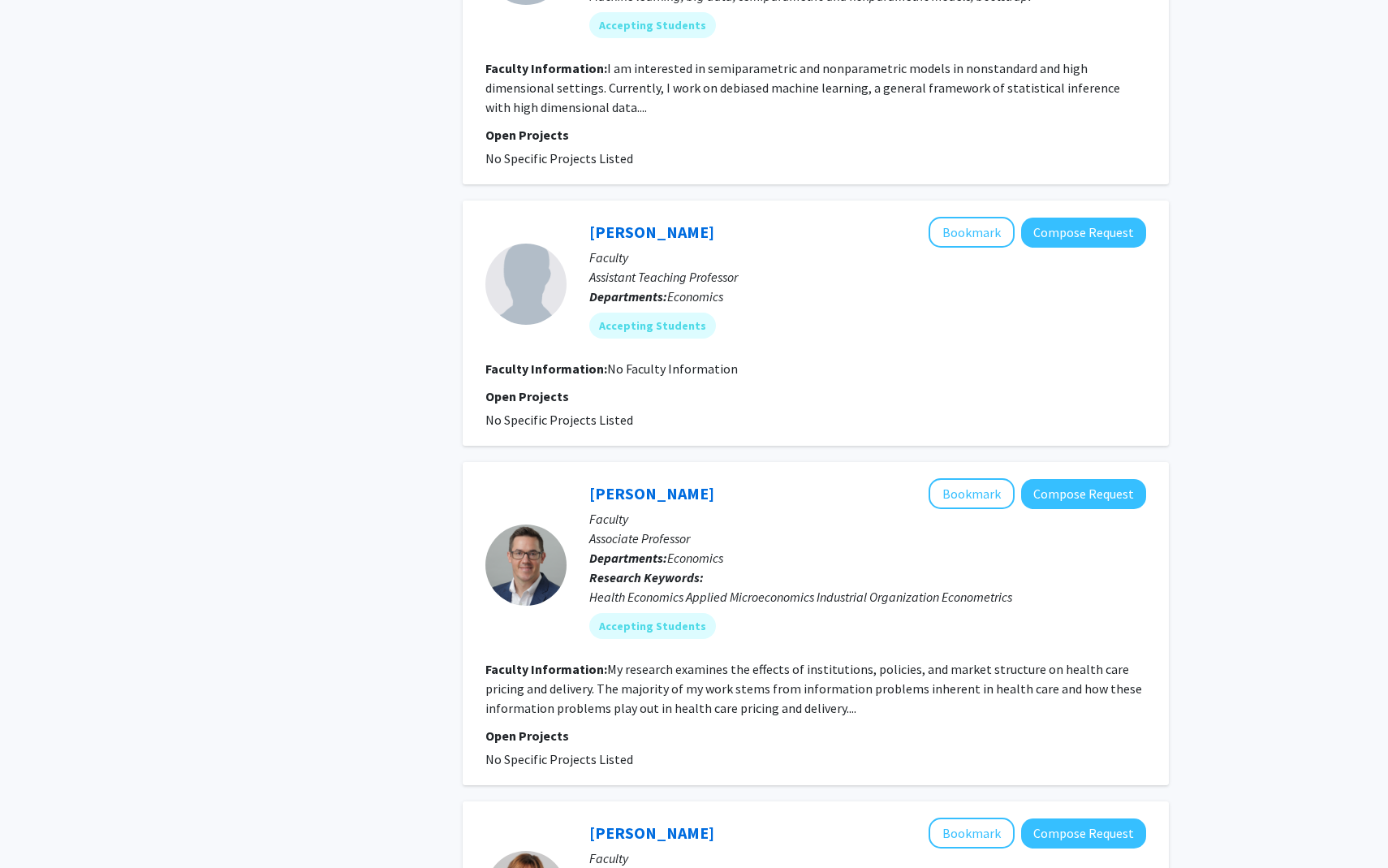
scroll to position [1798, 0]
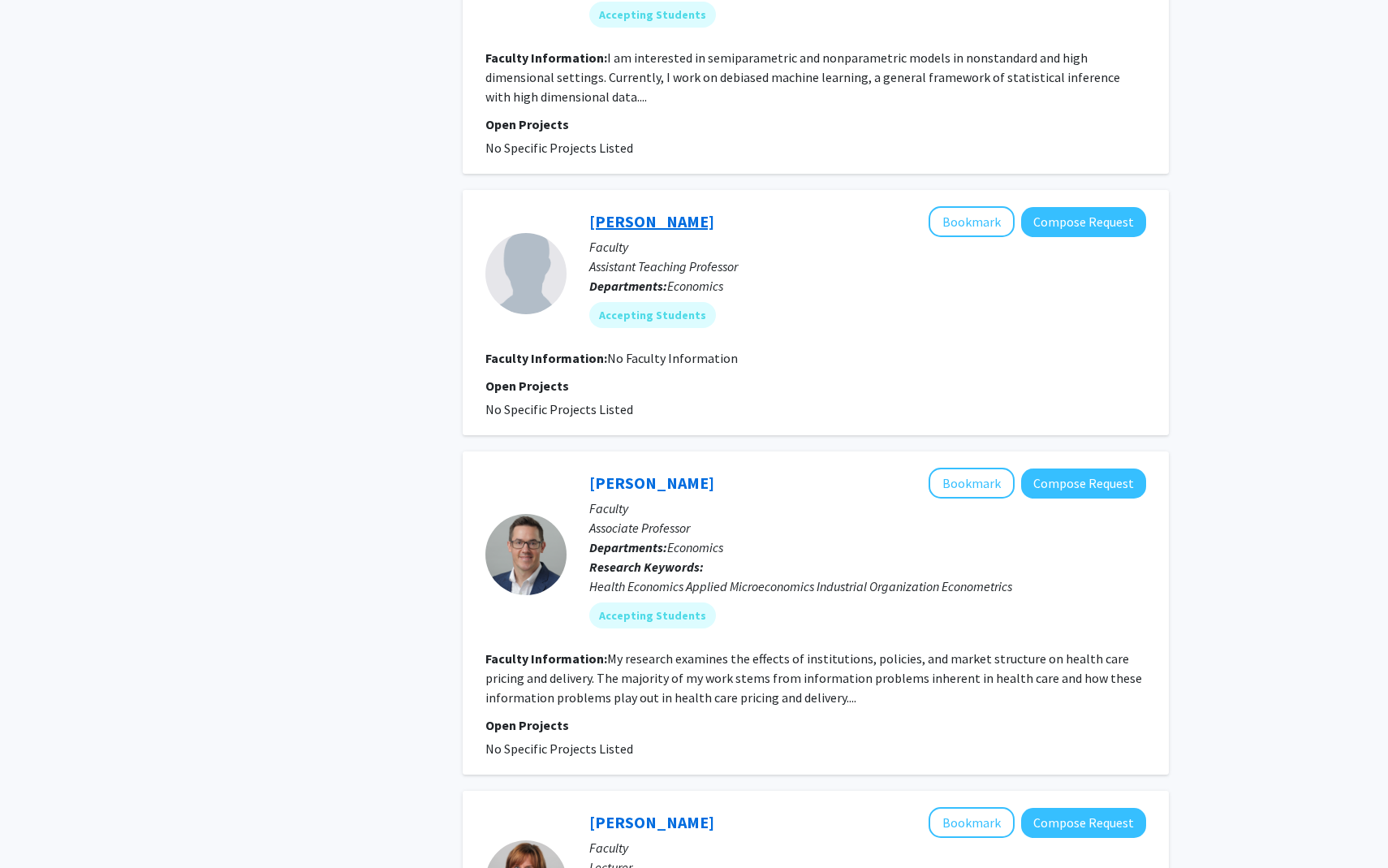
click at [637, 211] on link "Yuki Wang" at bounding box center [652, 221] width 125 height 20
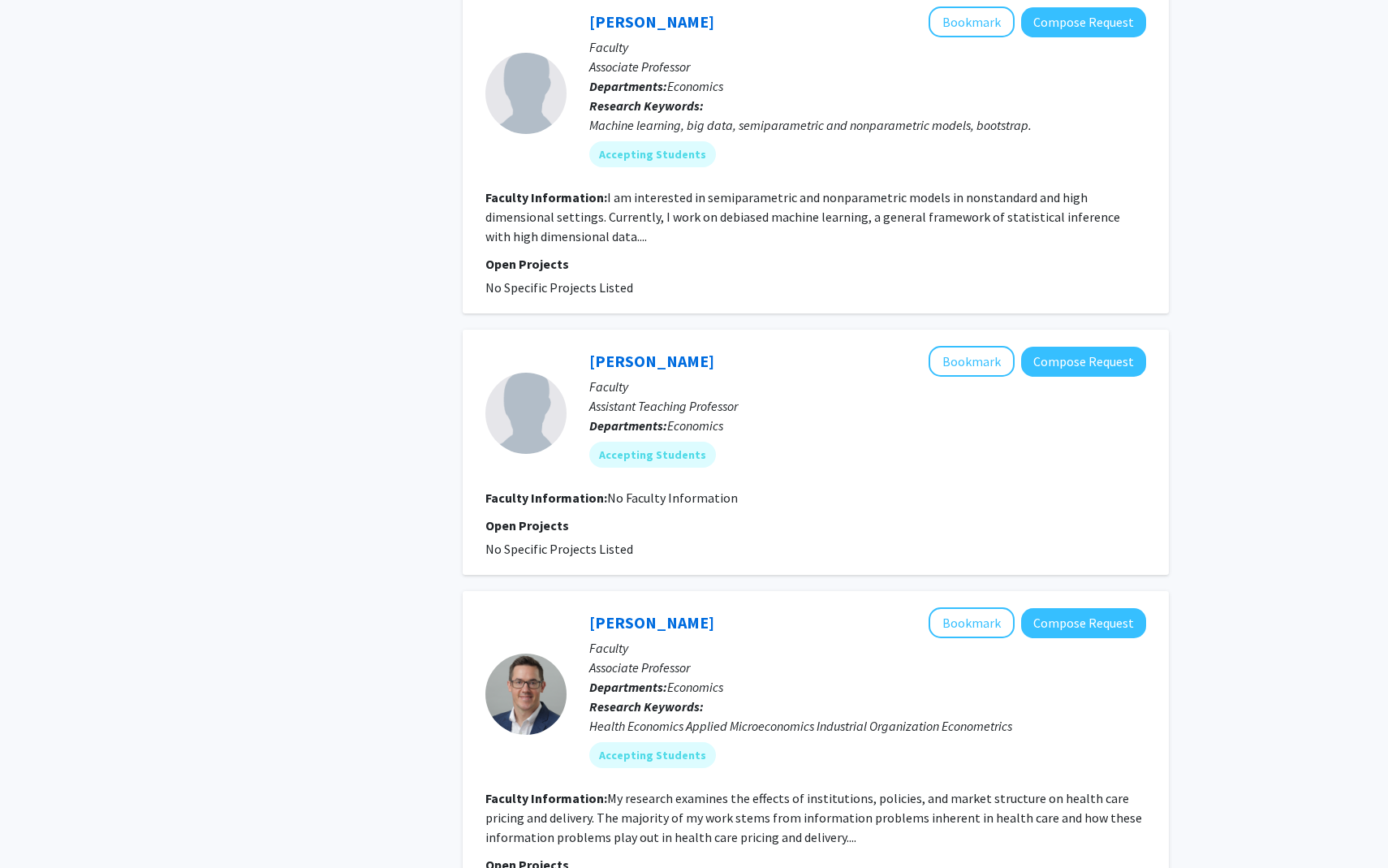
scroll to position [1662, 0]
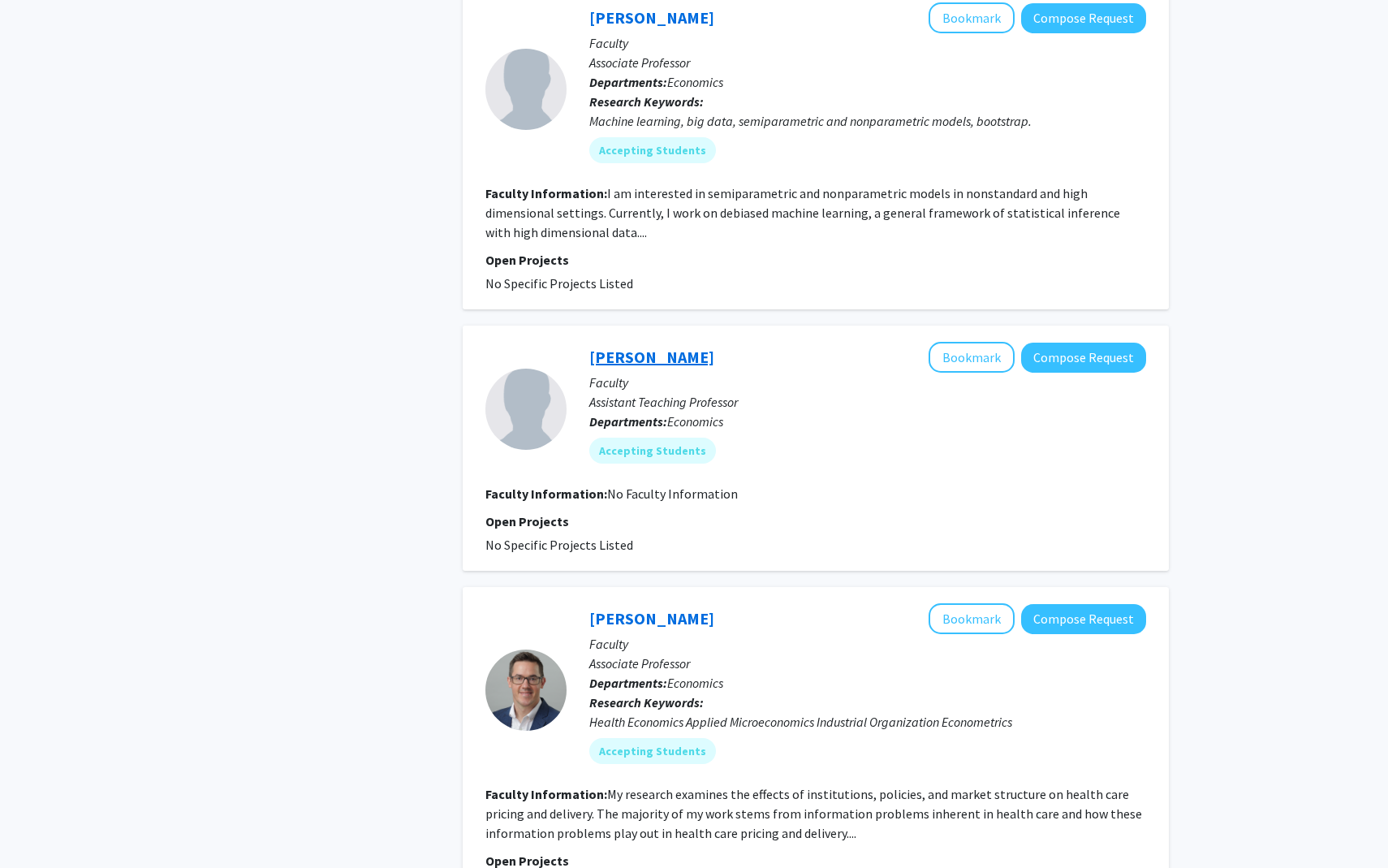
click at [640, 347] on link "Yuki Wang" at bounding box center [652, 357] width 125 height 20
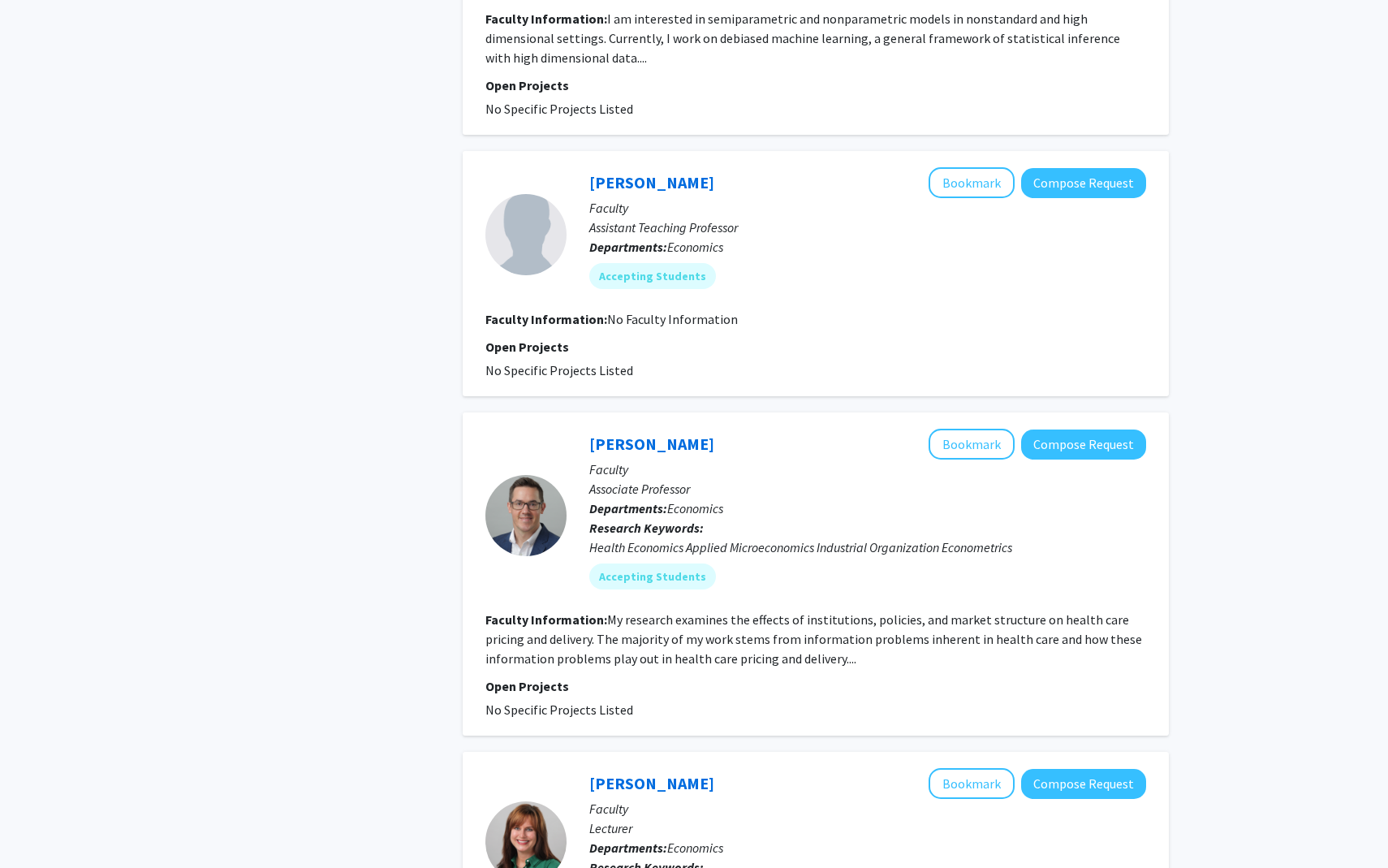
scroll to position [1840, 0]
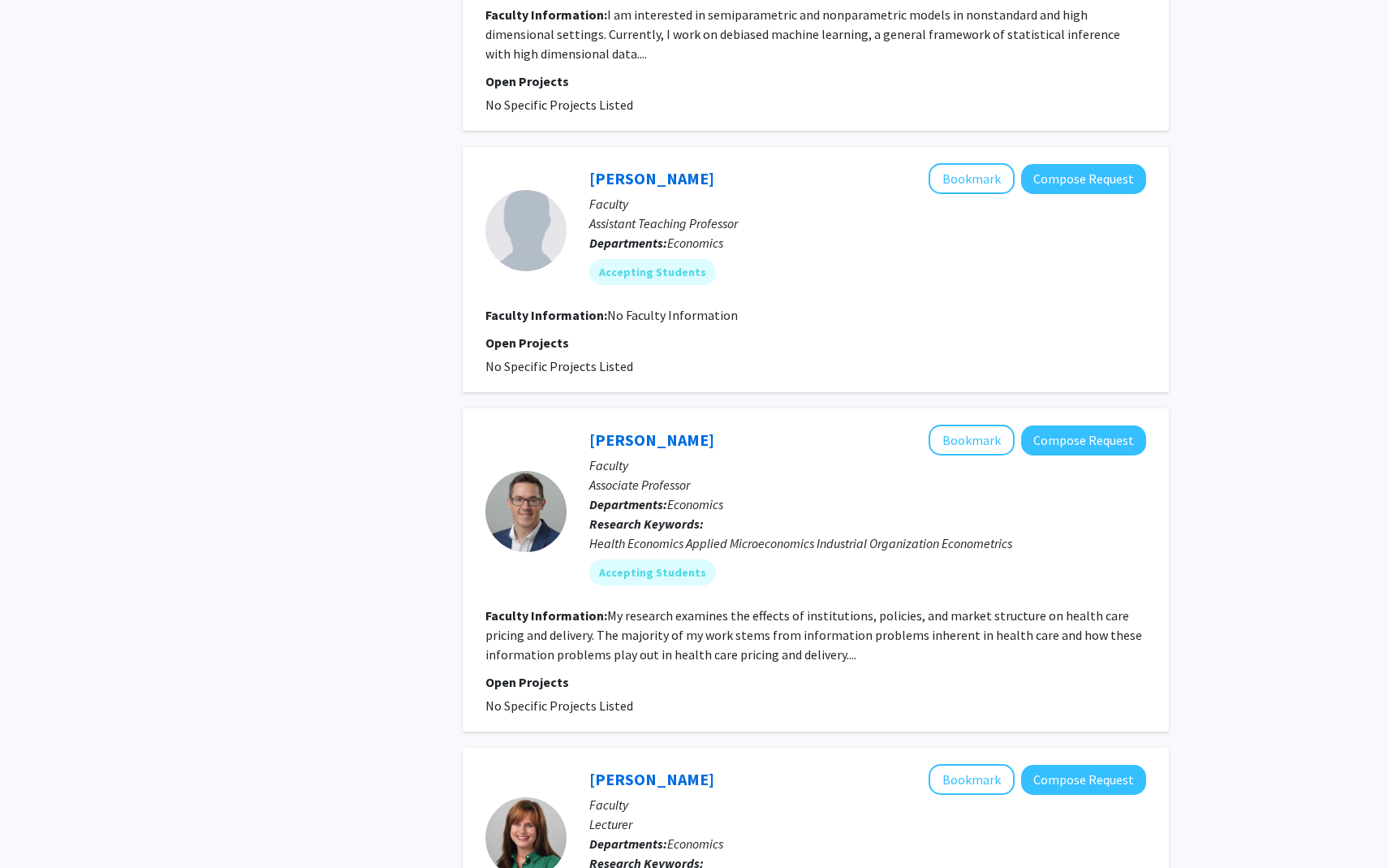
checkbox input "false"
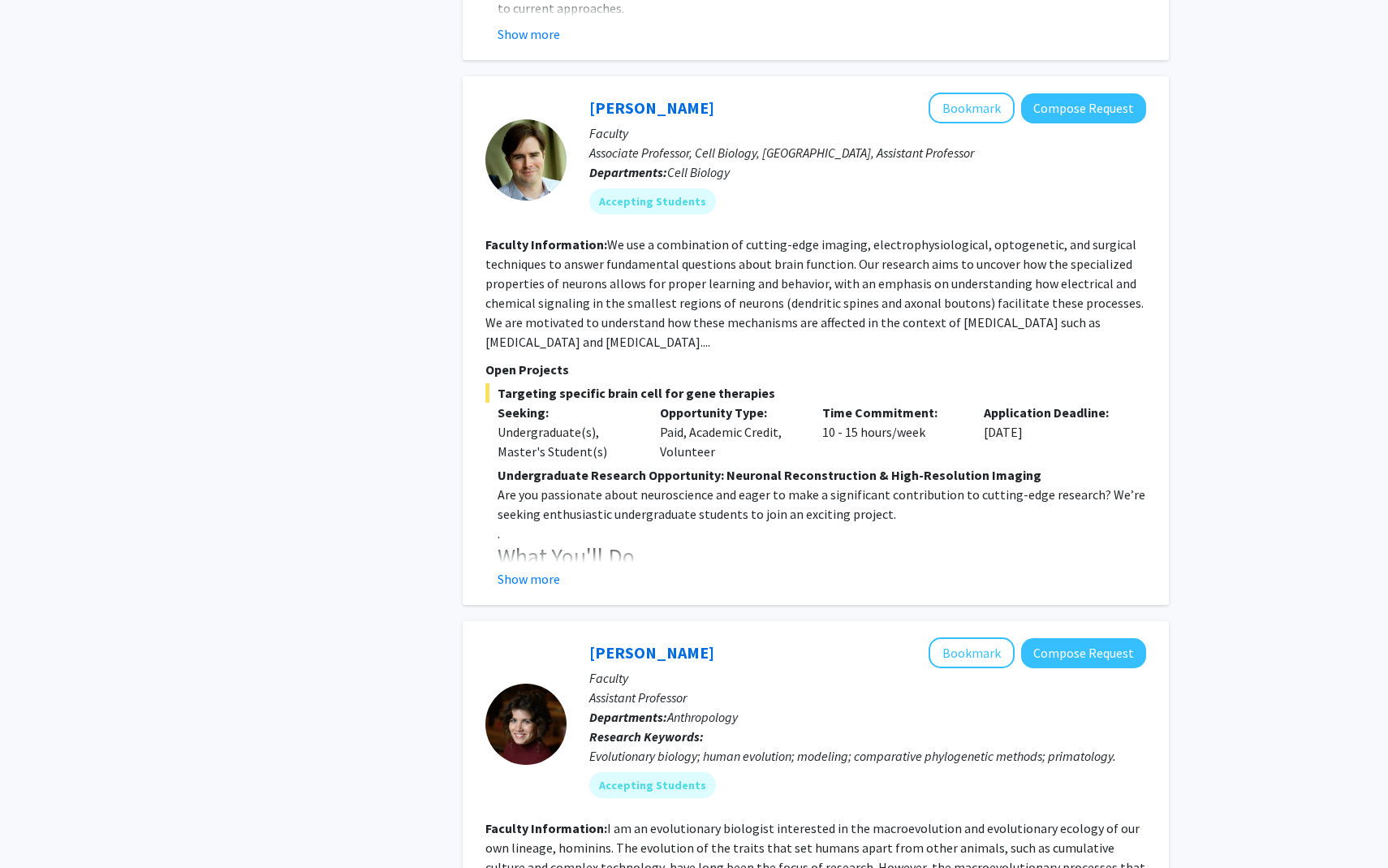
scroll to position [2442, 0]
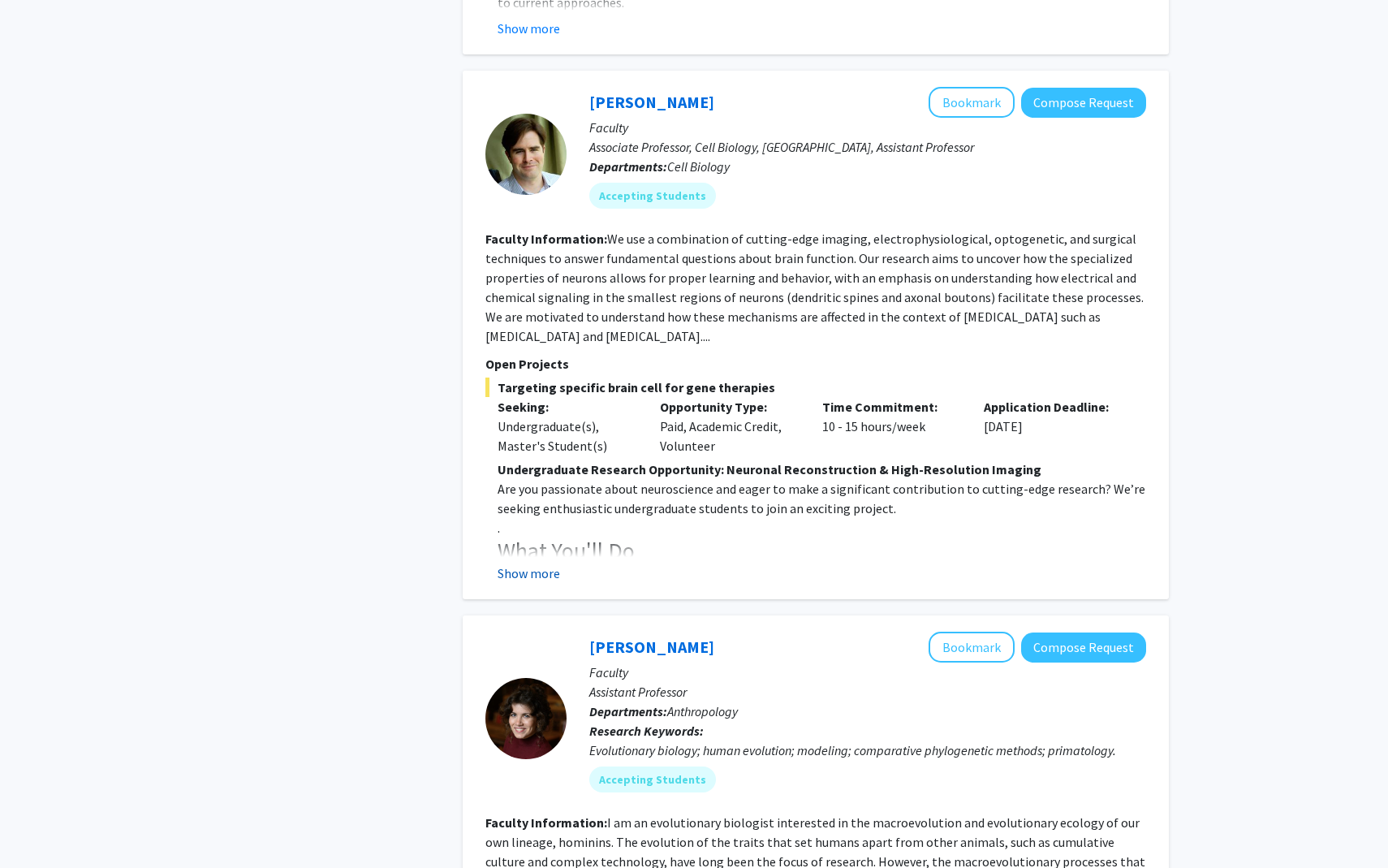
click at [541, 564] on button "Show more" at bounding box center [528, 574] width 63 height 20
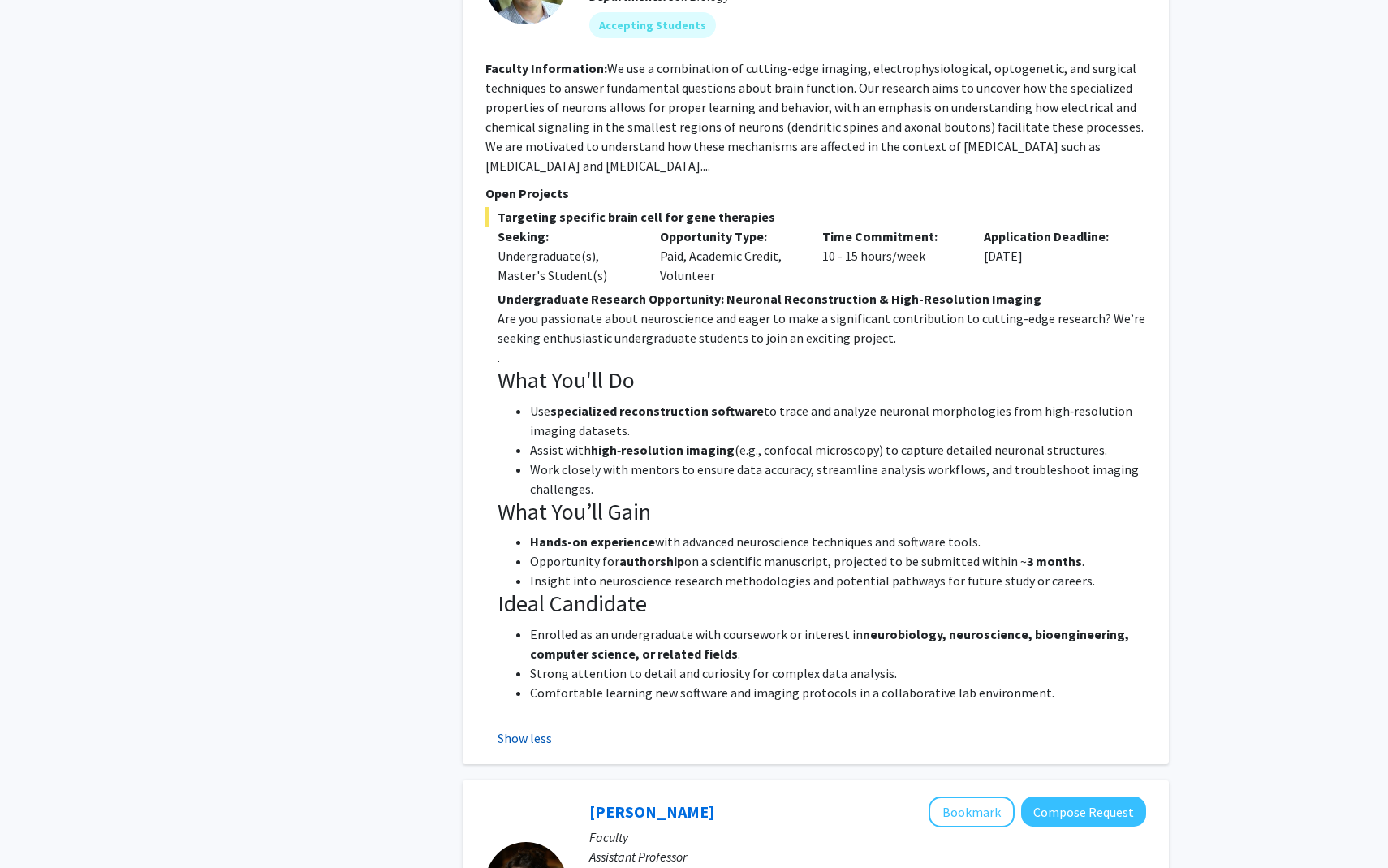
scroll to position [2614, 0]
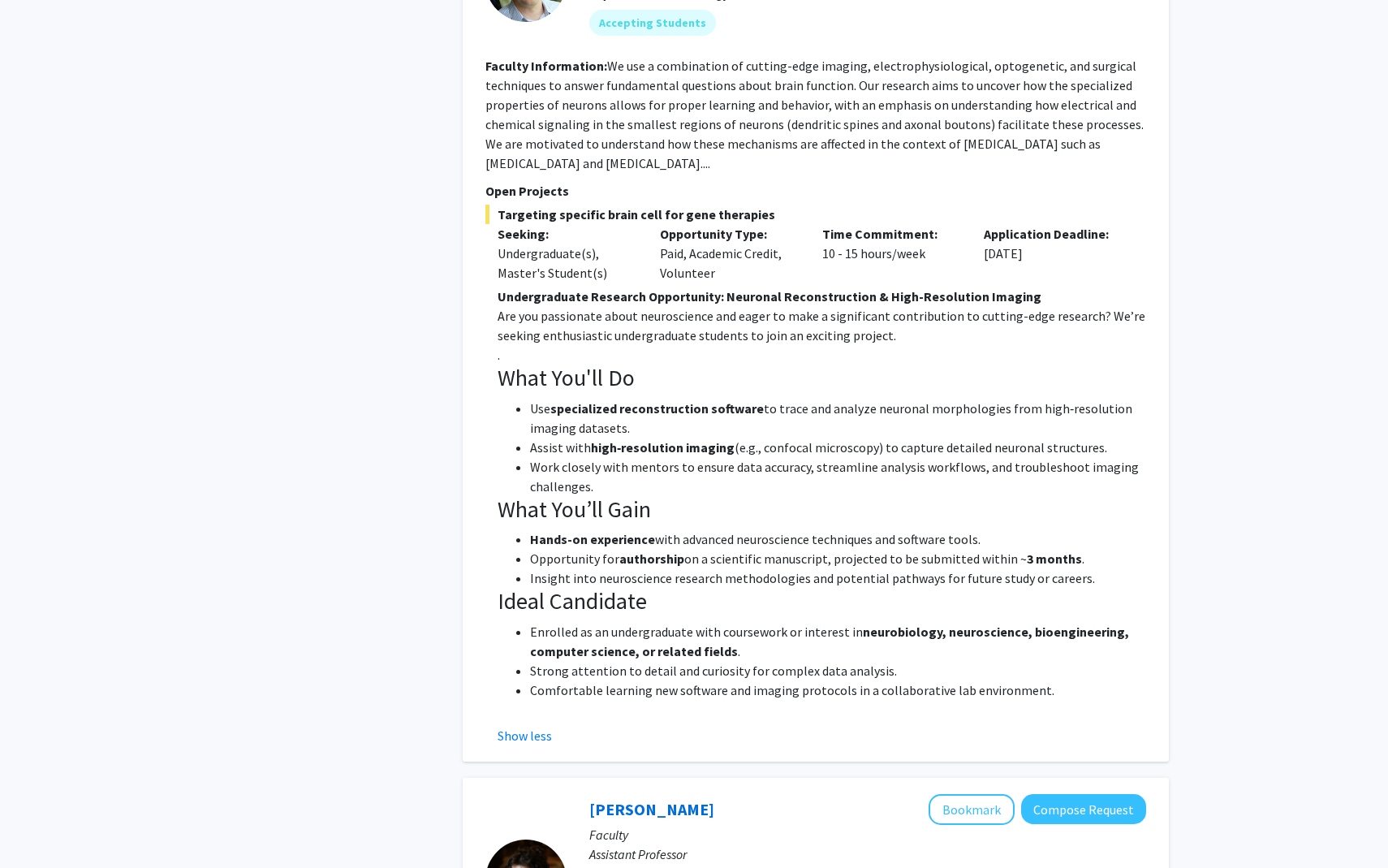
click at [574, 496] on h3 "What You’ll Gain" at bounding box center [821, 510] width 648 height 28
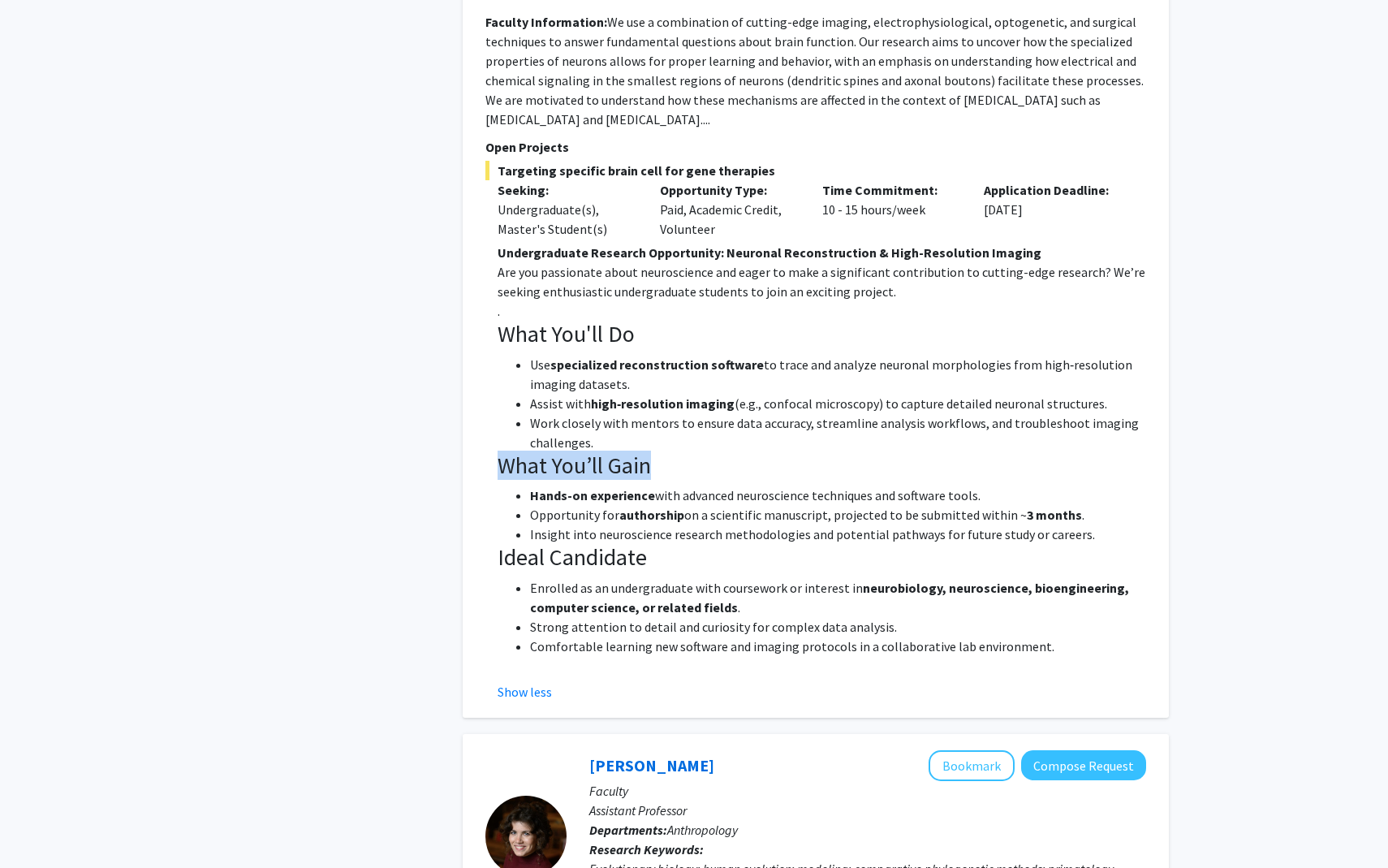
scroll to position [2661, 0]
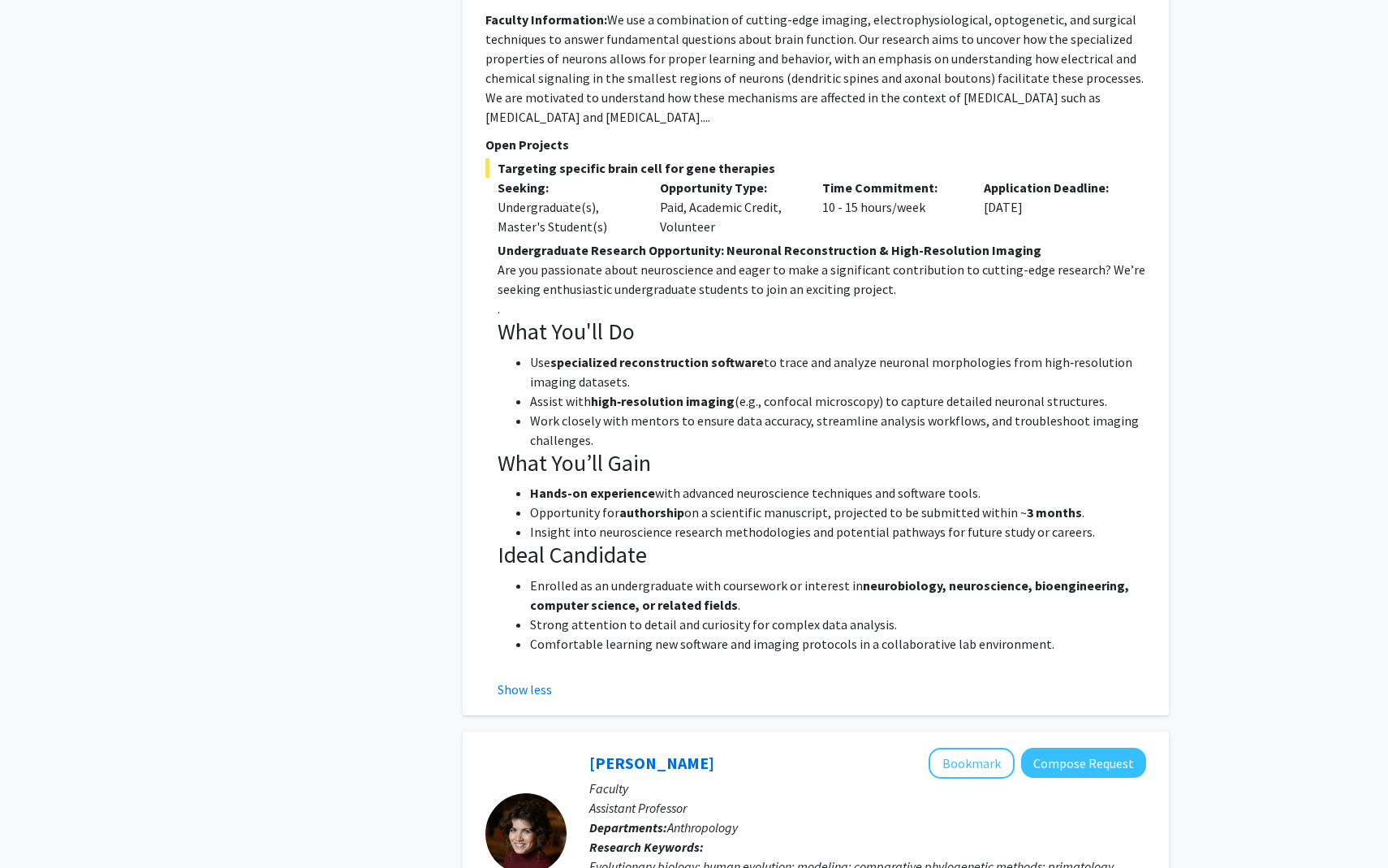
click at [583, 541] on h3 "Ideal Candidate" at bounding box center [821, 555] width 648 height 28
click at [586, 318] on h3 "What You'll Do" at bounding box center [821, 332] width 648 height 28
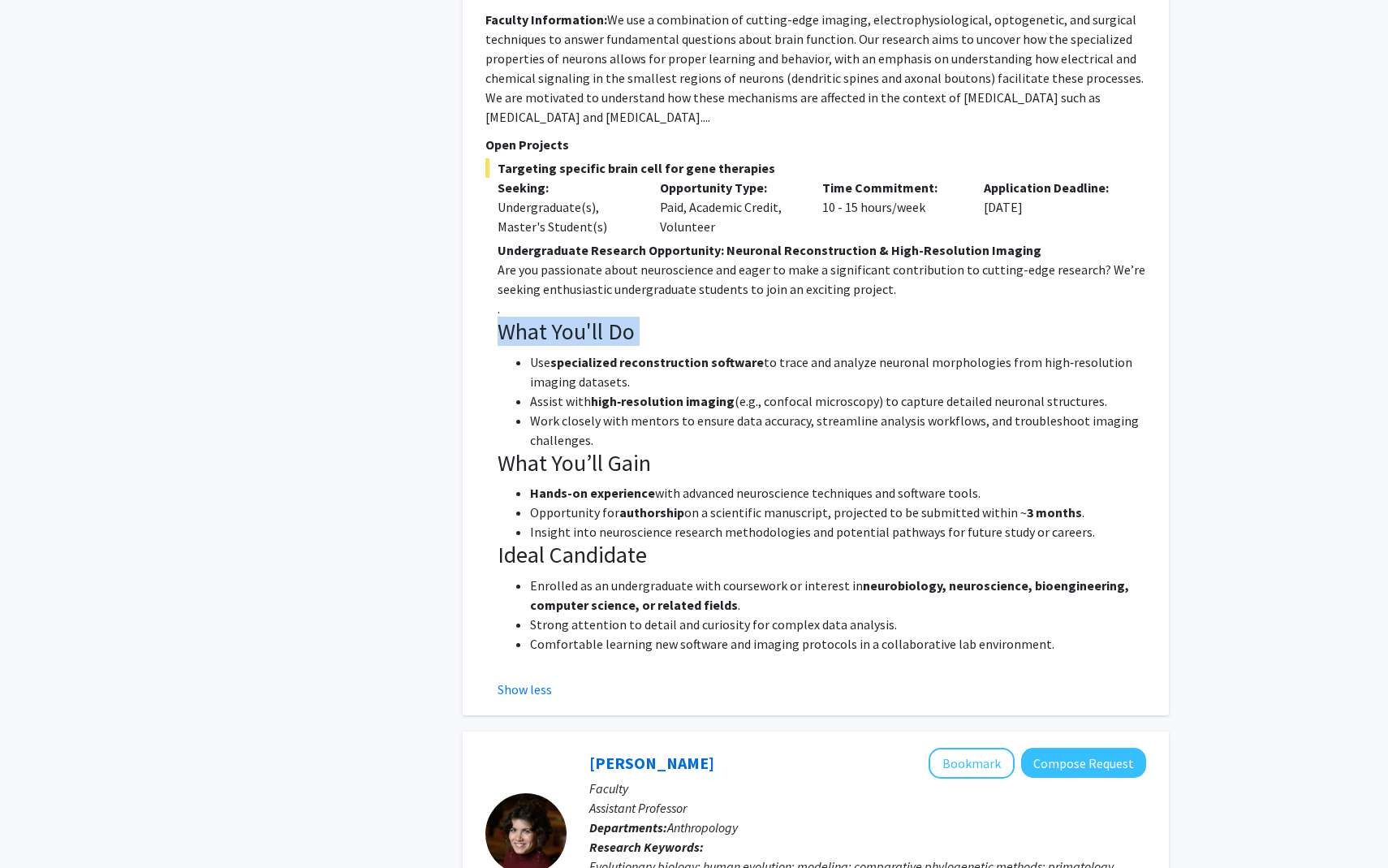
click at [586, 318] on h3 "What You'll Do" at bounding box center [821, 332] width 648 height 28
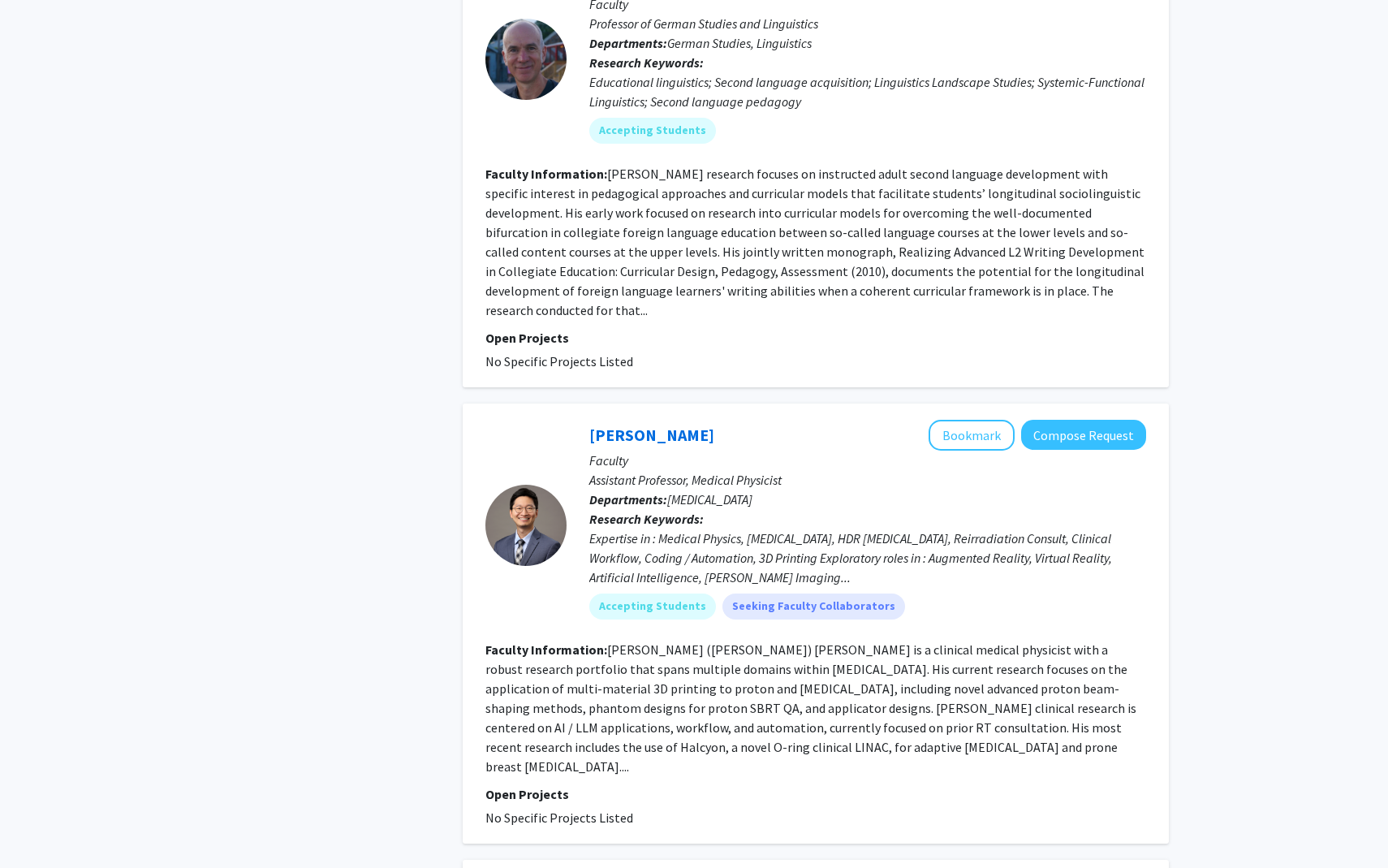
scroll to position [5324, 0]
